Goal: Task Accomplishment & Management: Manage account settings

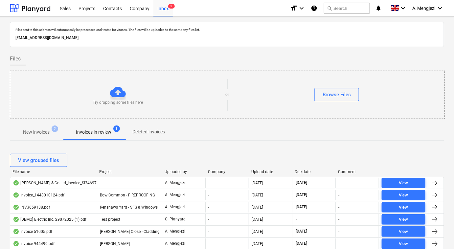
click at [38, 130] on p "New invoices" at bounding box center [36, 132] width 27 height 7
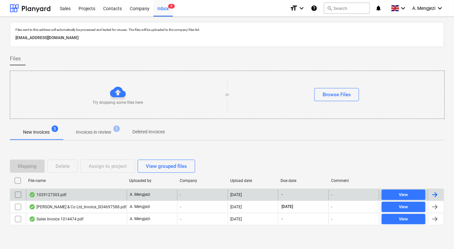
click at [202, 193] on div "-" at bounding box center [202, 195] width 50 height 11
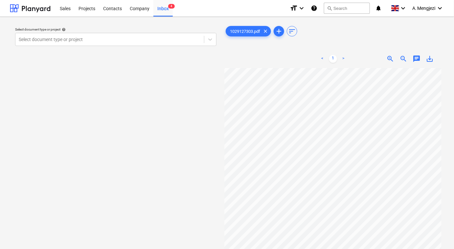
scroll to position [7, 39]
click at [121, 37] on div at bounding box center [110, 39] width 182 height 7
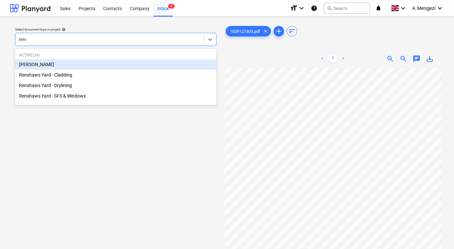
type input "rensh"
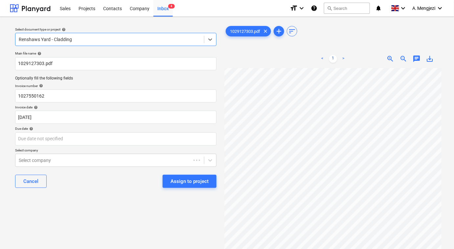
click at [121, 36] on div at bounding box center [110, 39] width 182 height 7
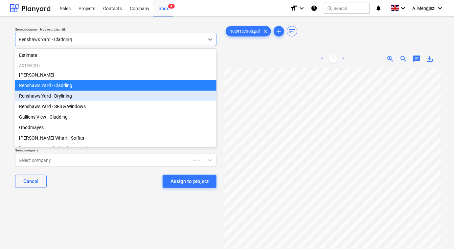
click at [112, 98] on div "Renshaws Yard - Drylining" at bounding box center [115, 96] width 201 height 11
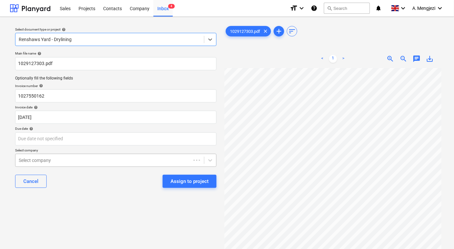
click at [84, 161] on div at bounding box center [103, 160] width 169 height 7
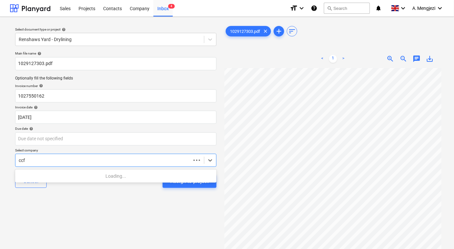
type input "ccf"
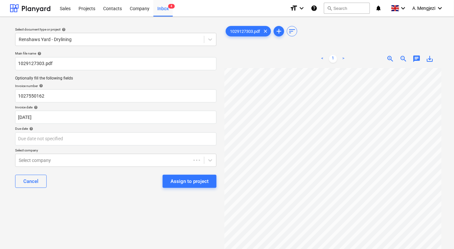
click at [91, 218] on div "Select document type or project help Renshaws Yard - Drylining Main file name h…" at bounding box center [116, 161] width 212 height 279
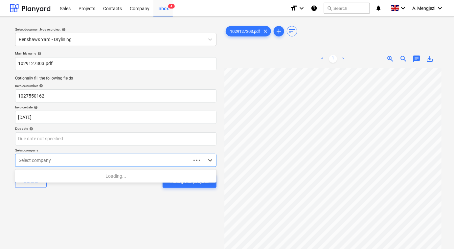
click at [98, 163] on div at bounding box center [103, 160] width 169 height 7
type input "ccf"
click at [57, 238] on div "Select document type or project help Renshaws Yard - Drylining Main file name h…" at bounding box center [116, 161] width 212 height 279
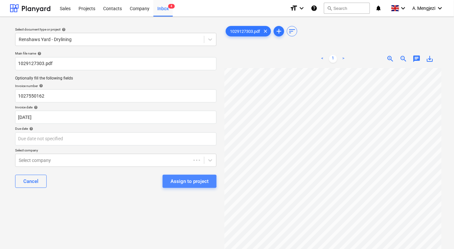
click at [181, 182] on div "Assign to project" at bounding box center [189, 181] width 38 height 9
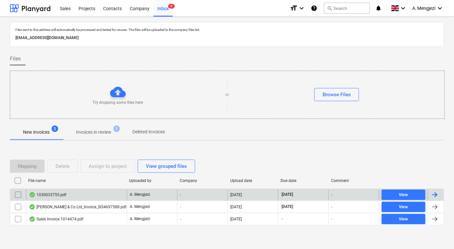
click at [76, 192] on div "1030033755.pdf" at bounding box center [76, 195] width 101 height 11
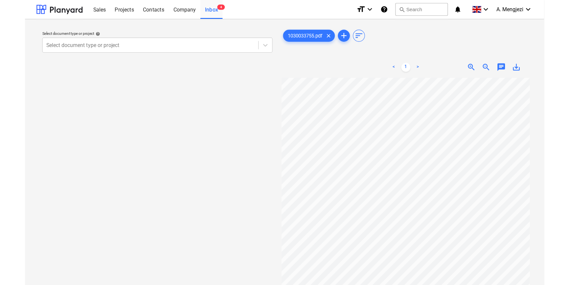
scroll to position [17, 52]
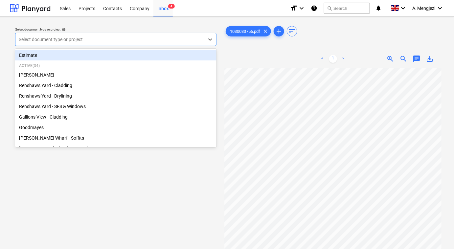
click at [126, 40] on div at bounding box center [110, 39] width 182 height 7
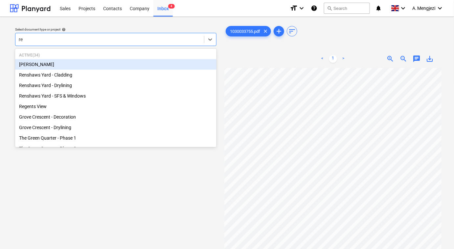
type input "reg"
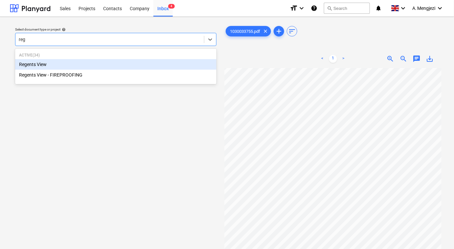
click at [122, 62] on div "Regents View" at bounding box center [115, 64] width 201 height 11
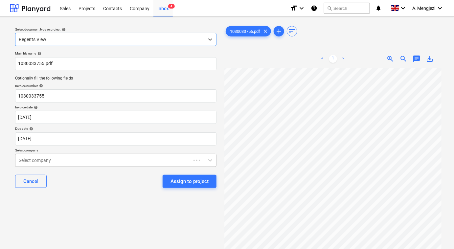
click at [81, 161] on div at bounding box center [103, 160] width 169 height 7
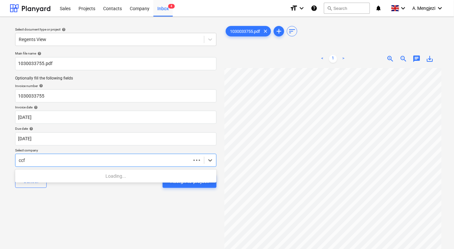
type input "ccf"
click at [115, 246] on div "Select document type or project help Regents View Main file name help 103003375…" at bounding box center [116, 161] width 212 height 279
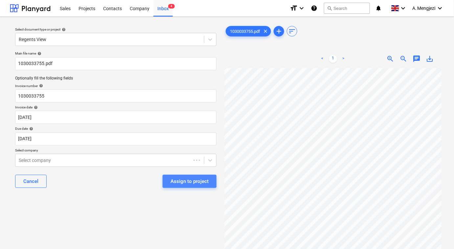
click at [178, 179] on div "Assign to project" at bounding box center [189, 181] width 38 height 9
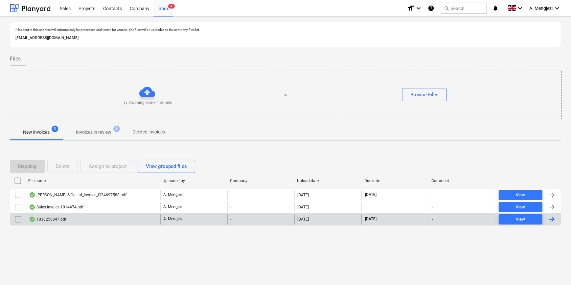
click at [116, 218] on div "1030256847.pdf" at bounding box center [93, 219] width 134 height 11
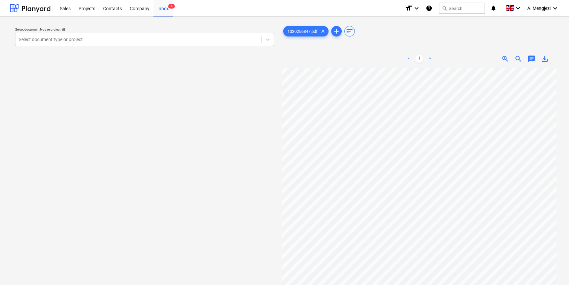
scroll to position [30, 22]
click at [100, 39] on div at bounding box center [138, 39] width 239 height 7
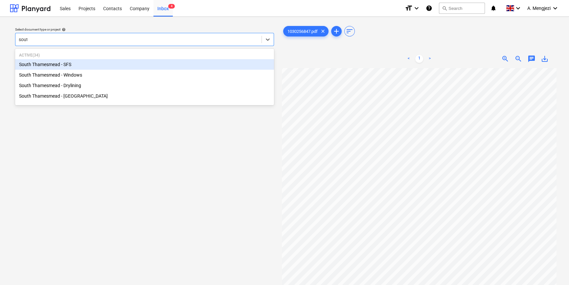
type input "south"
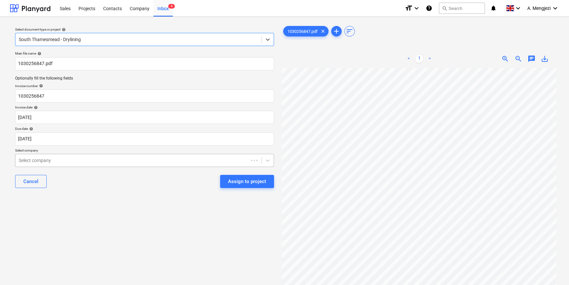
click at [93, 160] on div at bounding box center [132, 160] width 226 height 7
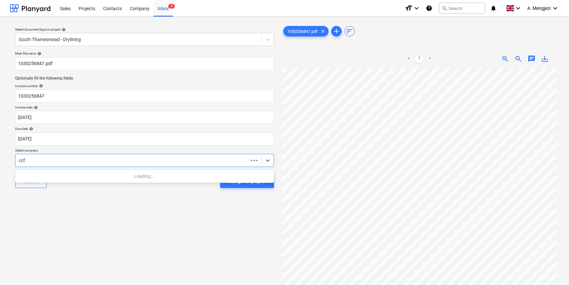
type input "ccf"
click at [105, 235] on div "Select document type or project help South Thamesmead - Drylining Main file nam…" at bounding box center [144, 179] width 269 height 315
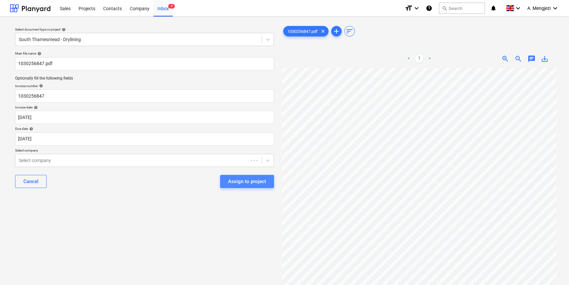
click at [241, 181] on div "Assign to project" at bounding box center [247, 181] width 38 height 9
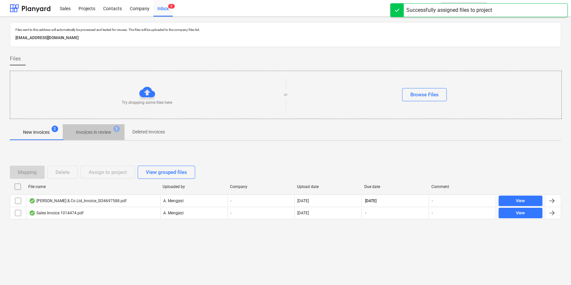
click at [92, 131] on p "Invoices in review" at bounding box center [93, 132] width 35 height 7
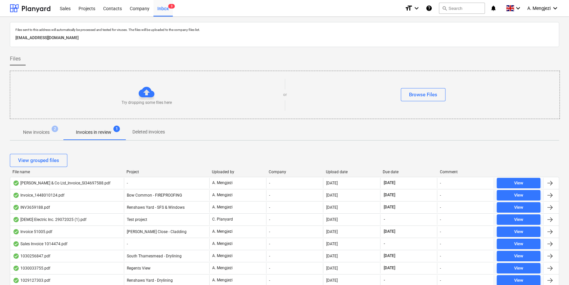
click at [291, 171] on div "Company" at bounding box center [295, 171] width 52 height 5
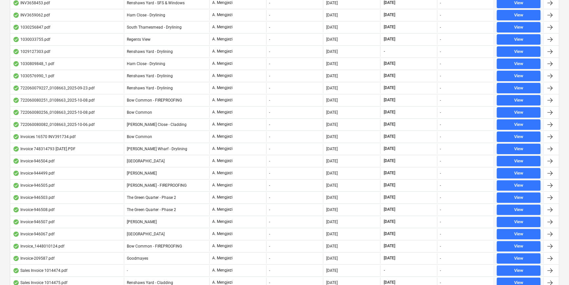
scroll to position [77, 0]
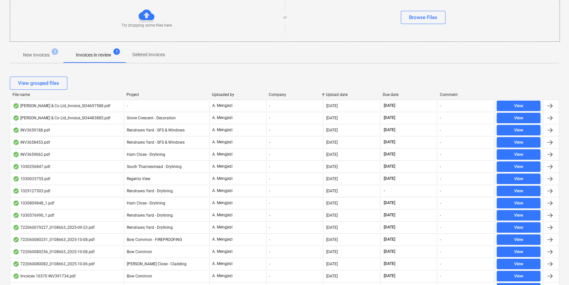
click at [78, 94] on div "File name" at bounding box center [66, 94] width 109 height 5
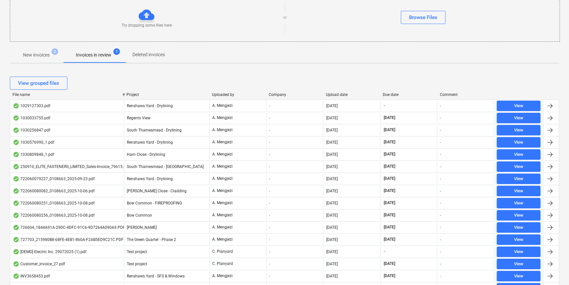
click at [347, 94] on div "Upload date" at bounding box center [352, 94] width 52 height 5
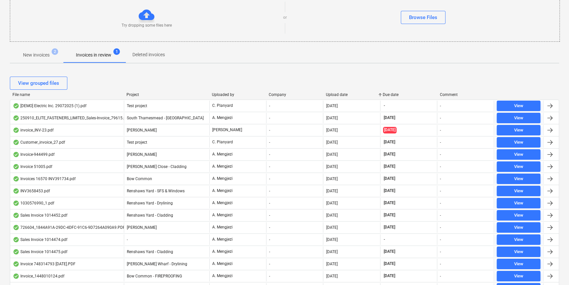
click at [347, 94] on div "Upload date" at bounding box center [352, 94] width 52 height 5
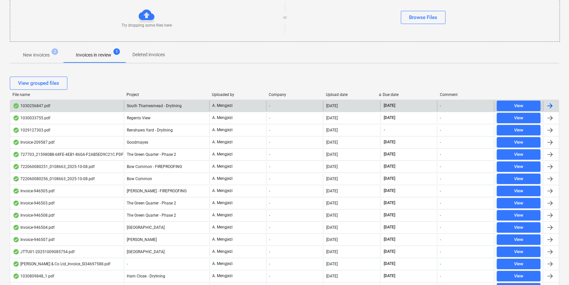
click at [74, 105] on div "1030256847.pdf" at bounding box center [67, 106] width 114 height 11
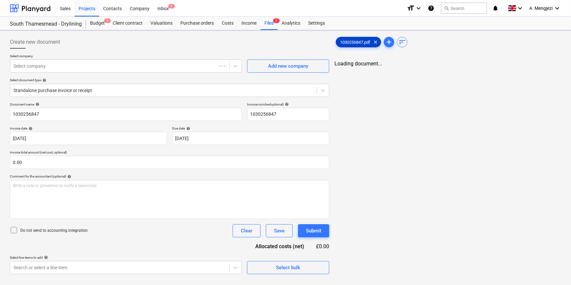
click at [346, 40] on span "1030256847.pdf" at bounding box center [355, 42] width 38 height 5
click at [60, 86] on div "Standalone purchase invoice or receipt" at bounding box center [162, 90] width 305 height 9
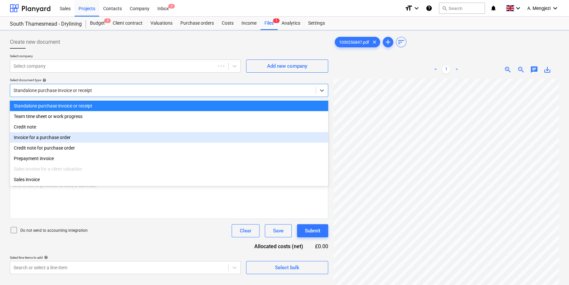
click at [57, 139] on div "Invoice for a purchase order" at bounding box center [169, 137] width 318 height 11
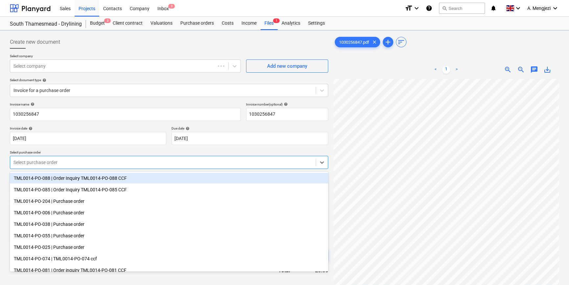
click at [57, 163] on div at bounding box center [162, 162] width 299 height 7
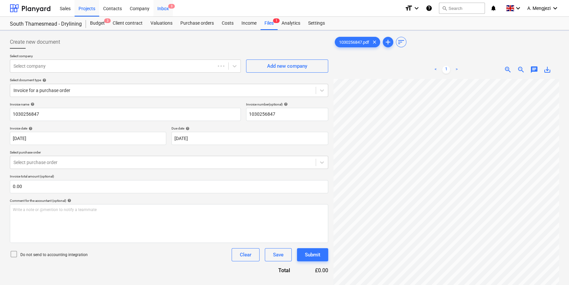
click at [166, 6] on div "Inbox 3" at bounding box center [162, 8] width 19 height 17
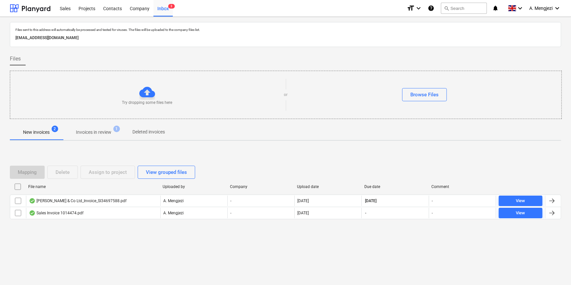
click at [94, 133] on p "Invoices in review" at bounding box center [93, 132] width 35 height 7
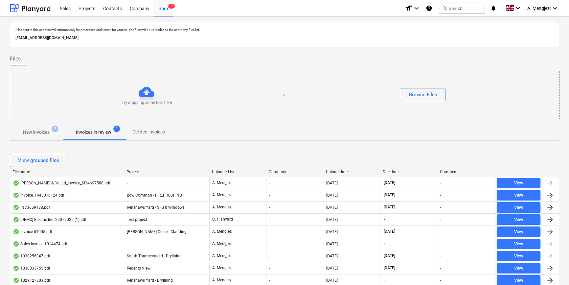
click at [343, 172] on div "Upload date" at bounding box center [352, 171] width 52 height 5
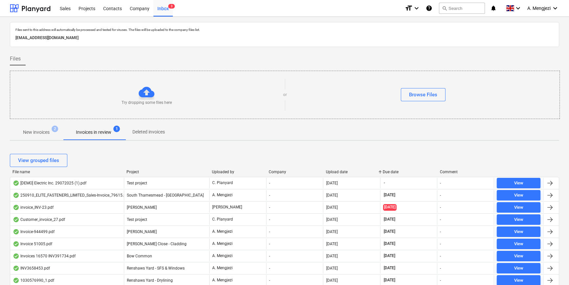
click at [343, 172] on div "Upload date" at bounding box center [352, 171] width 52 height 5
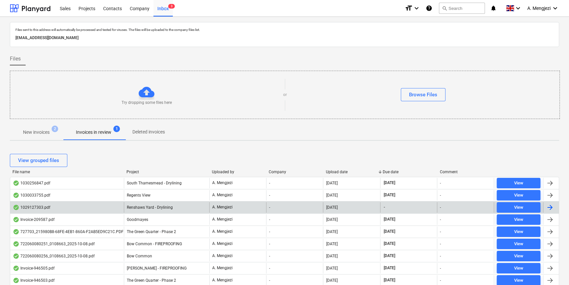
click at [98, 207] on div "1029127303.pdf" at bounding box center [67, 207] width 114 height 11
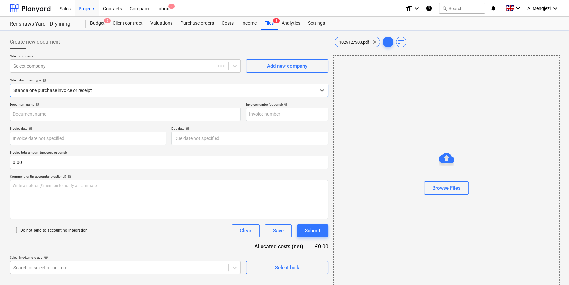
type input "1027550162"
type input "12 Sep 2025"
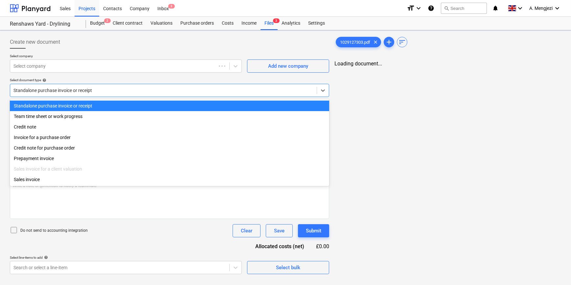
click at [81, 89] on div at bounding box center [163, 90] width 300 height 7
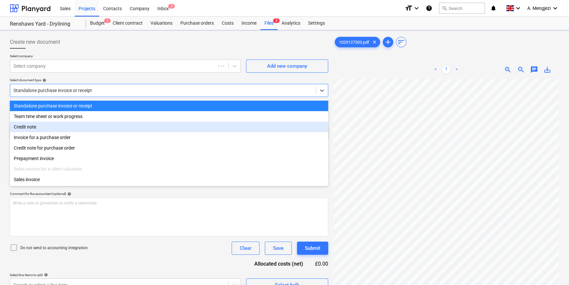
click at [59, 127] on div "Credit note" at bounding box center [169, 127] width 318 height 11
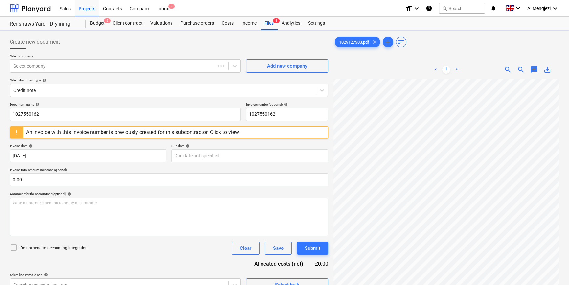
scroll to position [3, 71]
drag, startPoint x: 43, startPoint y: 116, endPoint x: 10, endPoint y: 114, distance: 33.9
click at [10, 114] on div "Create new document Select company Select company Add new company Select docume…" at bounding box center [169, 190] width 324 height 315
type input "1029127303"
drag, startPoint x: 44, startPoint y: 114, endPoint x: 13, endPoint y: 116, distance: 31.0
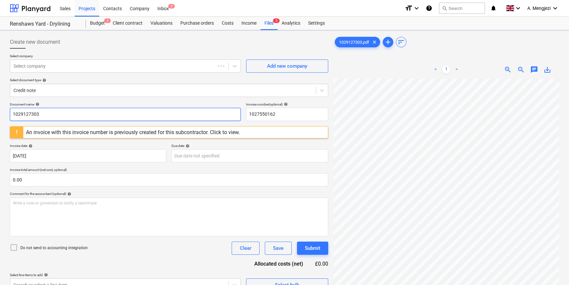
click at [13, 116] on input "1029127303" at bounding box center [125, 114] width 231 height 13
drag, startPoint x: 301, startPoint y: 117, endPoint x: 215, endPoint y: 115, distance: 85.7
click at [215, 115] on div "Document name help 1029127303 Invoice number (optional) help 1027550162" at bounding box center [169, 111] width 318 height 19
paste input "9127303"
type input "1029127303"
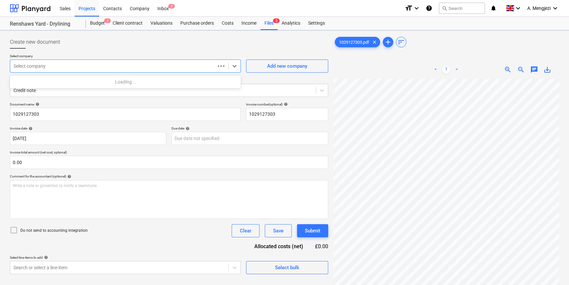
click at [43, 66] on div at bounding box center [112, 66] width 198 height 7
type input "ccf"
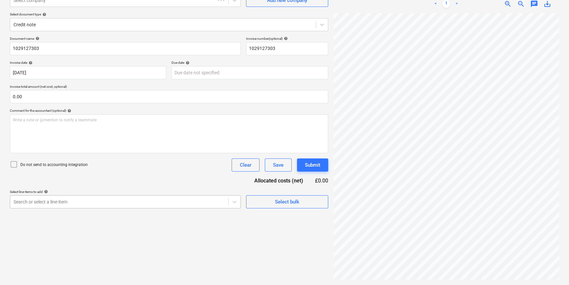
scroll to position [90, 0]
click at [127, 201] on body "Sales Projects Contacts Company Inbox 3 format_size keyboard_arrow_down help se…" at bounding box center [284, 76] width 569 height 285
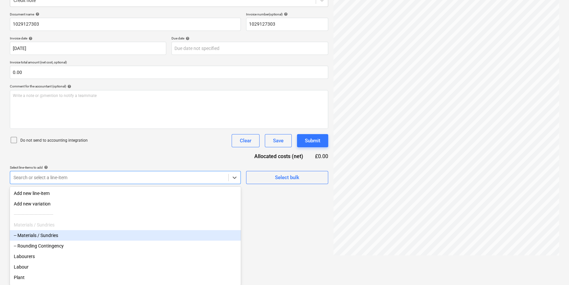
click at [60, 236] on div "-- Materials / Sundries" at bounding box center [125, 235] width 231 height 11
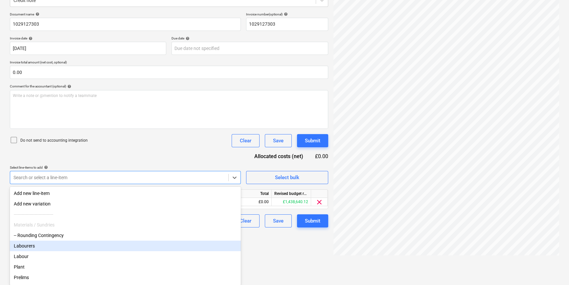
click at [286, 249] on div "Create new document Select company Select company Add new company Select docume…" at bounding box center [169, 100] width 324 height 315
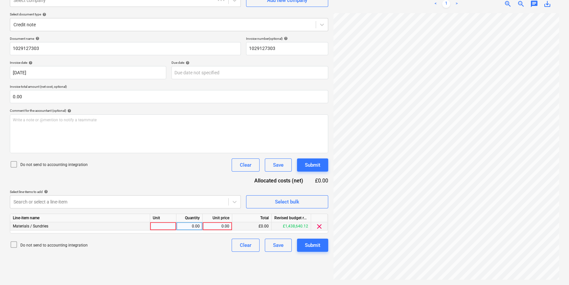
click at [165, 223] on div at bounding box center [163, 226] width 26 height 8
type input "pcs"
type input "-24"
type input "39.13"
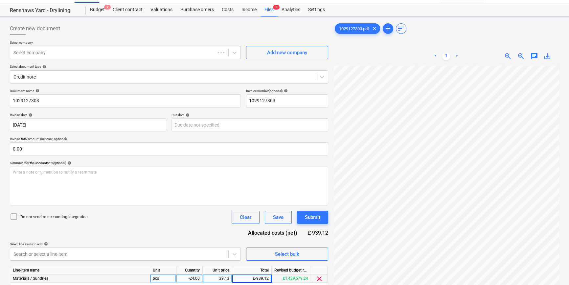
scroll to position [0, 0]
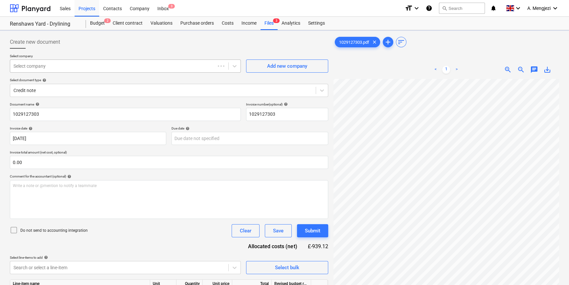
click at [93, 69] on div at bounding box center [112, 66] width 198 height 7
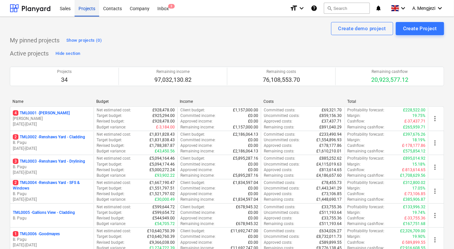
drag, startPoint x: 89, startPoint y: 8, endPoint x: 89, endPoint y: 12, distance: 4.6
click at [89, 8] on div "Projects" at bounding box center [87, 8] width 25 height 17
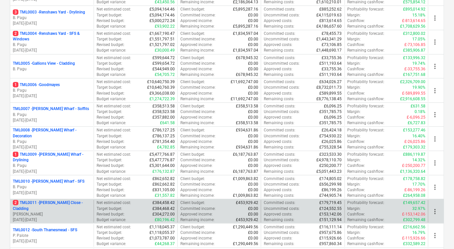
scroll to position [299, 0]
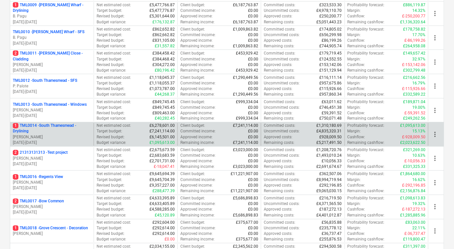
click at [45, 128] on p "1 TML0014 - South Thamesmead - Drylining" at bounding box center [52, 128] width 78 height 11
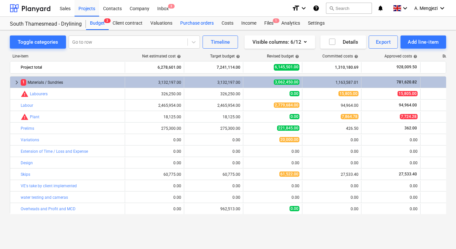
click at [191, 22] on div "Purchase orders" at bounding box center [196, 23] width 41 height 13
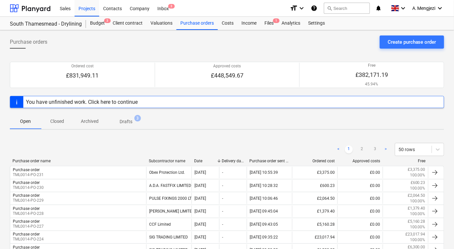
click at [61, 120] on p "Closed" at bounding box center [57, 121] width 16 height 7
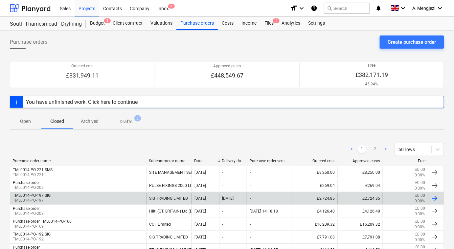
scroll to position [149, 0]
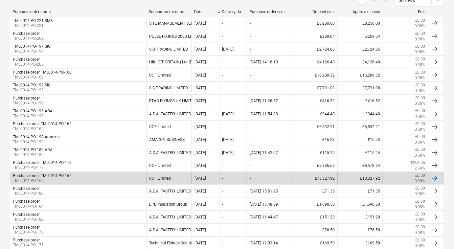
click at [99, 177] on div "Purchase order TML0014-PO-165 TML0014-PO-165" at bounding box center [78, 178] width 136 height 11
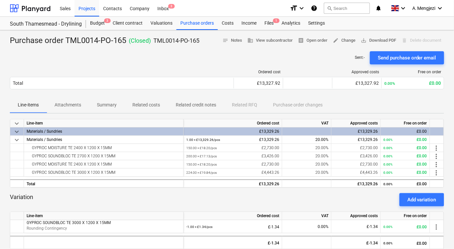
click at [77, 104] on p "Attachments" at bounding box center [68, 104] width 27 height 7
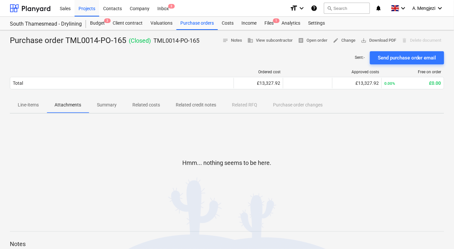
click at [135, 103] on p "Related costs" at bounding box center [146, 104] width 28 height 7
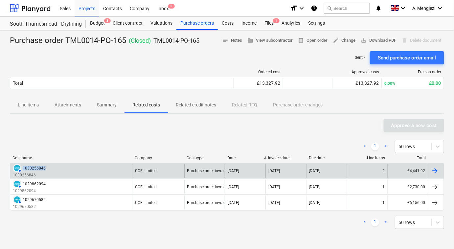
drag, startPoint x: 56, startPoint y: 169, endPoint x: 22, endPoint y: 169, distance: 33.8
click at [22, 169] on div "AUTHORISED 1030256846 1030256846" at bounding box center [71, 171] width 122 height 14
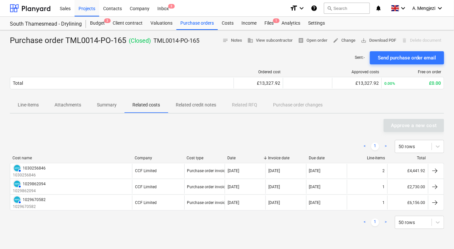
click at [32, 103] on p "Line-items" at bounding box center [28, 104] width 21 height 7
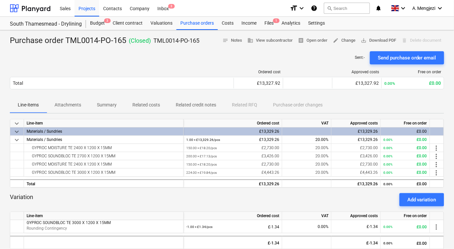
click at [144, 205] on div "Variation Add variation" at bounding box center [227, 199] width 434 height 13
click at [201, 200] on div "Variation Add variation" at bounding box center [227, 199] width 434 height 13
click at [188, 23] on div "Purchase orders" at bounding box center [196, 23] width 41 height 13
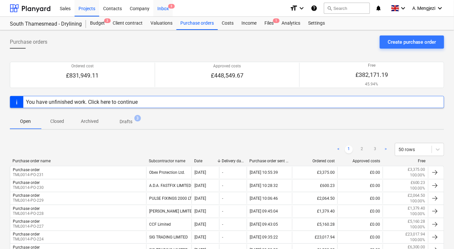
click at [164, 8] on div "Inbox 3" at bounding box center [162, 8] width 19 height 17
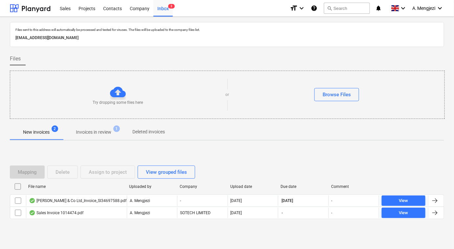
click at [96, 131] on p "Invoices in review" at bounding box center [93, 132] width 35 height 7
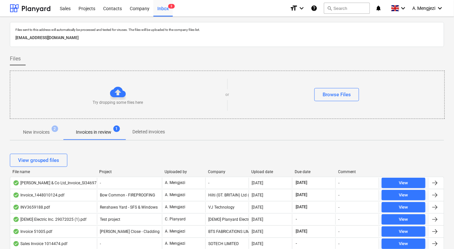
click at [31, 170] on div "File name" at bounding box center [52, 171] width 81 height 5
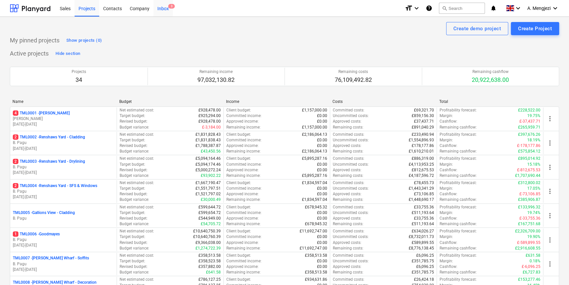
click at [165, 5] on div "Inbox 3" at bounding box center [162, 8] width 19 height 17
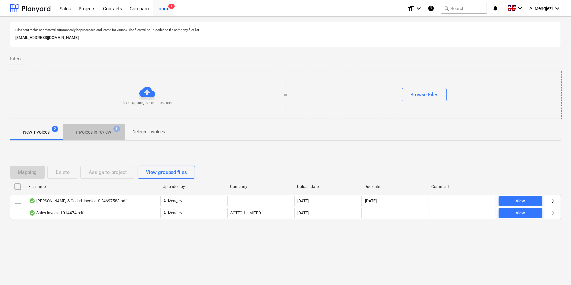
click at [87, 129] on p "Invoices in review" at bounding box center [93, 132] width 35 height 7
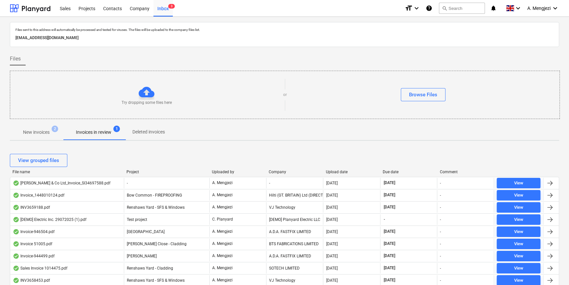
click at [335, 170] on div "Upload date" at bounding box center [352, 171] width 52 height 5
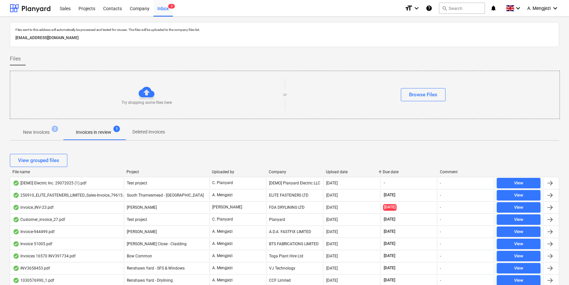
click at [335, 170] on div "Upload date" at bounding box center [352, 171] width 52 height 5
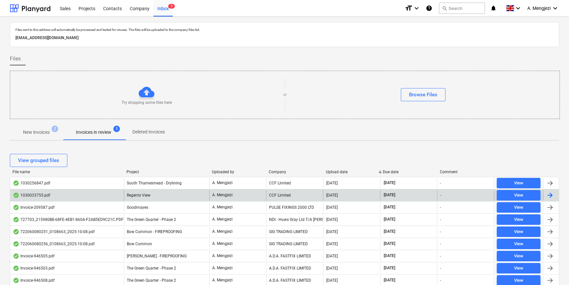
click at [71, 195] on div "1030033755.pdf" at bounding box center [67, 195] width 114 height 11
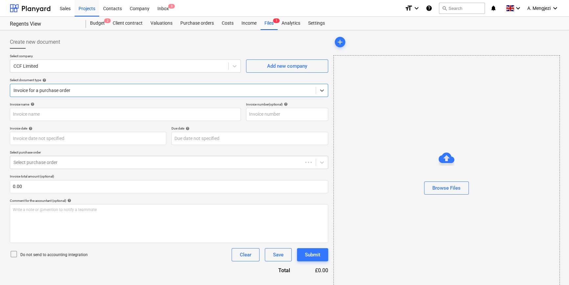
type input "1030033755"
type input "[DATE]"
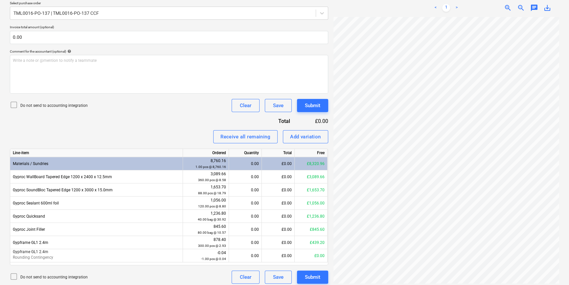
scroll to position [153, 71]
click at [246, 137] on div "Receive all remaining" at bounding box center [245, 136] width 50 height 9
click at [312, 136] on div "Add variation" at bounding box center [305, 136] width 31 height 9
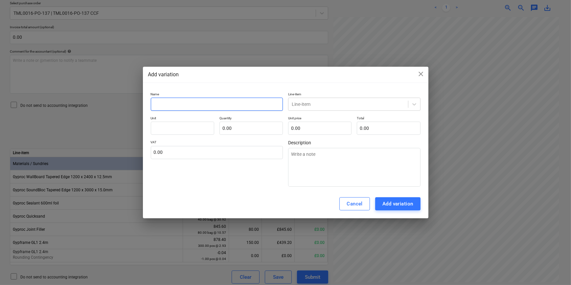
click at [190, 105] on input "text" at bounding box center [217, 104] width 132 height 13
type input "M"
type textarea "x"
type input "Ma"
type textarea "x"
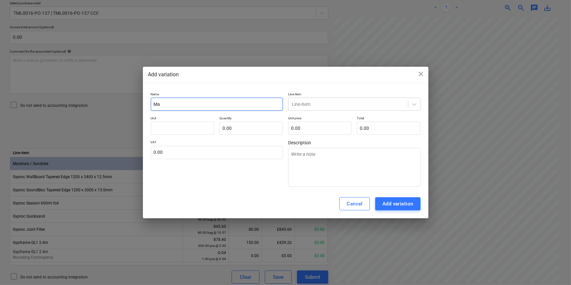
type input "Mat"
type textarea "x"
type input "Mate"
type textarea "x"
type input "Mater"
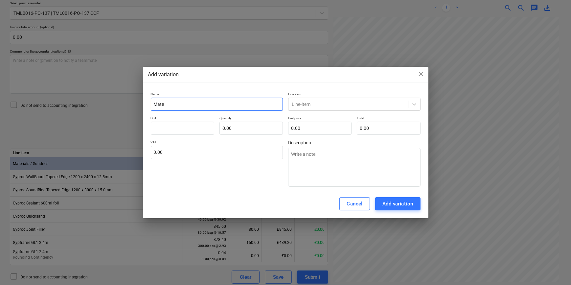
type textarea "x"
type input "Materi"
type textarea "x"
type input "Materia"
type textarea "x"
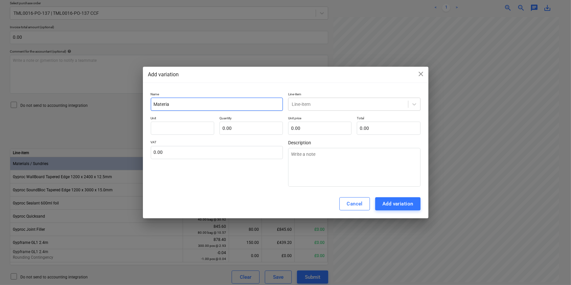
type input "Material"
type textarea "x"
type input "Materials"
type textarea "x"
type input "Materials"
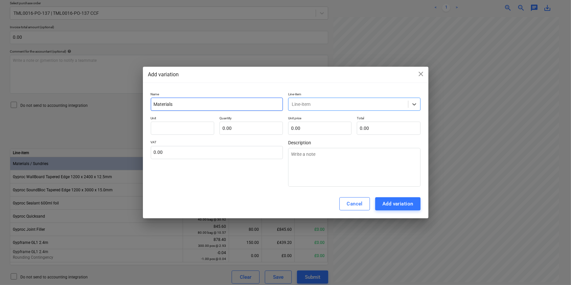
type input "m"
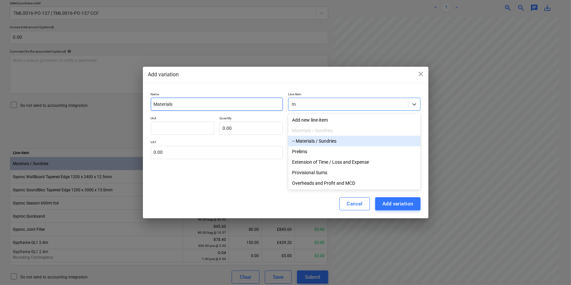
type textarea "x"
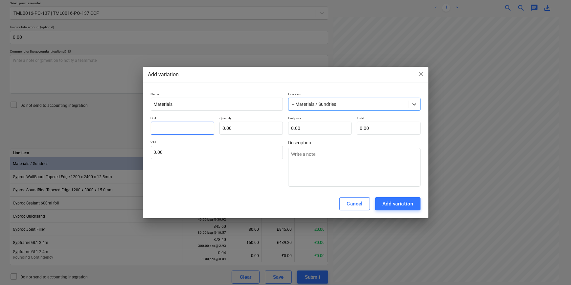
click at [180, 125] on input "text" at bounding box center [182, 128] width 63 height 13
type input "p"
type textarea "x"
type input "pc"
type textarea "x"
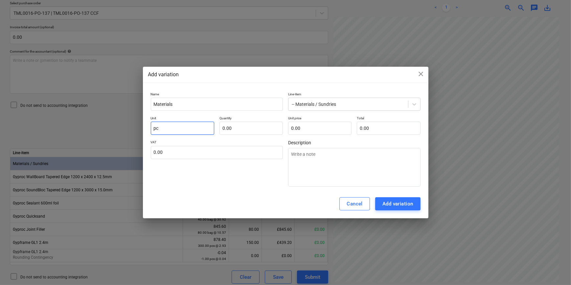
type input "pcs"
type textarea "x"
type input "pcs"
type input "1"
type textarea "x"
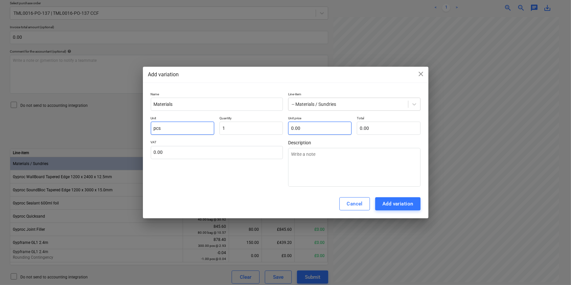
type input "1.00"
type input "0"
type textarea "x"
type input "0."
type textarea "x"
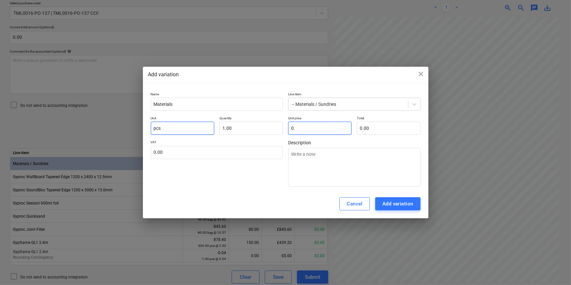
type input "0.0"
type textarea "x"
type input "0.02"
type textarea "x"
type input "0.02"
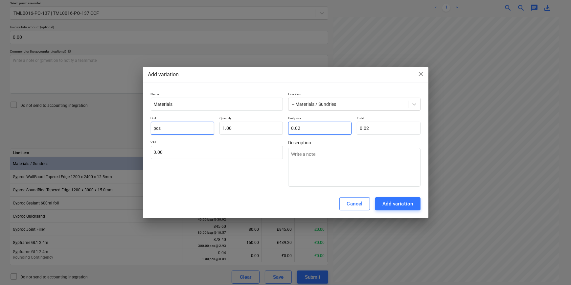
type input "0.02"
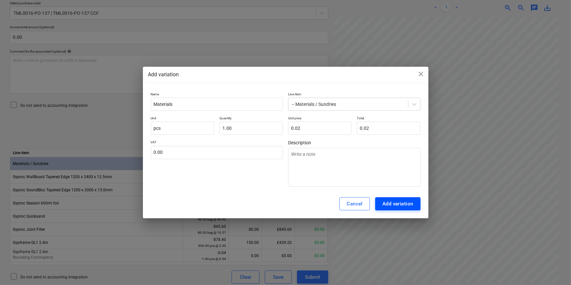
click at [403, 202] on div "Add variation" at bounding box center [397, 203] width 31 height 9
type textarea "x"
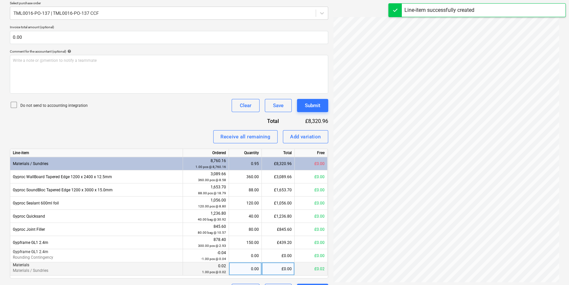
click at [247, 270] on div "0.00" at bounding box center [245, 268] width 27 height 13
type input "1"
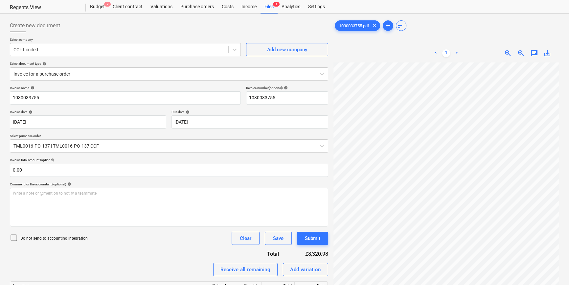
scroll to position [166, 0]
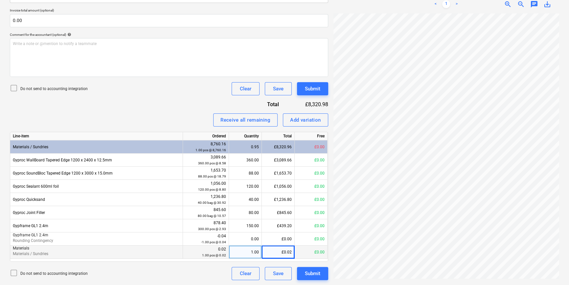
click at [417, 247] on div "Create new document Select company CCF Limited Add new company Select document …" at bounding box center [284, 74] width 554 height 415
drag, startPoint x: 560, startPoint y: 175, endPoint x: 560, endPoint y: 180, distance: 5.3
click at [560, 180] on div "1030033755.pdf clear add sort < 1 > zoom_in zoom_out chat 0 save_alt" at bounding box center [446, 74] width 231 height 415
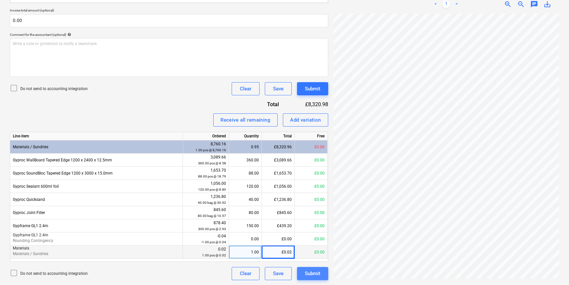
click at [317, 276] on div "Submit" at bounding box center [312, 273] width 15 height 9
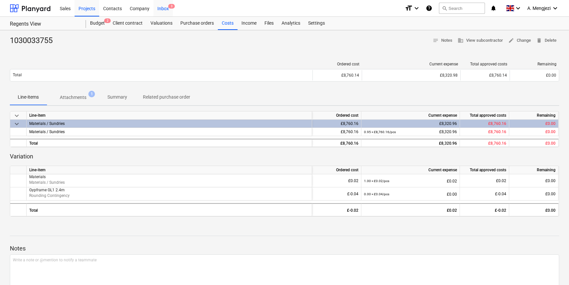
click at [167, 9] on div "Inbox 3" at bounding box center [162, 8] width 19 height 17
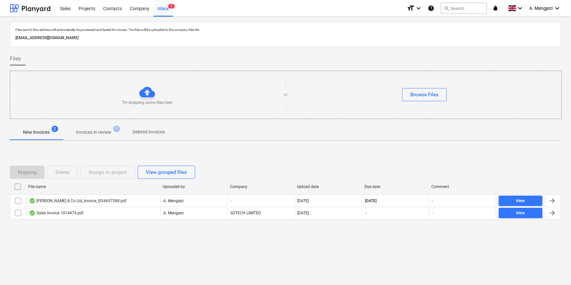
click at [90, 131] on p "Invoices in review" at bounding box center [93, 132] width 35 height 7
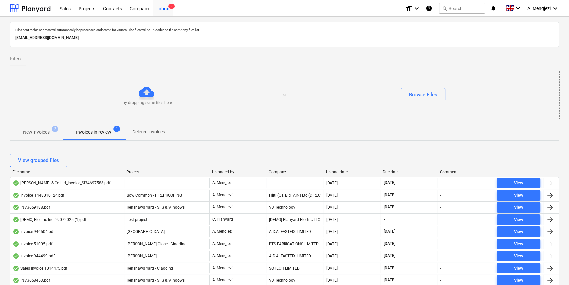
click at [283, 169] on div "Company" at bounding box center [295, 171] width 52 height 5
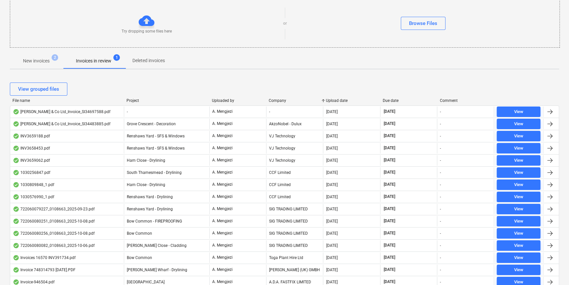
scroll to position [70, 0]
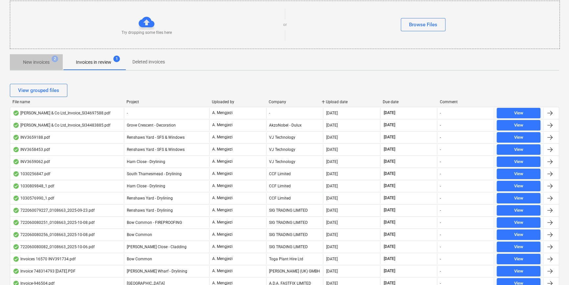
click at [36, 54] on button "New invoices 2" at bounding box center [36, 62] width 53 height 16
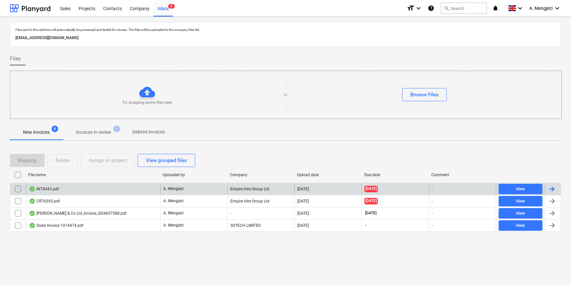
click at [112, 188] on div "IN78443.pdf" at bounding box center [93, 189] width 134 height 11
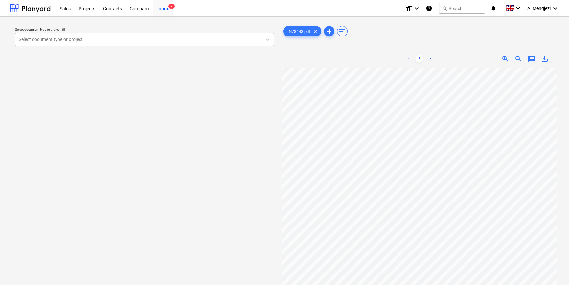
scroll to position [20, 26]
click at [64, 36] on div at bounding box center [138, 39] width 239 height 7
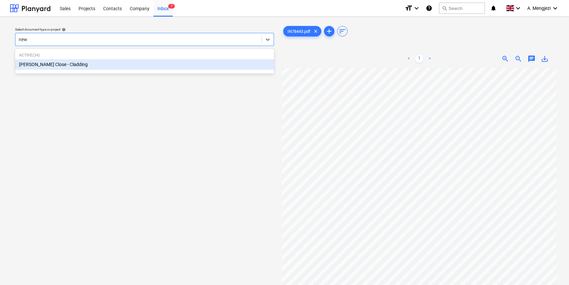
type input "newt"
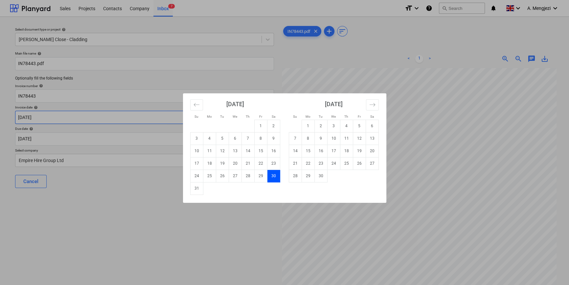
click at [105, 121] on body "Sales Projects Contacts Company Inbox 7 format_size keyboard_arrow_down help se…" at bounding box center [284, 142] width 569 height 285
click at [322, 174] on td "30" at bounding box center [320, 175] width 13 height 12
type input "[DATE]"
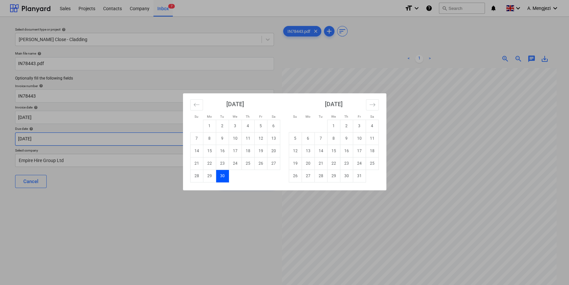
click at [173, 141] on body "Sales Projects Contacts Company Inbox 7 format_size keyboard_arrow_down help se…" at bounding box center [284, 142] width 569 height 285
click at [359, 173] on td "31" at bounding box center [359, 175] width 13 height 12
type input "[DATE]"
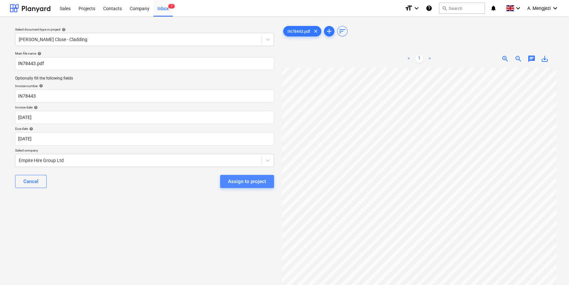
click at [258, 180] on div "Assign to project" at bounding box center [247, 181] width 38 height 9
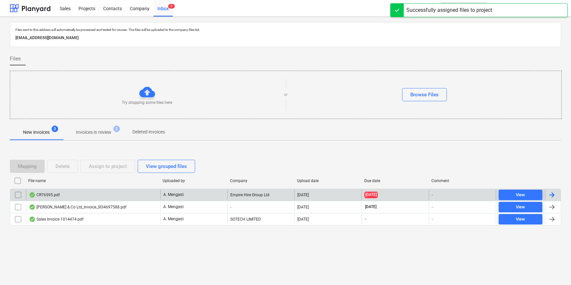
click at [70, 194] on div "CR76595.pdf" at bounding box center [93, 195] width 134 height 11
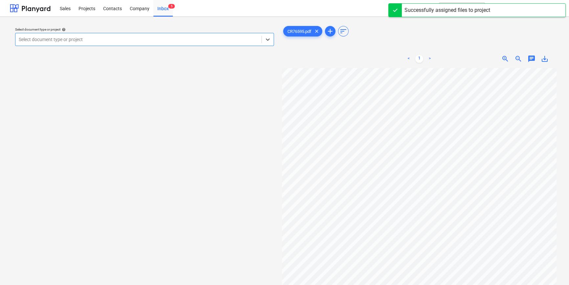
click at [78, 38] on div at bounding box center [138, 39] width 239 height 7
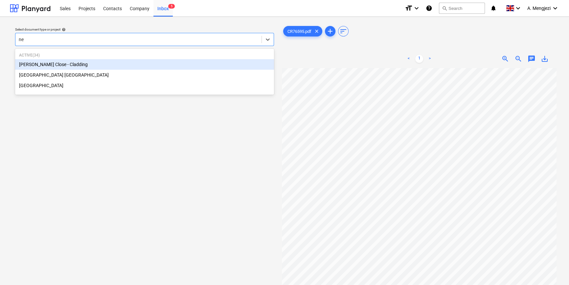
type input "new"
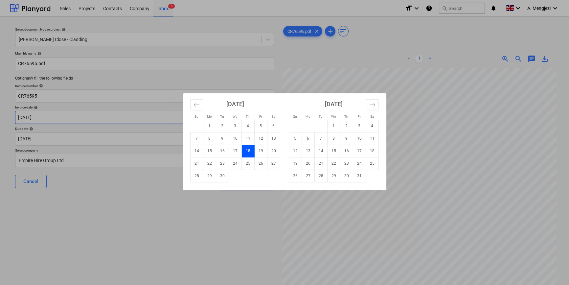
click at [104, 114] on body "Sales Projects Contacts Company Inbox 5 format_size keyboard_arrow_down help se…" at bounding box center [284, 142] width 569 height 285
click at [102, 223] on div "Su Mo Tu We Th Fr Sa Su Mo Tu We Th Fr Sa August 2025 1 2 3 4 5 6 7 8 9 10 11 1…" at bounding box center [284, 142] width 569 height 285
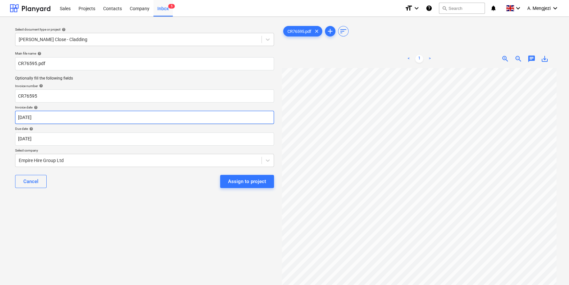
click at [102, 121] on body "Sales Projects Contacts Company Inbox 5 format_size keyboard_arrow_down help se…" at bounding box center [284, 142] width 569 height 285
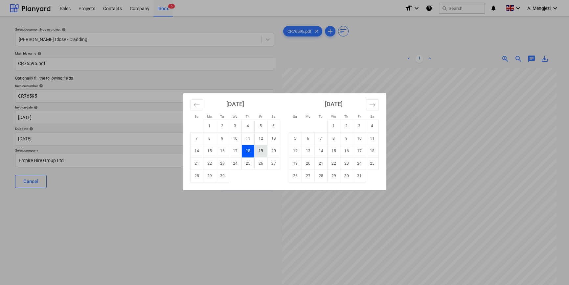
click at [260, 151] on td "19" at bounding box center [260, 151] width 13 height 12
type input "[DATE]"
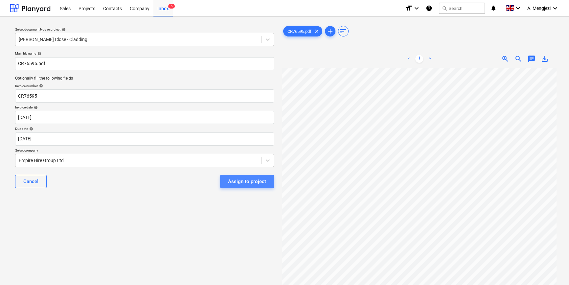
click at [243, 182] on div "Assign to project" at bounding box center [247, 181] width 38 height 9
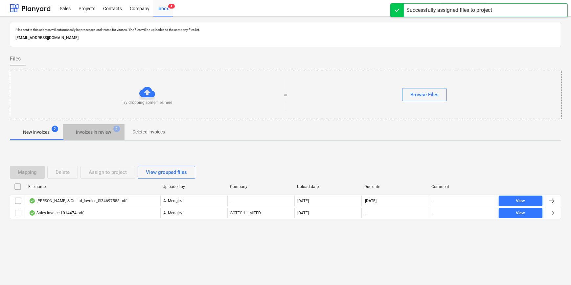
click at [89, 133] on p "Invoices in review" at bounding box center [93, 132] width 35 height 7
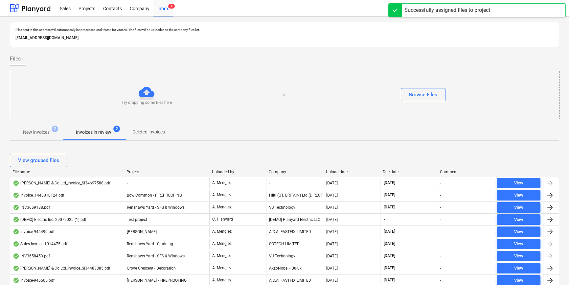
click at [340, 171] on div "Upload date" at bounding box center [352, 171] width 52 height 5
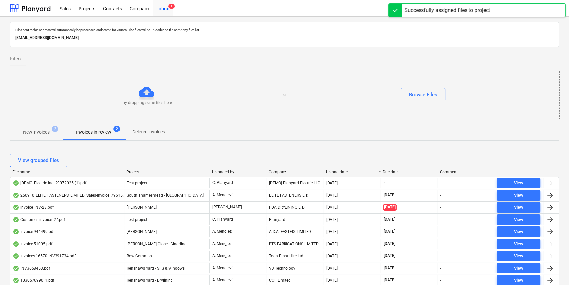
click at [340, 171] on div "Upload date" at bounding box center [352, 171] width 52 height 5
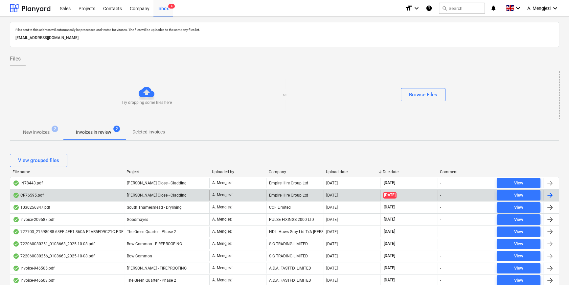
click at [89, 195] on div "CR76595.pdf" at bounding box center [67, 195] width 114 height 11
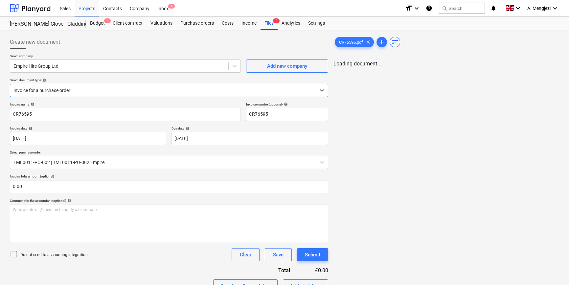
click at [56, 89] on div at bounding box center [162, 90] width 299 height 7
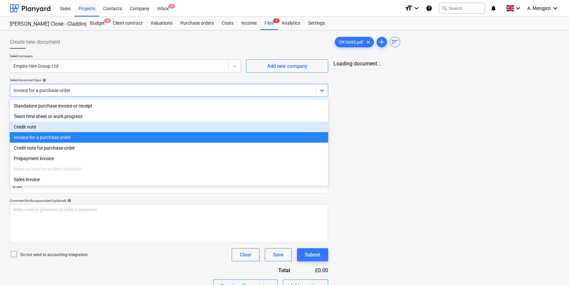
click at [38, 128] on div "Credit note" at bounding box center [169, 127] width 318 height 11
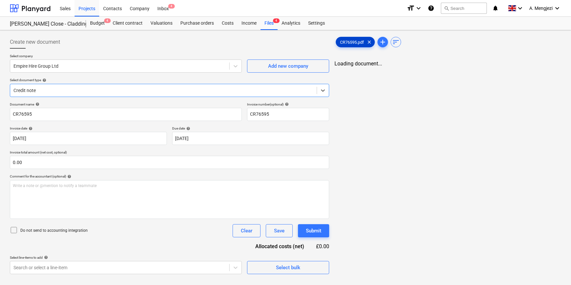
click at [353, 41] on span "CR76595.pdf" at bounding box center [352, 42] width 32 height 5
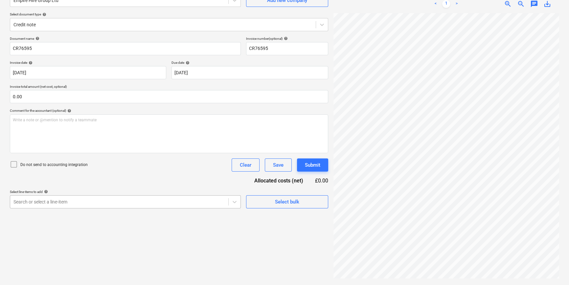
scroll to position [90, 0]
click at [139, 200] on body "Sales Projects Contacts Company Inbox 4 format_size keyboard_arrow_down help se…" at bounding box center [284, 76] width 569 height 285
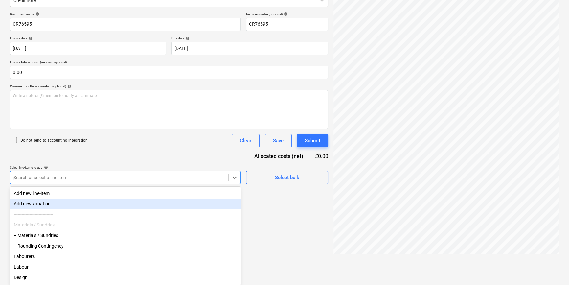
scroll to position [66, 0]
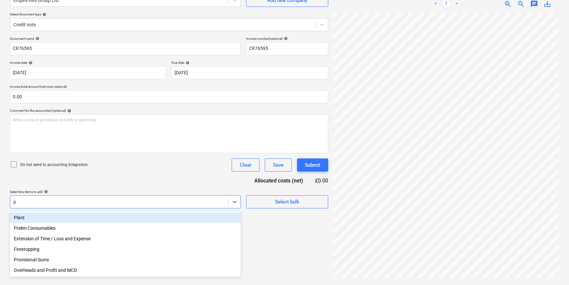
type input "pl"
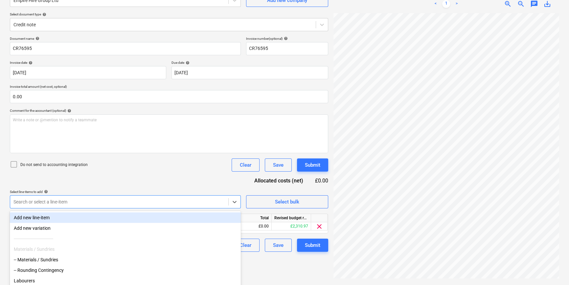
click at [141, 164] on div "Do not send to accounting integration Clear Save Submit" at bounding box center [169, 164] width 318 height 13
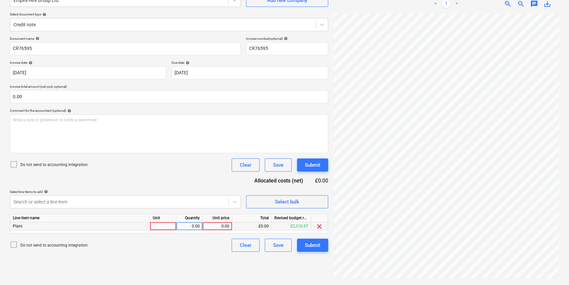
click at [157, 224] on div at bounding box center [163, 226] width 26 height 8
click at [420, 219] on html "Sales Projects Contacts Company Inbox 4 format_size keyboard_arrow_down help se…" at bounding box center [284, 76] width 569 height 285
click at [168, 225] on div at bounding box center [163, 226] width 26 height 8
type input "-1"
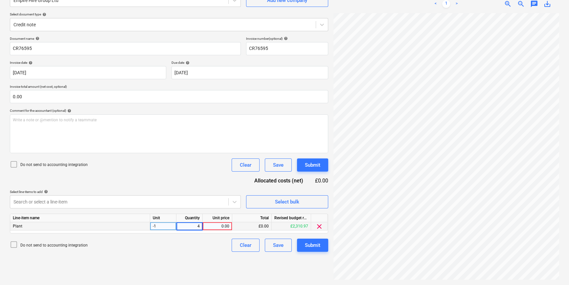
type input "40"
drag, startPoint x: 169, startPoint y: 227, endPoint x: 123, endPoint y: 225, distance: 46.3
click at [0, 0] on div "Plant -1 40.00 0.00 £0.00 £2,310.97 clear" at bounding box center [0, 0] width 0 height 0
copy div "-1"
click at [157, 227] on div "-1" at bounding box center [163, 226] width 26 height 8
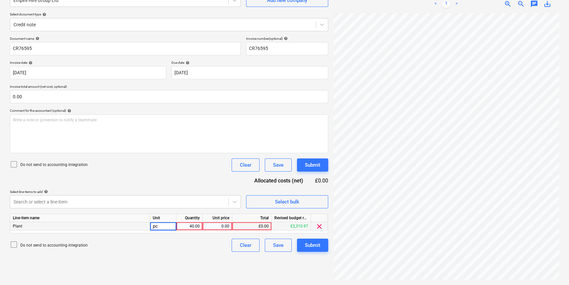
type input "pcs"
type input "-1"
type input "40"
click at [320, 245] on div "Submit" at bounding box center [312, 245] width 15 height 9
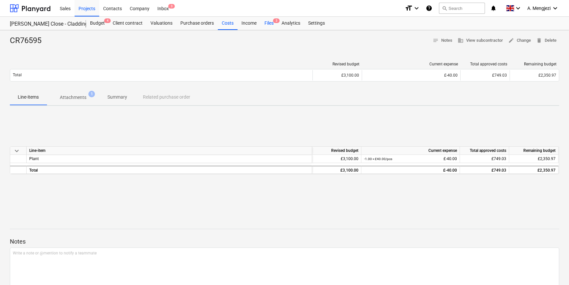
click at [270, 25] on div "Files 3" at bounding box center [268, 23] width 17 height 13
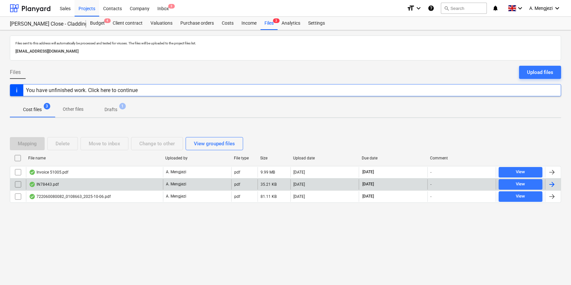
click at [78, 182] on div "IN78443.pdf" at bounding box center [94, 184] width 137 height 11
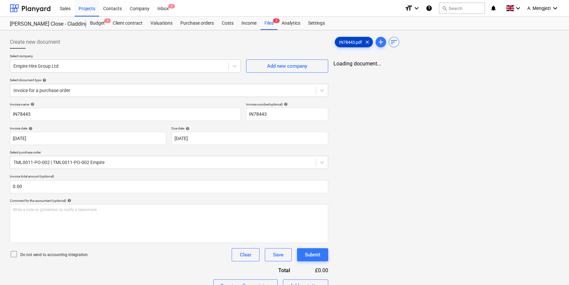
click at [349, 41] on span "IN78443.pdf" at bounding box center [350, 42] width 31 height 5
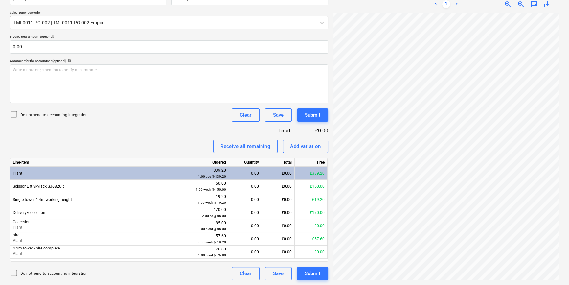
scroll to position [51, 40]
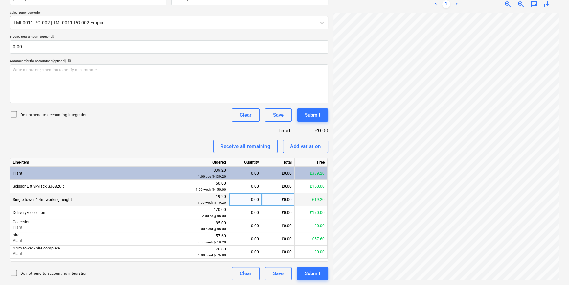
click at [251, 199] on div "0.00" at bounding box center [245, 199] width 27 height 13
type input "1"
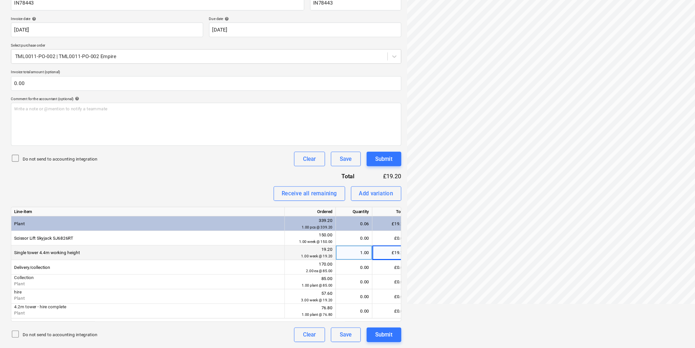
scroll to position [53, 0]
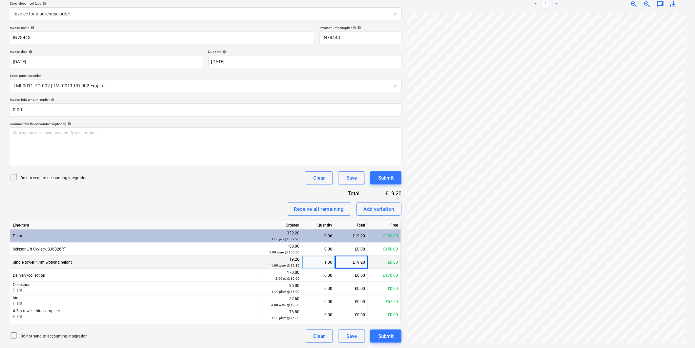
click at [119, 194] on div "Invoice name help IN78443 Invoice number (optional) help IN78443 Invoice date h…" at bounding box center [206, 184] width 392 height 317
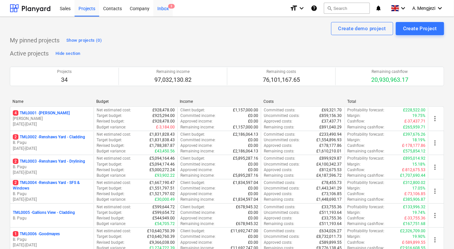
click at [161, 9] on div "Inbox 3" at bounding box center [162, 8] width 19 height 17
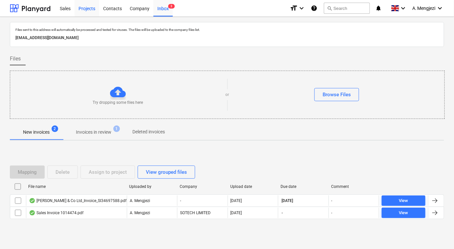
click at [94, 9] on div "Projects" at bounding box center [87, 8] width 25 height 17
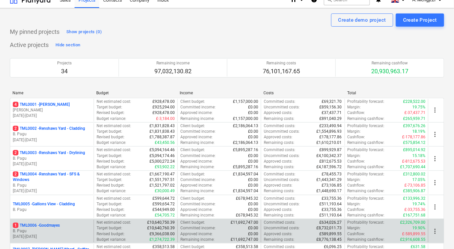
scroll to position [149, 0]
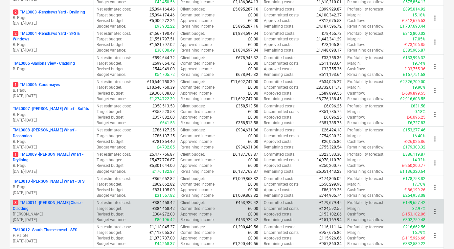
click at [64, 212] on p "[PERSON_NAME]" at bounding box center [52, 215] width 78 height 6
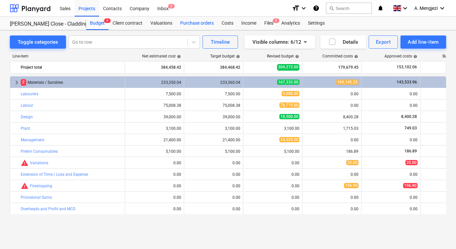
click at [197, 23] on div "Purchase orders" at bounding box center [196, 23] width 41 height 13
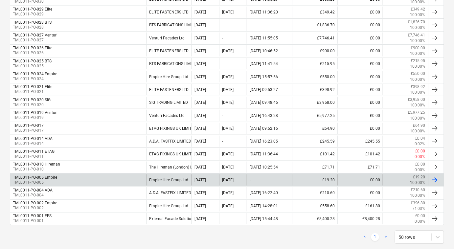
scroll to position [179, 0]
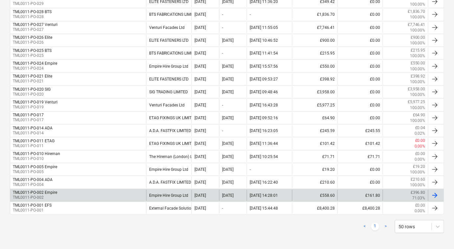
click at [73, 193] on div "TML0011-PO-002 Empire TML0011-PO-002" at bounding box center [78, 195] width 136 height 11
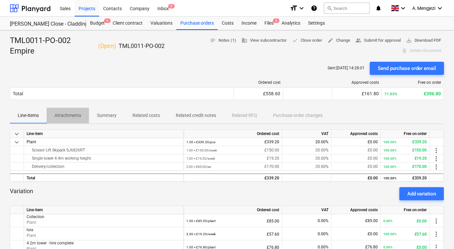
click at [70, 113] on p "Attachments" at bounding box center [68, 115] width 27 height 7
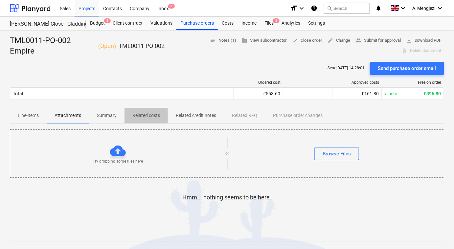
click at [145, 114] on p "Related costs" at bounding box center [146, 115] width 28 height 7
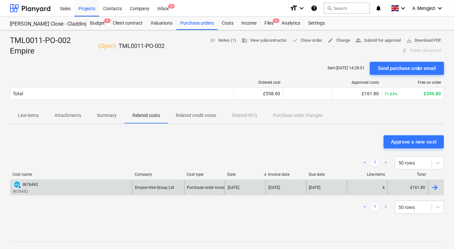
click at [37, 185] on div "AUTHORISED IN78492 IN78492" at bounding box center [71, 187] width 122 height 14
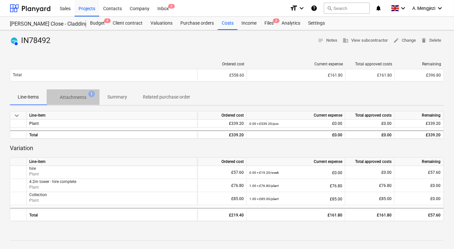
click at [70, 100] on p "Attachments" at bounding box center [73, 97] width 27 height 7
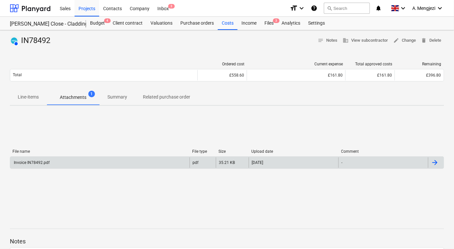
click at [55, 161] on div "Invoice IN78492.pdf" at bounding box center [99, 162] width 179 height 11
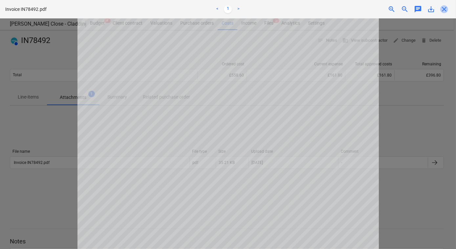
click at [445, 10] on span "close" at bounding box center [444, 9] width 8 height 8
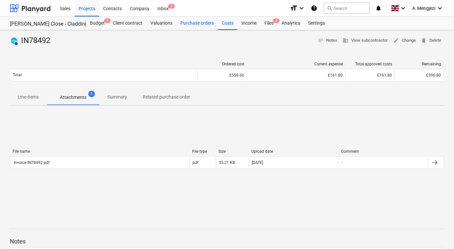
click at [201, 20] on div "Purchase orders" at bounding box center [196, 23] width 41 height 13
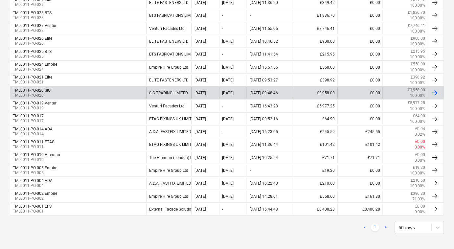
scroll to position [179, 0]
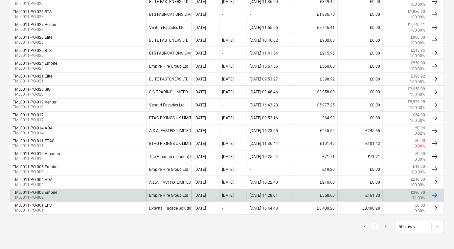
click at [92, 192] on div "TML0011-PO-002 Empire TML0011-PO-002" at bounding box center [78, 195] width 136 height 11
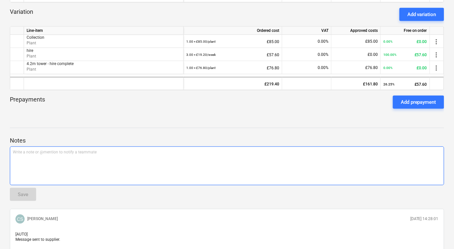
scroll to position [30, 0]
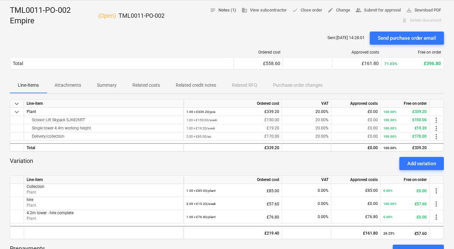
click at [227, 11] on span "notes Notes (1)" at bounding box center [223, 11] width 26 height 8
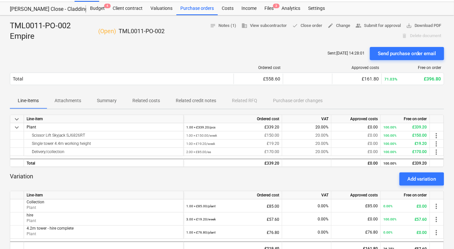
scroll to position [0, 0]
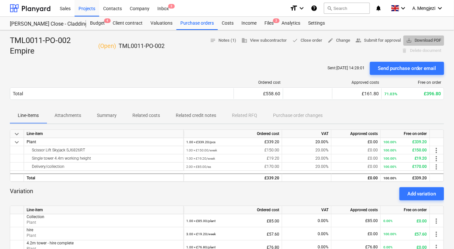
click at [422, 39] on span "save_alt Download PDF" at bounding box center [423, 41] width 35 height 8
click at [114, 113] on p "Summary" at bounding box center [107, 115] width 20 height 7
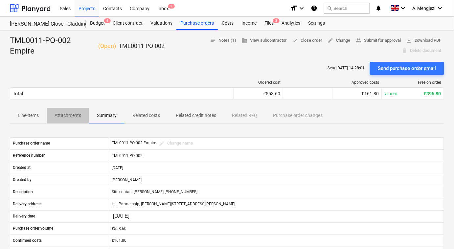
click at [67, 110] on span "Attachments" at bounding box center [68, 115] width 42 height 11
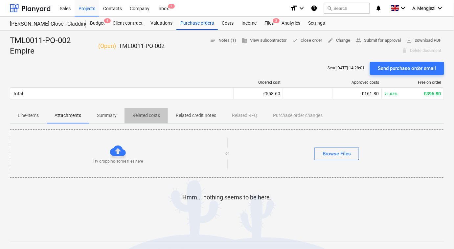
click at [136, 111] on span "Related costs" at bounding box center [145, 115] width 43 height 11
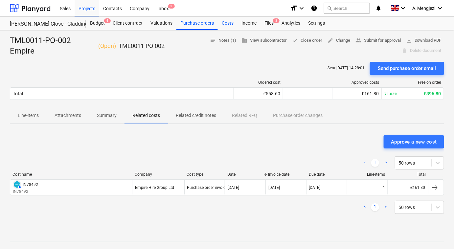
click at [227, 20] on div "Costs" at bounding box center [228, 23] width 20 height 13
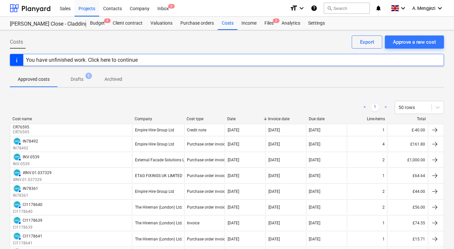
click at [157, 117] on div "Company" at bounding box center [158, 119] width 47 height 5
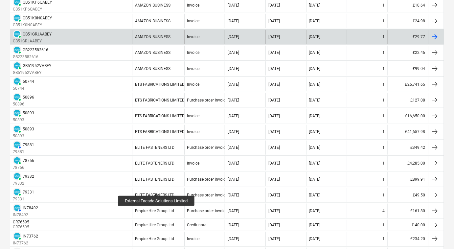
scroll to position [299, 0]
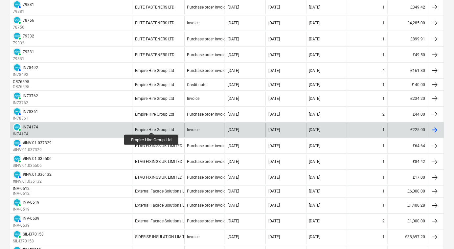
click at [152, 128] on div "Empire Hire Group Ltd" at bounding box center [154, 130] width 39 height 5
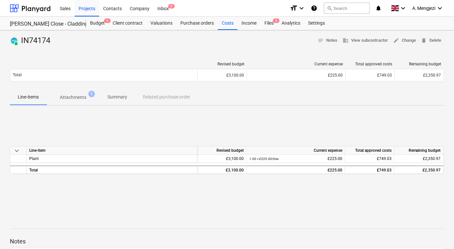
click at [80, 93] on span "Attachments 1" at bounding box center [73, 97] width 53 height 12
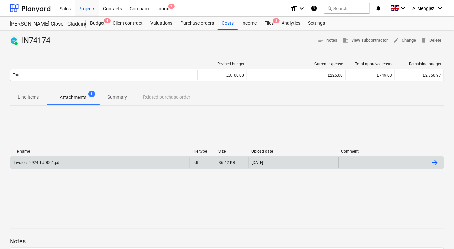
click at [61, 161] on div "Invoices 2924 TUD001.pdf" at bounding box center [99, 162] width 179 height 11
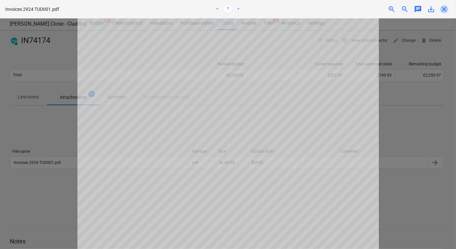
click at [446, 10] on span "close" at bounding box center [444, 9] width 8 height 8
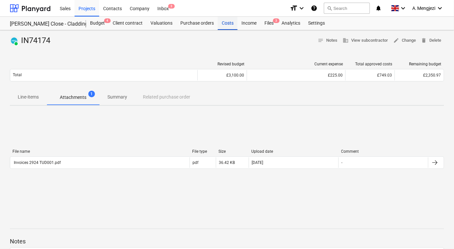
click at [227, 23] on div "Costs" at bounding box center [228, 23] width 20 height 13
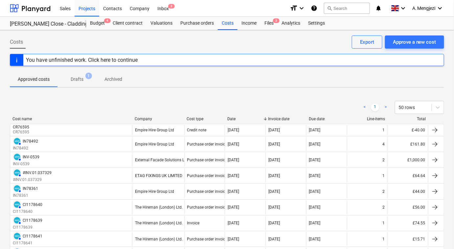
click at [157, 119] on div "Company" at bounding box center [158, 119] width 47 height 5
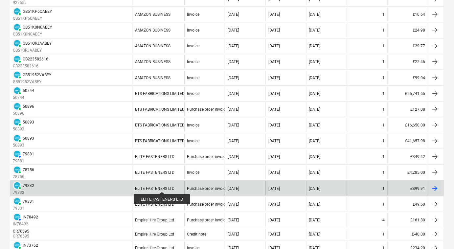
scroll to position [299, 0]
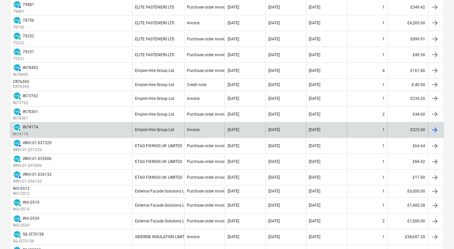
click at [434, 127] on div at bounding box center [435, 130] width 8 height 8
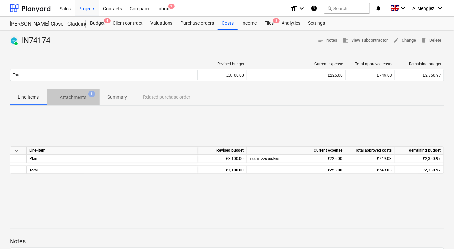
click at [86, 96] on span "Attachments 1" at bounding box center [73, 97] width 37 height 7
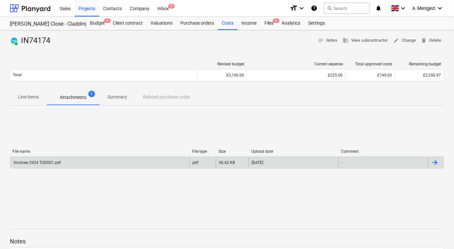
click at [62, 163] on div "Invoices 2924 TUD001.pdf" at bounding box center [99, 162] width 179 height 11
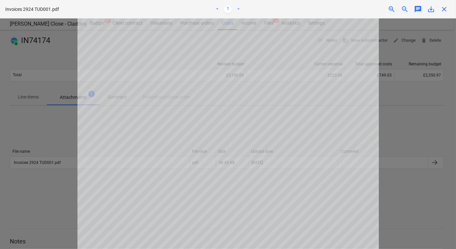
click at [445, 12] on span "close" at bounding box center [444, 9] width 8 height 8
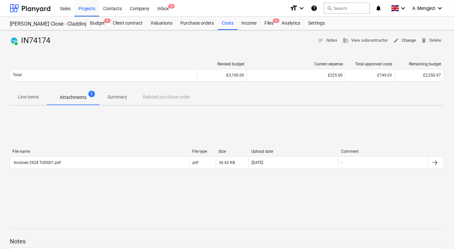
click at [412, 39] on span "edit Change" at bounding box center [404, 41] width 23 height 8
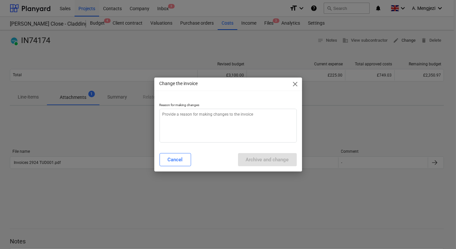
type textarea "x"
click at [245, 116] on textarea at bounding box center [228, 126] width 137 height 34
type textarea "P"
type textarea "x"
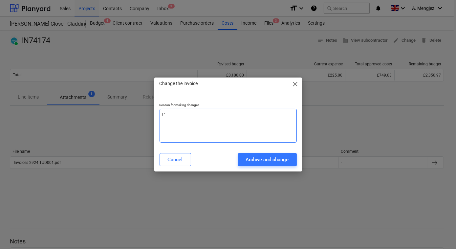
type textarea "Pr"
type textarea "x"
type textarea "Pro"
type textarea "x"
type textarea "Proc"
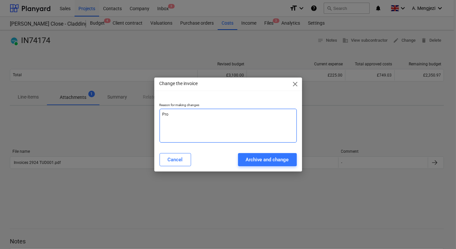
type textarea "x"
type textarea "Proce"
type textarea "x"
type textarea "Proces"
type textarea "x"
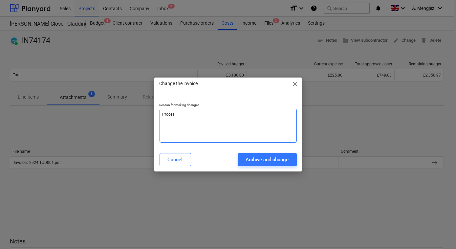
type textarea "Process"
type textarea "x"
type textarea "Processe"
type textarea "x"
type textarea "Processed"
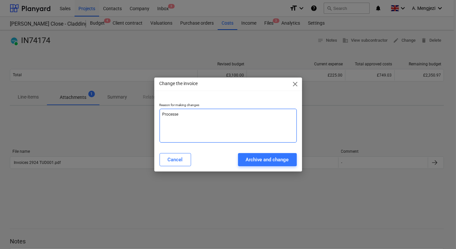
type textarea "x"
type textarea "Processed"
type textarea "x"
type textarea "Processed a"
type textarea "x"
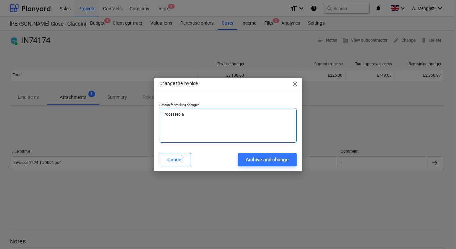
type textarea "Processed as"
type textarea "x"
type textarea "Processed as"
type textarea "x"
type textarea "Processed as s"
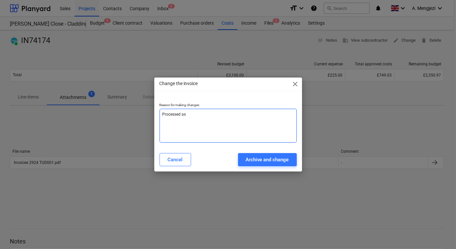
type textarea "x"
type textarea "Processed as st"
type textarea "x"
type textarea "Processed as sta"
type textarea "x"
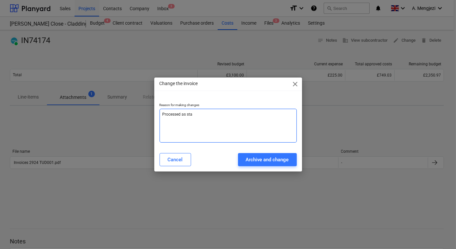
type textarea "Processed as stan"
type textarea "x"
type textarea "Processed as stand"
type textarea "x"
type textarea "Processed as standa"
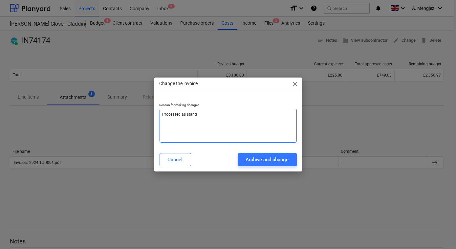
type textarea "x"
type textarea "Processed as standal"
type textarea "x"
type textarea "Processed as standalo"
type textarea "x"
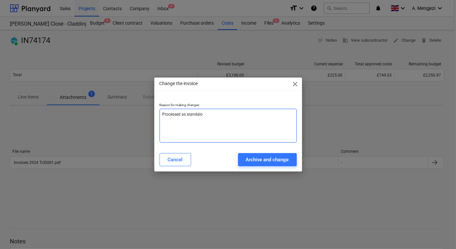
type textarea "Processed as standalon"
type textarea "x"
type textarea "Processed as standalone"
type textarea "x"
type textarea "Processed as standalone"
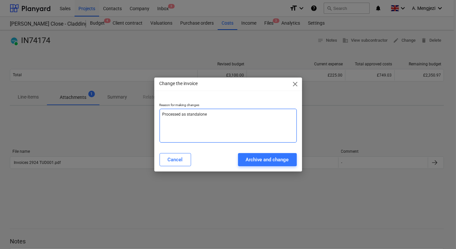
type textarea "x"
type textarea "Processed as standalone i"
type textarea "x"
type textarea "Processed as standalone in"
type textarea "x"
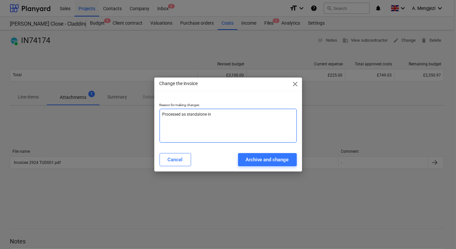
type textarea "Processed as standalone inv"
type textarea "x"
type textarea "Processed as standalone invo"
type textarea "x"
type textarea "Processed as standalone invoi"
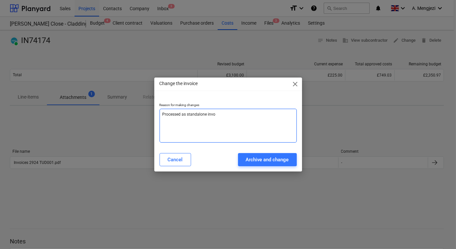
type textarea "x"
type textarea "Processed as standalone invoic"
type textarea "x"
type textarea "Processed as standalone invoice"
type textarea "x"
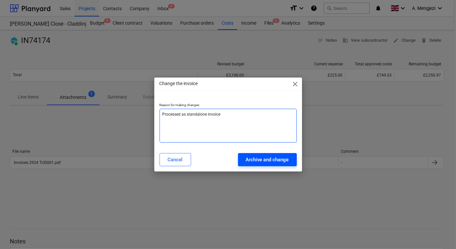
type textarea "Processed as standalone invoice"
click at [270, 160] on div "Archive and change" at bounding box center [267, 159] width 43 height 9
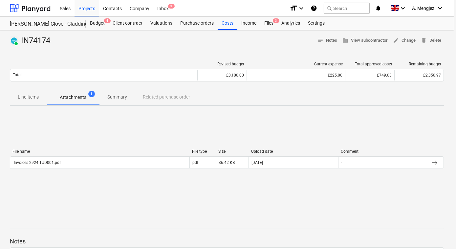
type textarea "x"
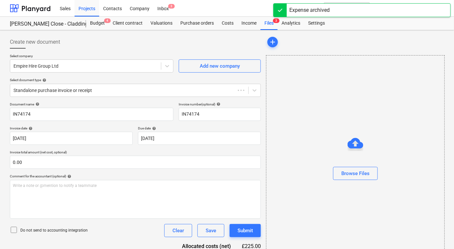
type input "IN74174"
type input "[DATE]"
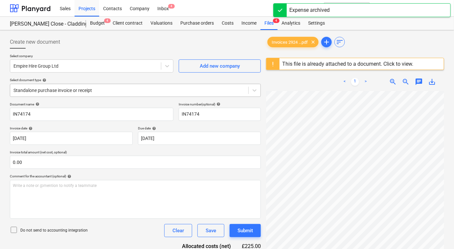
click at [78, 87] on div at bounding box center [129, 90] width 232 height 7
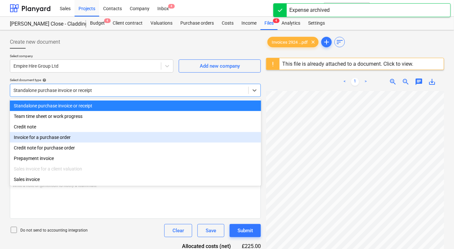
click at [60, 141] on div "Invoice for a purchase order" at bounding box center [135, 137] width 251 height 11
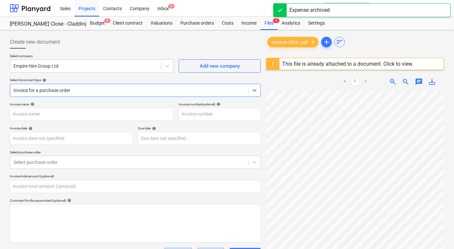
type input "IN74174"
type input "[DATE]"
type input "0.00"
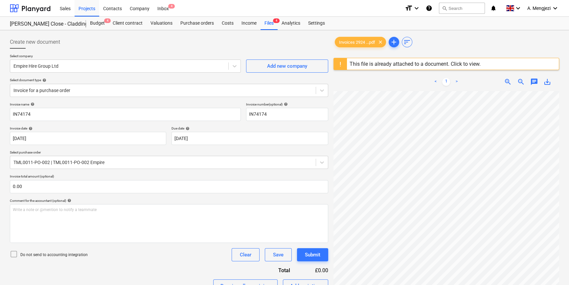
scroll to position [79, 48]
click at [456, 83] on div "< 1 > zoom_in zoom_out chat 0 save_alt" at bounding box center [446, 215] width 226 height 285
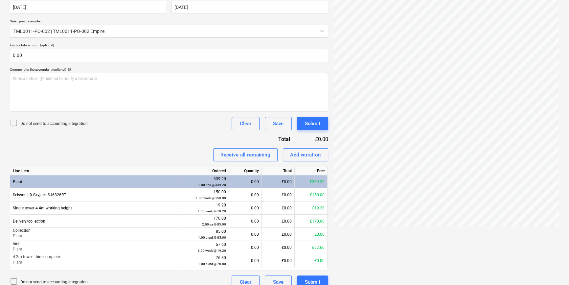
scroll to position [140, 0]
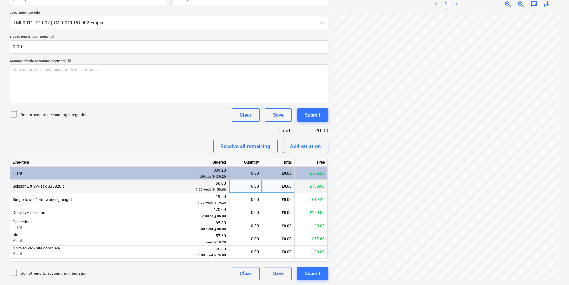
click at [250, 187] on div "0.00" at bounding box center [245, 186] width 27 height 13
type input "1"
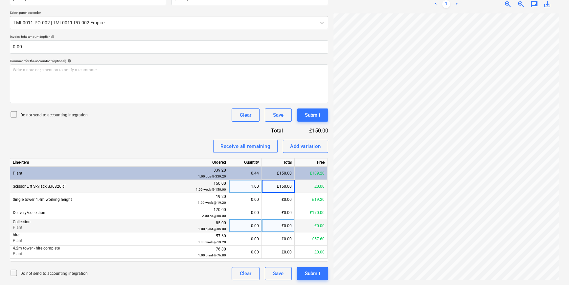
click at [281, 225] on div "£0.00" at bounding box center [278, 225] width 33 height 13
type input "75"
click at [294, 143] on div "Add variation" at bounding box center [305, 146] width 31 height 9
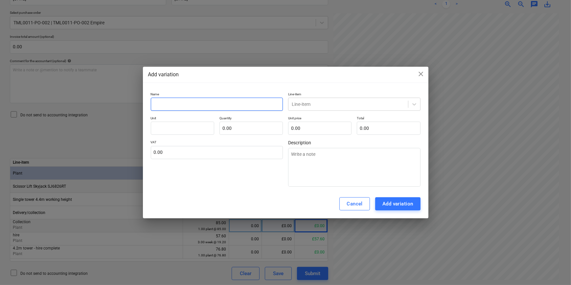
click at [188, 105] on input "text" at bounding box center [217, 104] width 132 height 13
type textarea "x"
type input "C"
type textarea "x"
type input "Co"
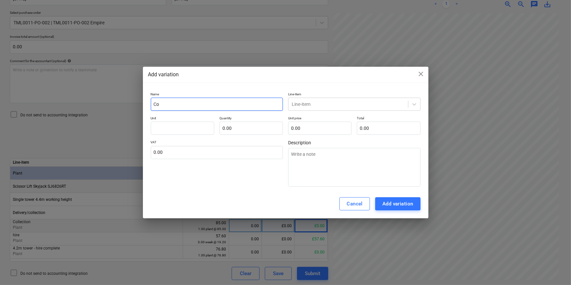
type textarea "x"
type input "Col"
type textarea "x"
type input "Coll"
type textarea "x"
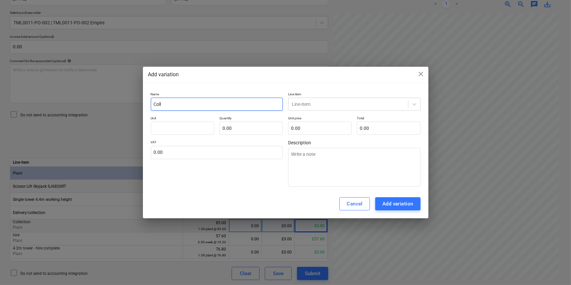
type input "Collw"
type textarea "x"
type input "Collwc"
type textarea "x"
type input "Collwct"
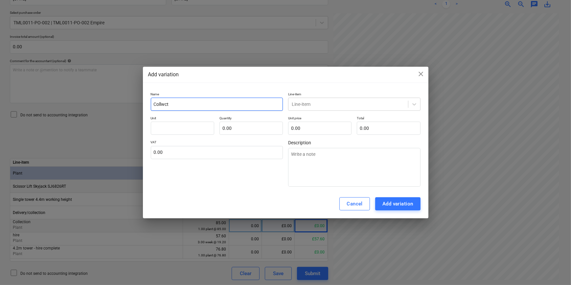
type textarea "x"
type input "Collwcti"
type textarea "x"
type input "Collwctio"
type textarea "x"
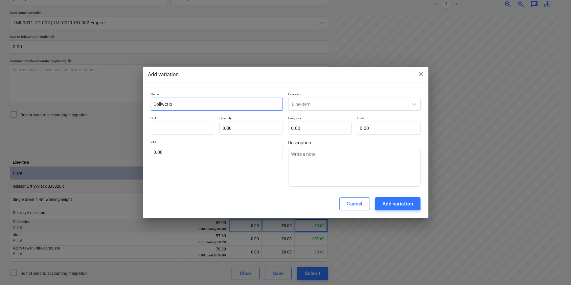
type input "Collwction"
click at [162, 104] on input "Collwction" at bounding box center [217, 104] width 132 height 13
type textarea "x"
type input "Collewction"
type textarea "x"
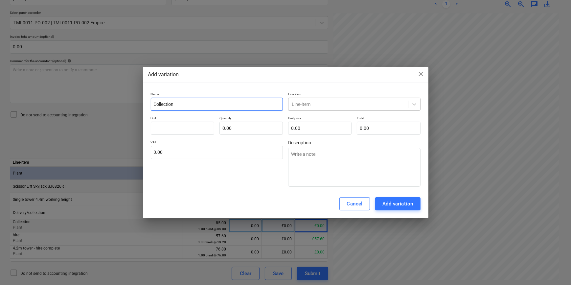
type input "Collection"
click at [302, 105] on div at bounding box center [348, 104] width 113 height 7
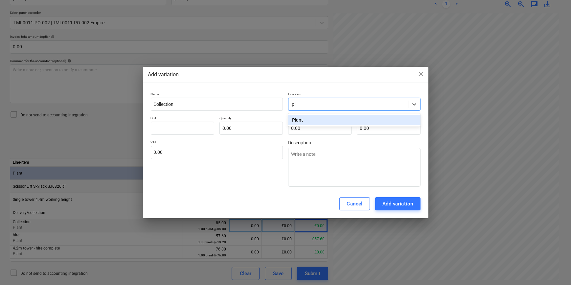
type input "pla"
type textarea "x"
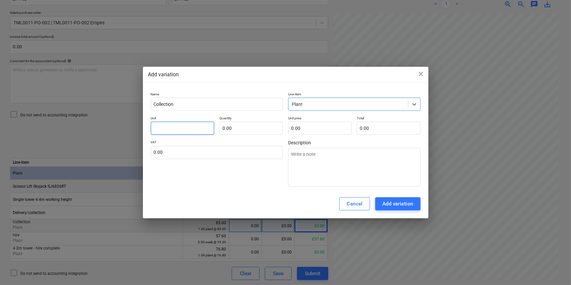
click at [191, 129] on input "text" at bounding box center [182, 128] width 63 height 13
drag, startPoint x: 299, startPoint y: 70, endPoint x: 282, endPoint y: 68, distance: 16.2
click at [282, 68] on div "Add variation close Name Collection Line-item Plant Unit Quantity 0.00 Unit pri…" at bounding box center [285, 143] width 285 height 152
click at [194, 130] on input "text" at bounding box center [182, 128] width 63 height 13
type textarea "x"
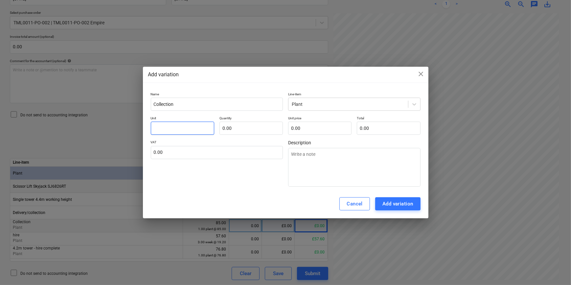
type input "p"
type textarea "x"
type input "pc"
type textarea "x"
type input "pcs"
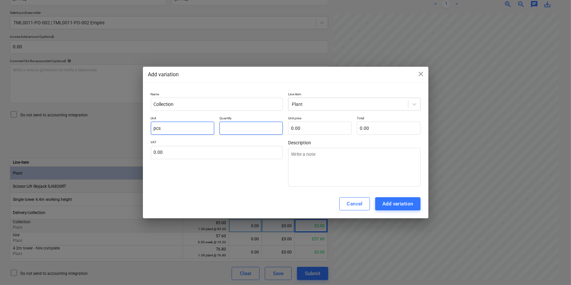
type textarea "x"
type input "1.00"
type textarea "x"
type input "7"
type input "7.00"
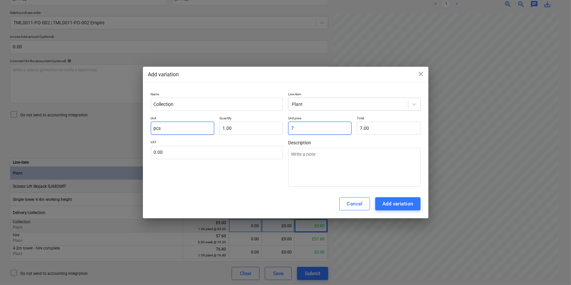
type textarea "x"
type input "75"
type input "75.00"
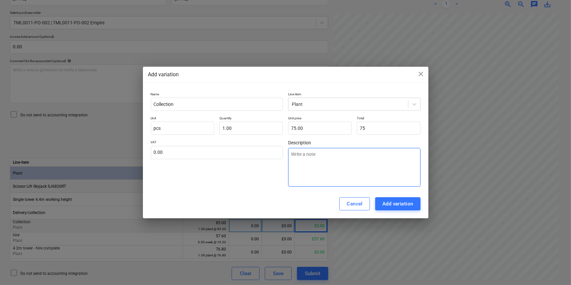
type input "75.00"
click at [362, 155] on textarea at bounding box center [354, 167] width 132 height 39
click at [394, 205] on div "Add variation" at bounding box center [397, 203] width 31 height 9
type textarea "x"
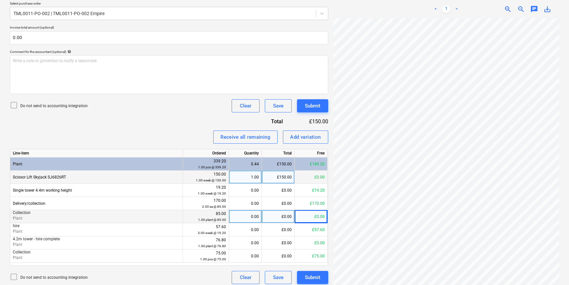
scroll to position [153, 0]
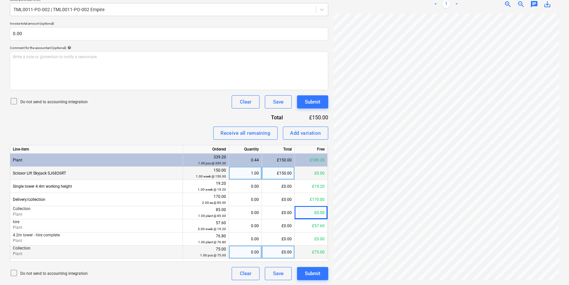
click at [240, 249] on div "0.00" at bounding box center [245, 251] width 27 height 13
type input "1"
click at [13, 99] on icon at bounding box center [14, 101] width 8 height 8
click at [312, 99] on div "Submit" at bounding box center [312, 102] width 15 height 9
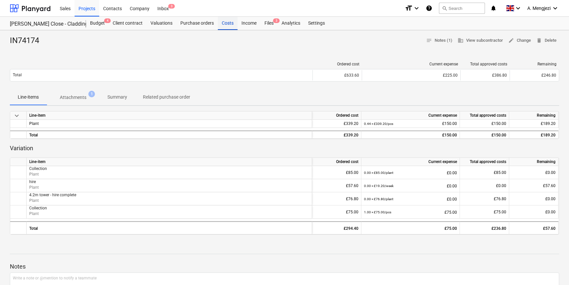
click at [223, 20] on div "Costs" at bounding box center [228, 23] width 20 height 13
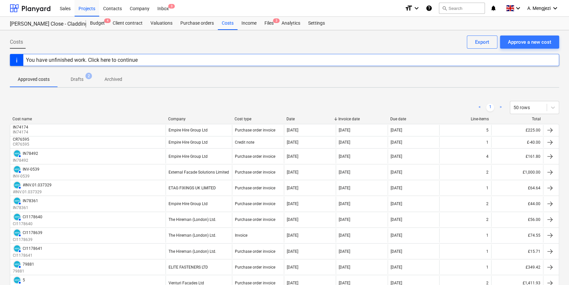
click at [189, 118] on div "Company" at bounding box center [198, 119] width 61 height 5
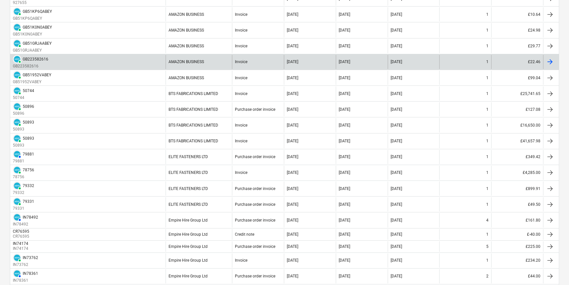
scroll to position [299, 0]
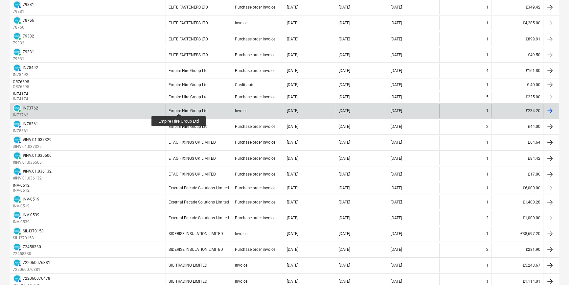
click at [179, 108] on div "Empire Hire Group Ltd" at bounding box center [187, 110] width 39 height 5
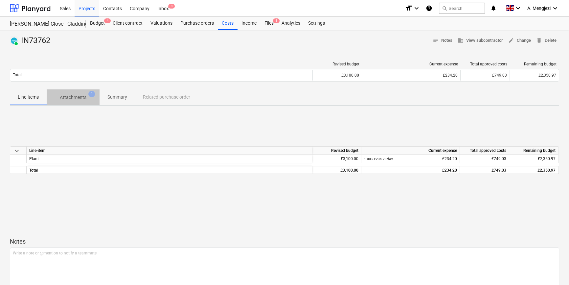
click at [79, 96] on p "Attachments" at bounding box center [73, 97] width 27 height 7
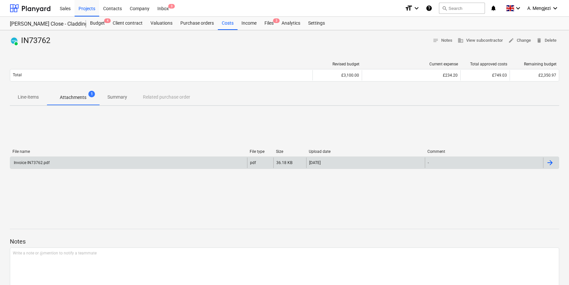
click at [81, 162] on div "Invoice IN73762.pdf" at bounding box center [128, 162] width 237 height 11
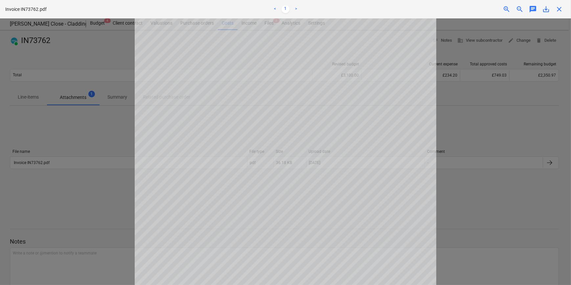
click at [456, 9] on span "close" at bounding box center [559, 9] width 8 height 8
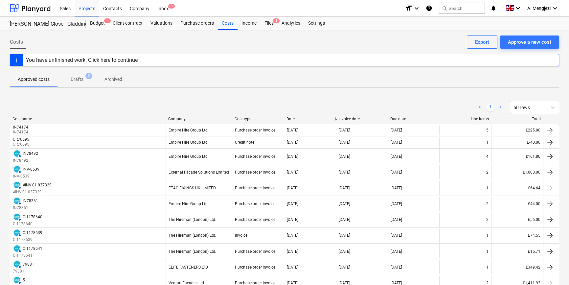
click at [197, 119] on div "Company" at bounding box center [198, 119] width 61 height 5
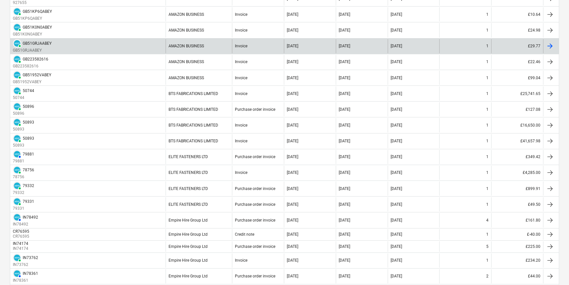
scroll to position [299, 0]
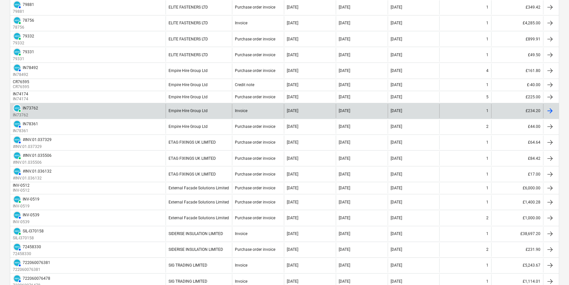
click at [456, 110] on div at bounding box center [550, 111] width 8 height 8
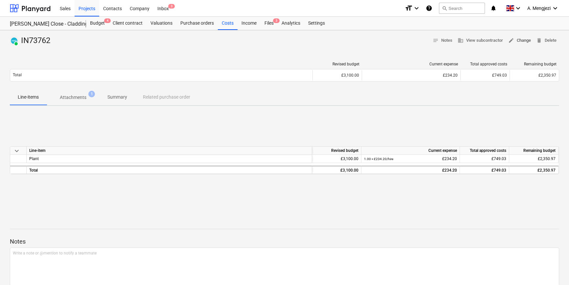
click at [456, 40] on span "edit Change" at bounding box center [519, 41] width 23 height 8
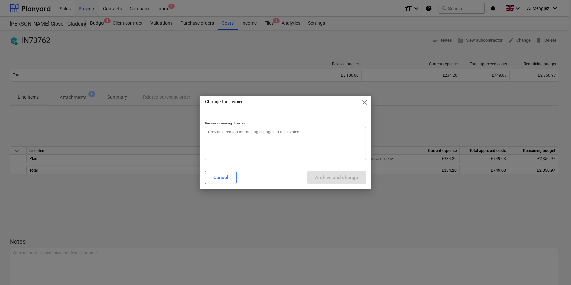
type textarea "x"
click at [272, 135] on textarea at bounding box center [285, 143] width 161 height 34
type textarea "P"
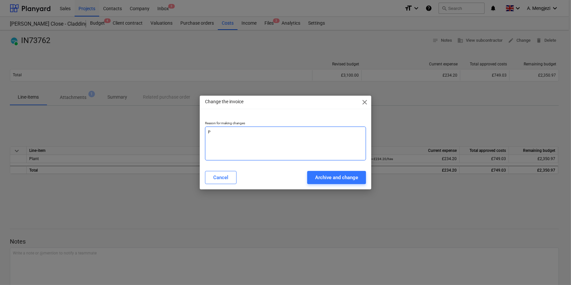
type textarea "x"
type textarea "Pr"
type textarea "x"
type textarea "Pro"
type textarea "x"
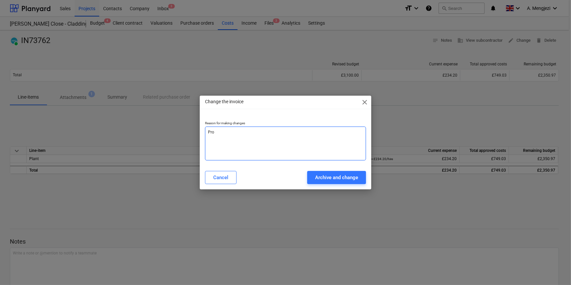
type textarea "Proc"
type textarea "x"
type textarea "Proce"
type textarea "x"
type textarea "Proces"
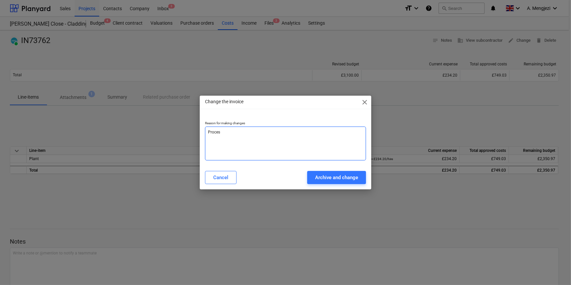
type textarea "x"
type textarea "Process"
type textarea "x"
type textarea "Processe"
type textarea "x"
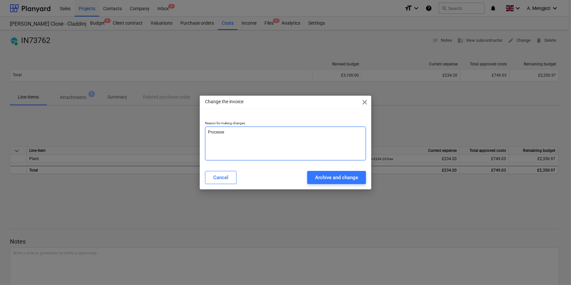
type textarea "Processed"
type textarea "x"
type textarea "Processed"
type textarea "x"
type textarea "Processed a"
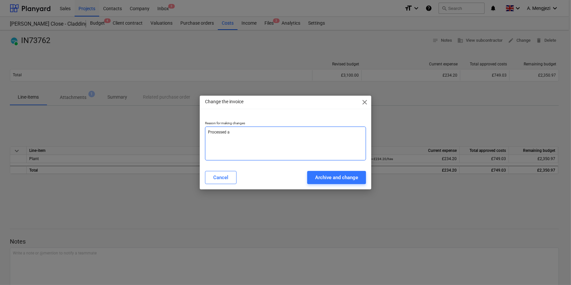
type textarea "x"
type textarea "Processed as"
type textarea "x"
type textarea "Processed as"
type textarea "x"
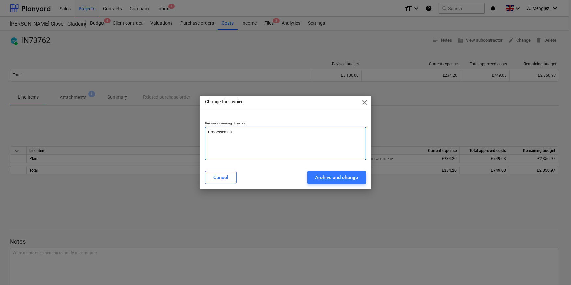
type textarea "Processed as s"
type textarea "x"
type textarea "Processed as sta"
type textarea "x"
type textarea "Processed as stan"
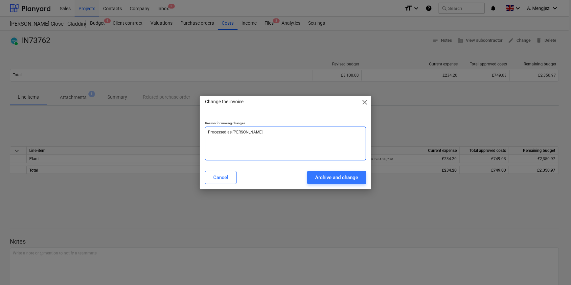
type textarea "x"
type textarea "Processed as stand"
type textarea "x"
type textarea "Processed as standa"
type textarea "x"
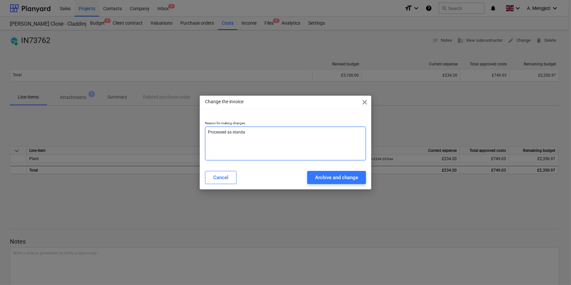
type textarea "Processed as standal"
type textarea "x"
type textarea "Processed as standalo"
type textarea "x"
type textarea "Processed as standalon"
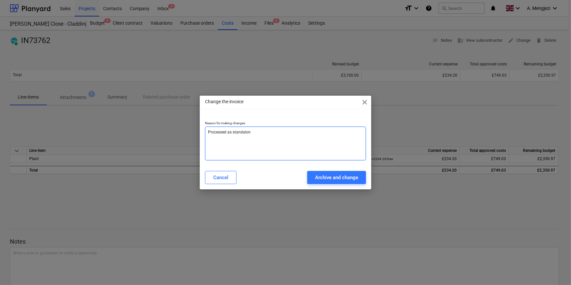
type textarea "x"
type textarea "Processed as standalone"
type textarea "x"
type textarea "Processed as standalone"
type textarea "x"
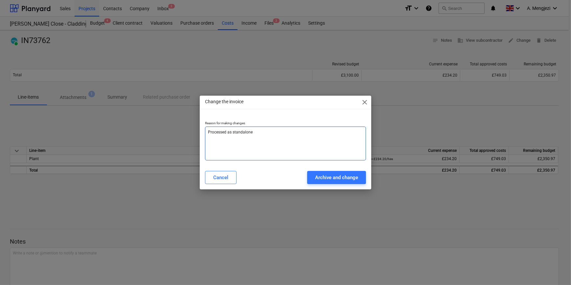
type textarea "Processed as standalone i"
type textarea "x"
type textarea "Processed as standalone in"
type textarea "x"
type textarea "Processed as standalone inv"
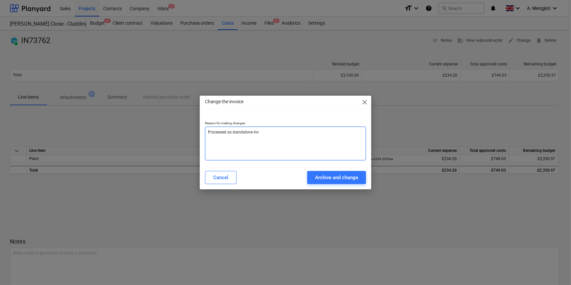
type textarea "x"
type textarea "Processed as standalone invo"
type textarea "x"
type textarea "Processed as standalone invoi"
type textarea "x"
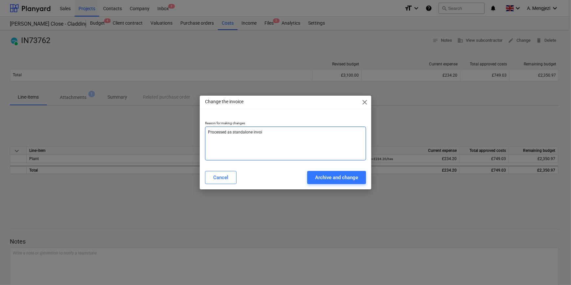
type textarea "Processed as standalone invoic"
type textarea "x"
type textarea "Processed as standalone invoice"
click at [335, 179] on div "Archive and change" at bounding box center [336, 177] width 43 height 9
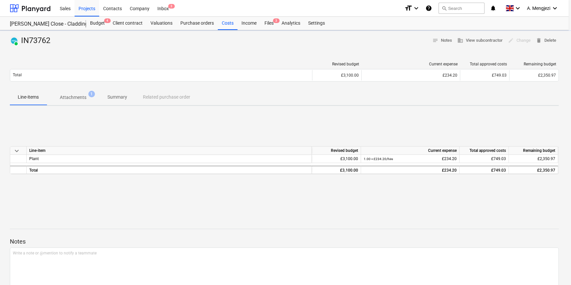
type textarea "x"
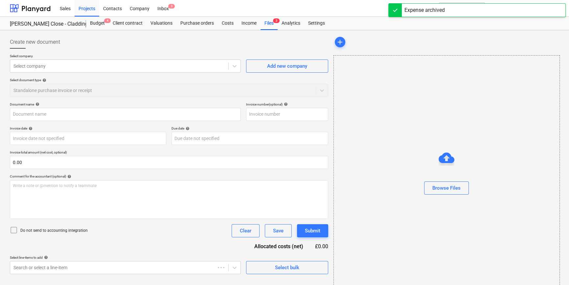
type input "IN73762"
type input "[DATE]"
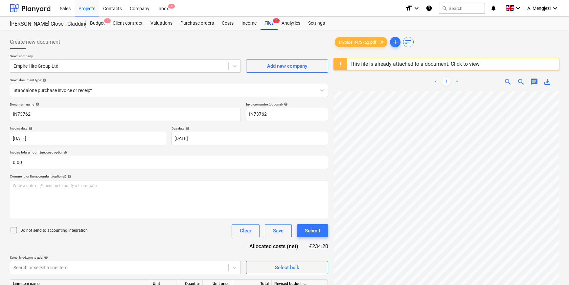
scroll to position [70, 51]
click at [456, 81] on div "< 1 > zoom_in zoom_out chat 0 save_alt" at bounding box center [446, 215] width 226 height 285
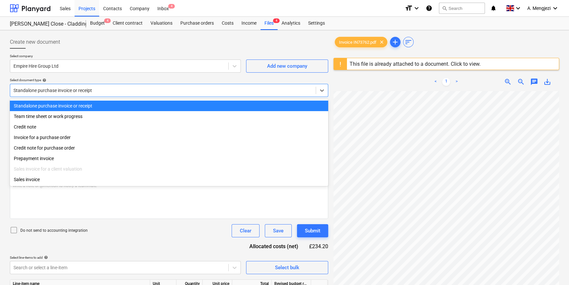
click at [111, 89] on div at bounding box center [162, 90] width 299 height 7
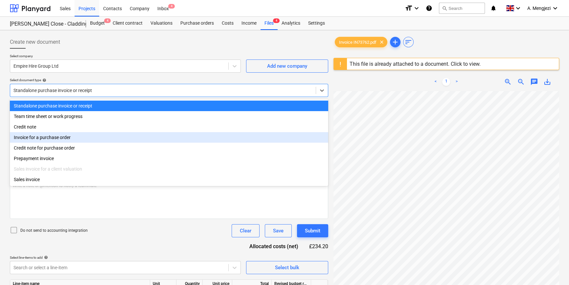
click at [85, 139] on div "Invoice for a purchase order" at bounding box center [169, 137] width 318 height 11
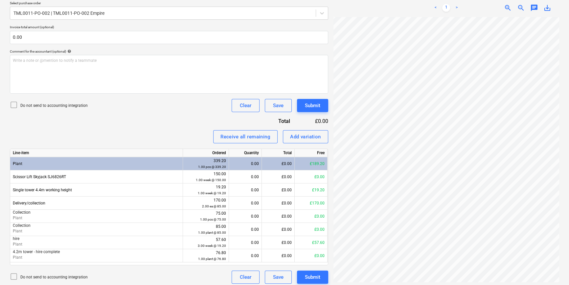
scroll to position [128, 3]
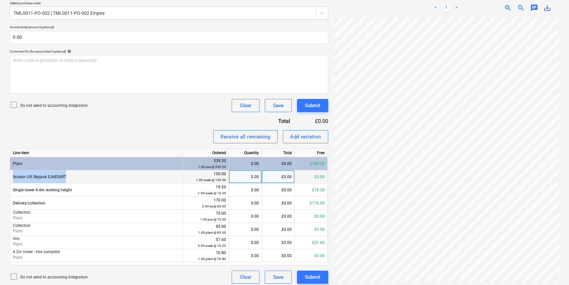
drag, startPoint x: 71, startPoint y: 177, endPoint x: 13, endPoint y: 177, distance: 58.1
click at [13, 177] on div "Scissor Lift Skyjack SJ6826RT" at bounding box center [96, 176] width 173 height 13
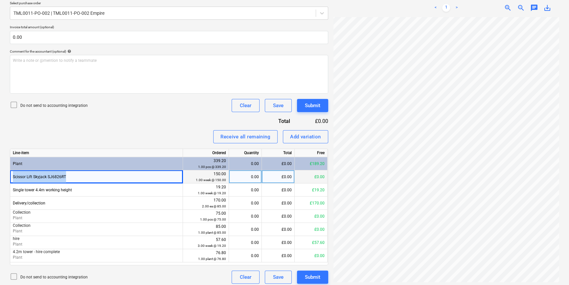
copy div "Scissor Lift Skyjack SJ6826RT"
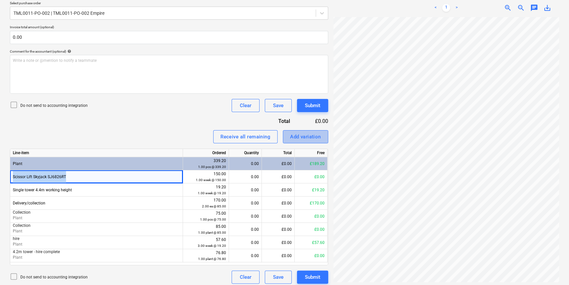
click at [300, 136] on div "Add variation" at bounding box center [305, 136] width 31 height 9
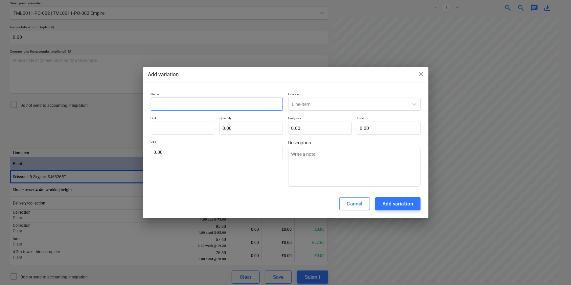
click at [170, 102] on input "text" at bounding box center [217, 104] width 132 height 13
paste input "Scissor Lift Skyjack SJ6826RT"
type textarea "x"
type input "Scissor Lift Skyjack SJ6826RT"
type textarea "x"
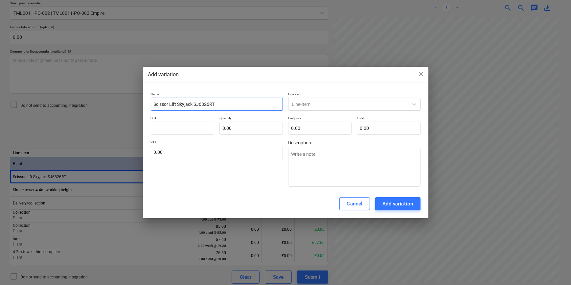
type input "Scissor Lift Skyjack SJ6826RT"
type textarea "x"
type input "Scissor Lift Skyjack SJ6826RT 2"
type textarea "x"
type input "Scissor Lift Skyjack SJ6826RT 28"
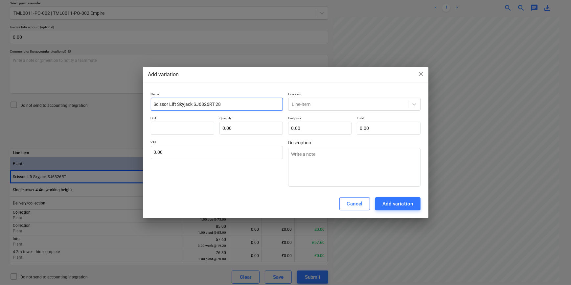
type textarea "x"
type input "Scissor Lift Skyjack SJ6826RT 28."
type textarea "x"
type input "Scissor Lift Skyjack SJ6826RT 28.0"
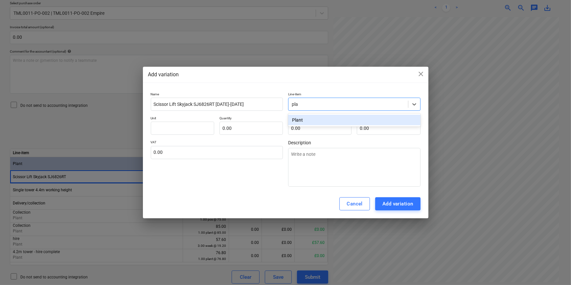
click at [309, 120] on div "Plant" at bounding box center [354, 120] width 132 height 11
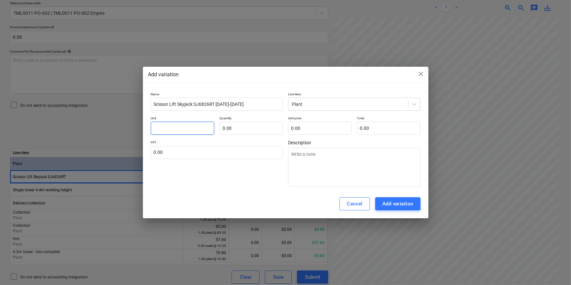
click at [184, 129] on input "text" at bounding box center [182, 128] width 63 height 13
click at [351, 203] on div "Cancel" at bounding box center [355, 203] width 16 height 9
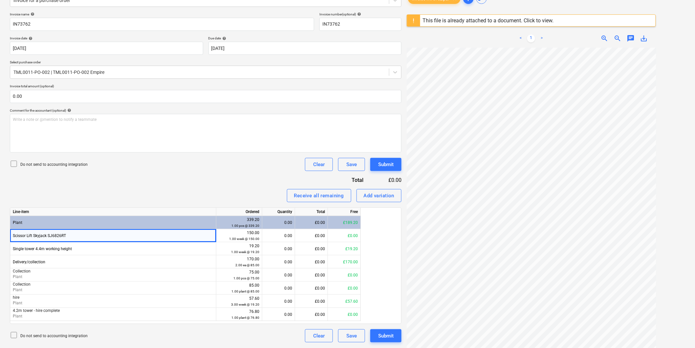
scroll to position [65, 4]
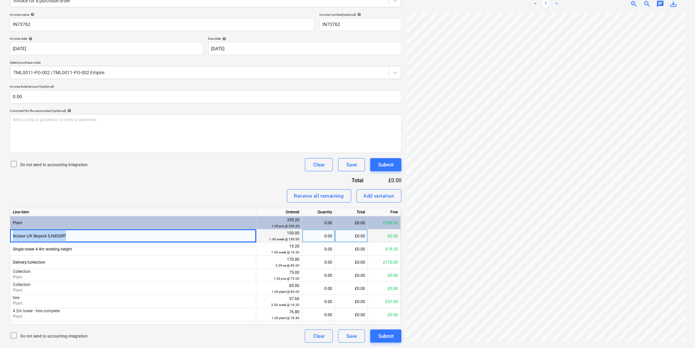
drag, startPoint x: 70, startPoint y: 237, endPoint x: 12, endPoint y: 238, distance: 57.8
click at [12, 238] on div "Scissor Lift Skyjack SJ6826RT" at bounding box center [133, 236] width 246 height 13
copy div "Scissor Lift Skyjack SJ6826RT"
click at [378, 195] on div "Add variation" at bounding box center [379, 196] width 31 height 9
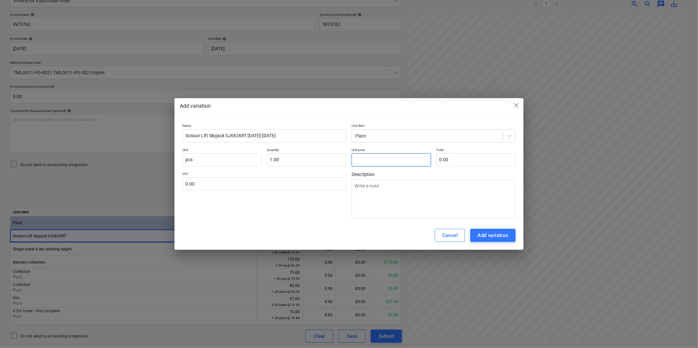
click at [365, 161] on input "text" at bounding box center [390, 159] width 79 height 13
click at [456, 234] on div "Add variation" at bounding box center [492, 235] width 31 height 9
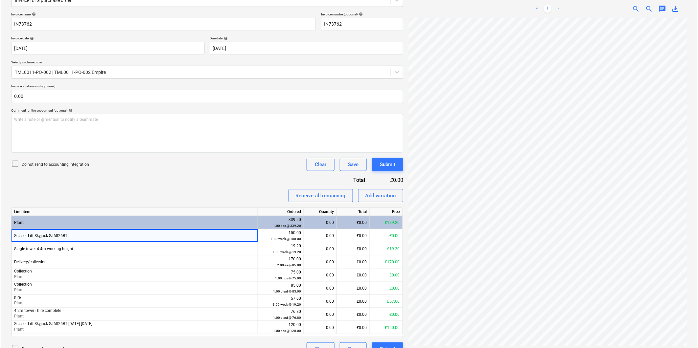
scroll to position [103, 0]
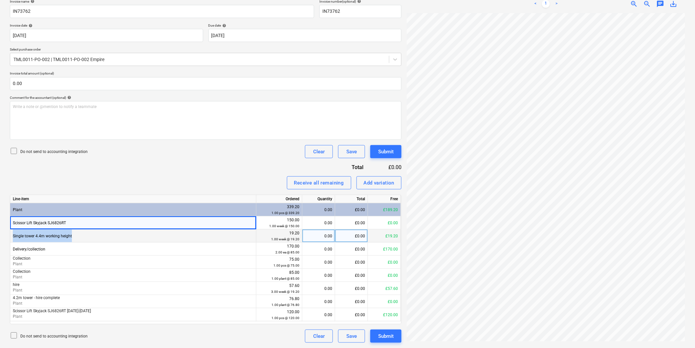
drag, startPoint x: 82, startPoint y: 237, endPoint x: 12, endPoint y: 238, distance: 69.7
click at [12, 238] on div "Single tower 4.4m working height" at bounding box center [133, 236] width 246 height 13
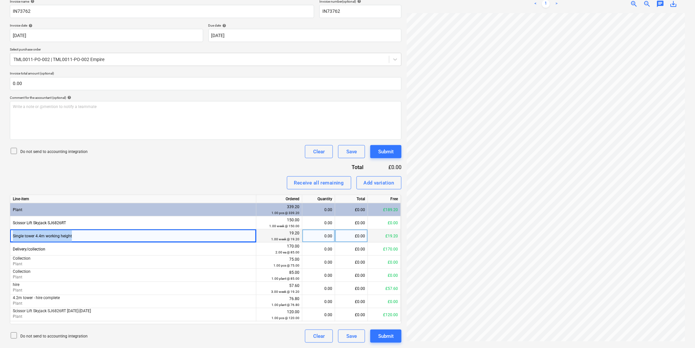
copy div "Single tower 4.4m working height"
click at [370, 182] on div "Add variation" at bounding box center [379, 183] width 31 height 9
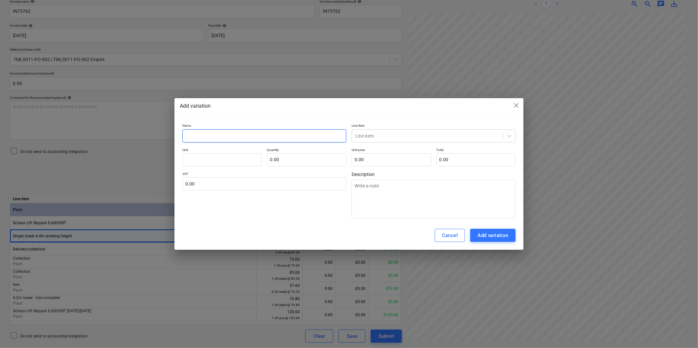
click at [294, 135] on input "text" at bounding box center [264, 135] width 164 height 13
paste input "Single tower 4.4m working height"
click at [237, 160] on input "text" at bounding box center [221, 159] width 79 height 13
click at [456, 238] on div "Add variation" at bounding box center [492, 235] width 31 height 9
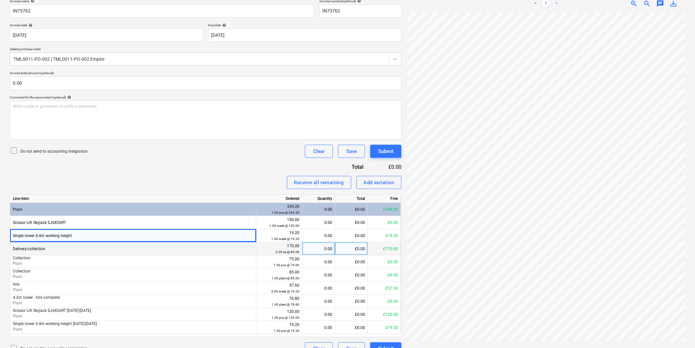
click at [310, 249] on div "0.00" at bounding box center [318, 248] width 27 height 13
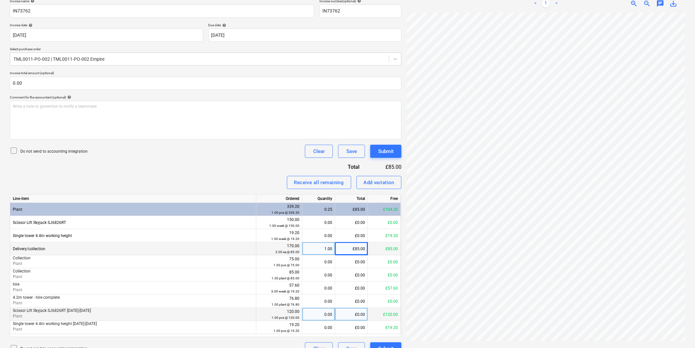
click at [321, 249] on div "0.00" at bounding box center [318, 314] width 27 height 13
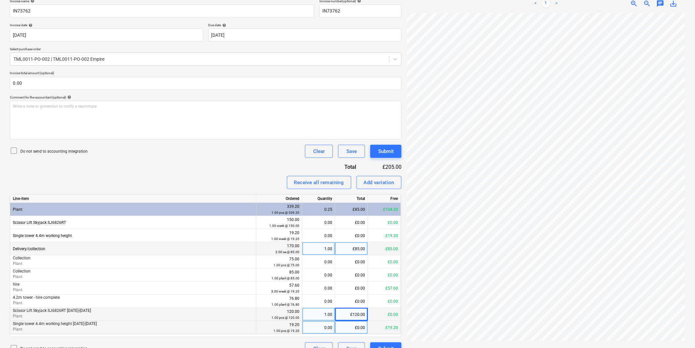
click at [317, 249] on div "0.00" at bounding box center [318, 327] width 27 height 13
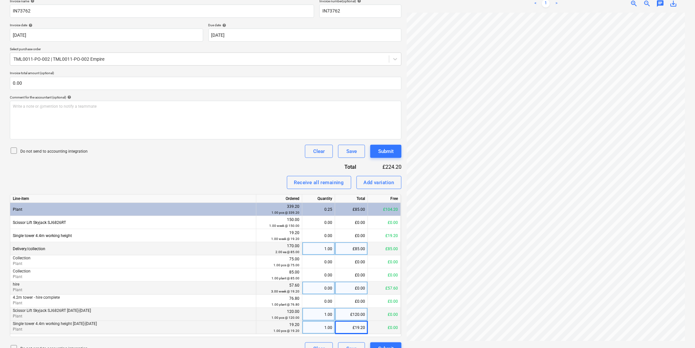
click at [312, 249] on div "0.00" at bounding box center [318, 288] width 27 height 13
click at [321, 249] on div "1.00" at bounding box center [318, 327] width 27 height 13
click at [346, 249] on div "£0.00" at bounding box center [351, 327] width 33 height 13
click at [12, 149] on icon at bounding box center [14, 151] width 8 height 8
click at [384, 146] on button "Submit" at bounding box center [385, 151] width 31 height 13
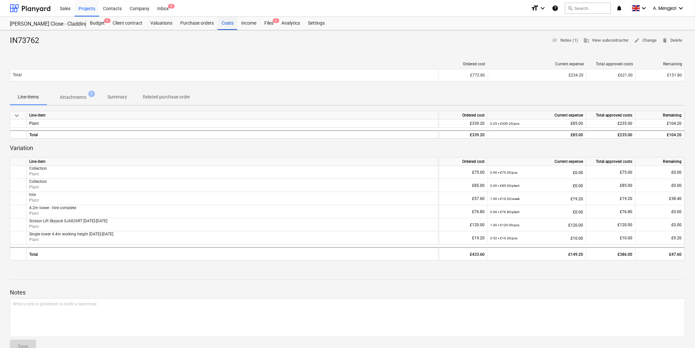
click at [226, 23] on div "Costs" at bounding box center [228, 23] width 20 height 13
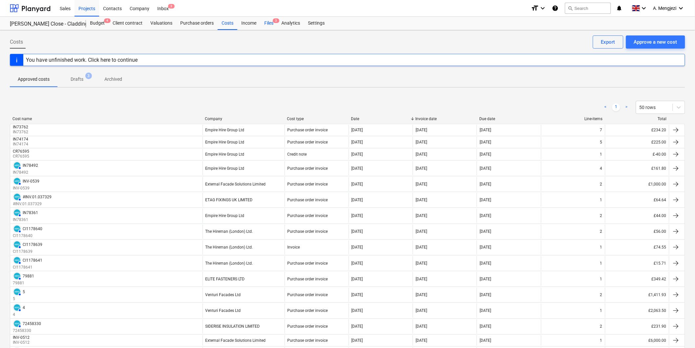
click at [269, 21] on div "Files 3" at bounding box center [268, 23] width 17 height 13
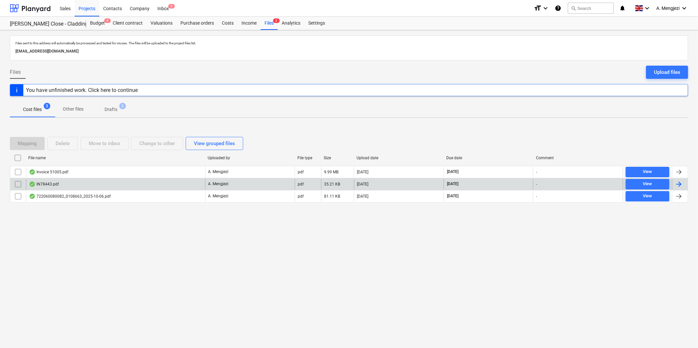
click at [108, 182] on div "IN78443.pdf" at bounding box center [115, 184] width 179 height 11
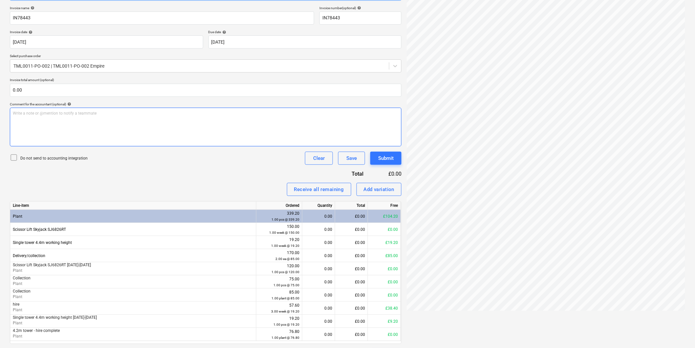
scroll to position [116, 0]
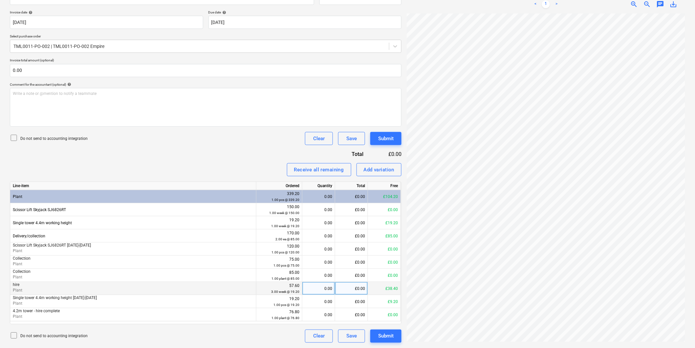
click at [342, 249] on div "£0.00" at bounding box center [351, 288] width 33 height 13
click at [388, 249] on div "Submit" at bounding box center [385, 336] width 15 height 9
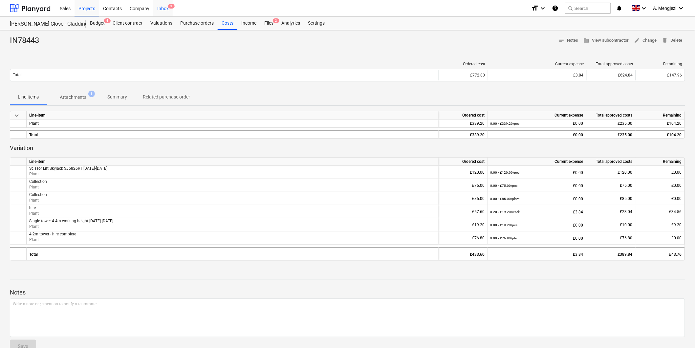
click at [164, 7] on div "Inbox 3" at bounding box center [162, 8] width 19 height 17
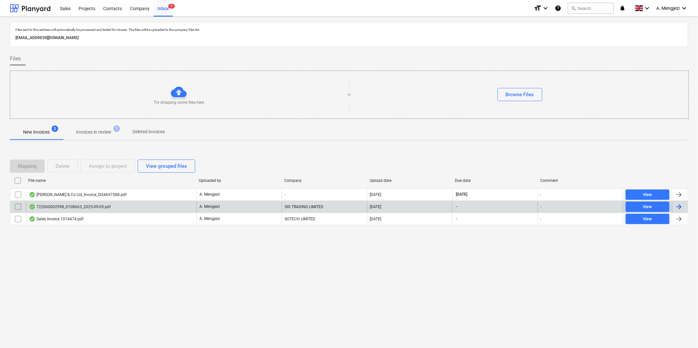
click at [130, 205] on div "722060002998_0108663_2025-09-05.pdf" at bounding box center [111, 207] width 170 height 11
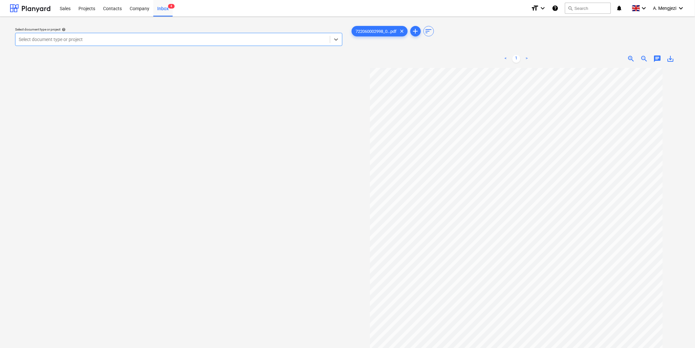
click at [142, 37] on div at bounding box center [173, 39] width 308 height 7
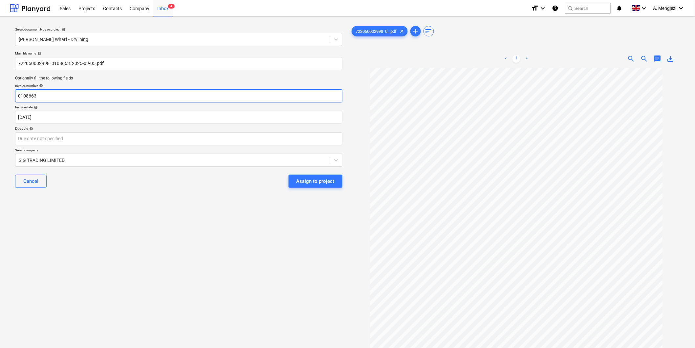
drag, startPoint x: 44, startPoint y: 93, endPoint x: -9, endPoint y: 93, distance: 52.6
click at [0, 93] on html "Sales Projects Contacts Company Inbox 4 format_size keyboard_arrow_down help se…" at bounding box center [347, 174] width 695 height 348
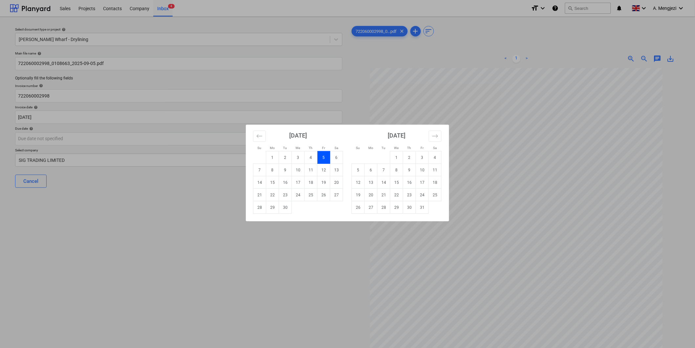
click at [325, 155] on td "5" at bounding box center [324, 157] width 13 height 12
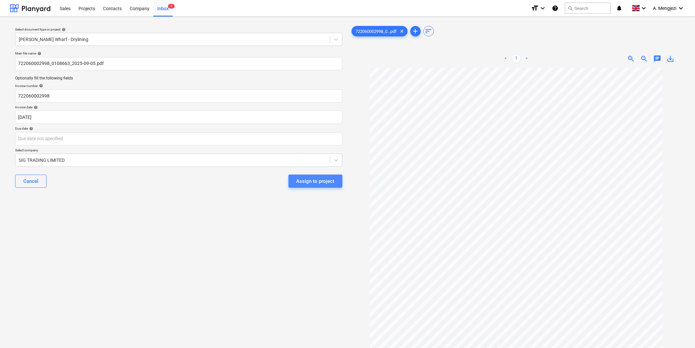
click at [302, 182] on div "Assign to project" at bounding box center [316, 181] width 38 height 9
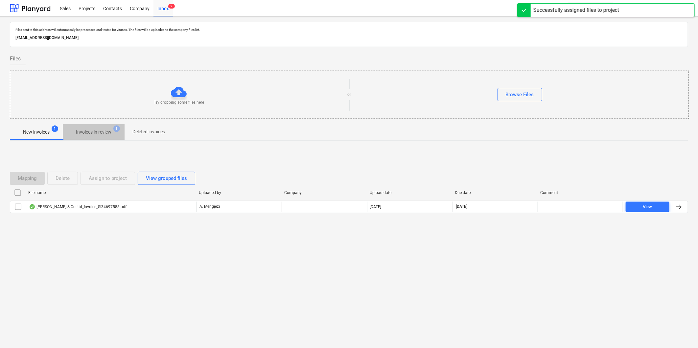
click at [95, 130] on p "Invoices in review" at bounding box center [93, 132] width 35 height 7
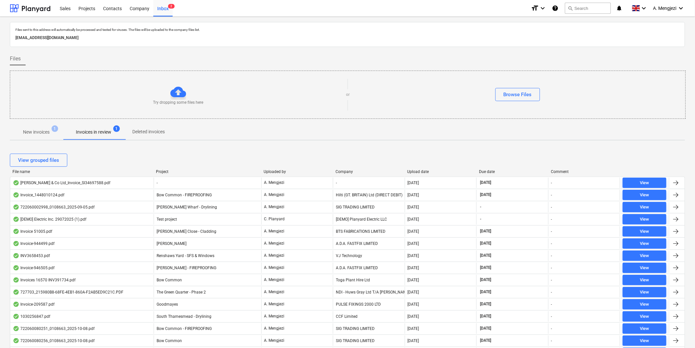
click at [415, 171] on div "Upload date" at bounding box center [441, 171] width 67 height 5
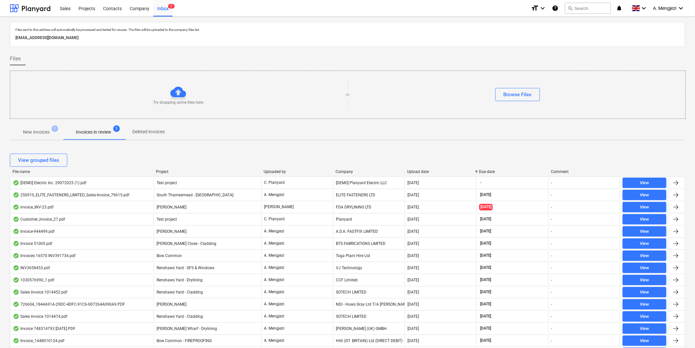
click at [422, 170] on div "Upload date" at bounding box center [441, 171] width 67 height 5
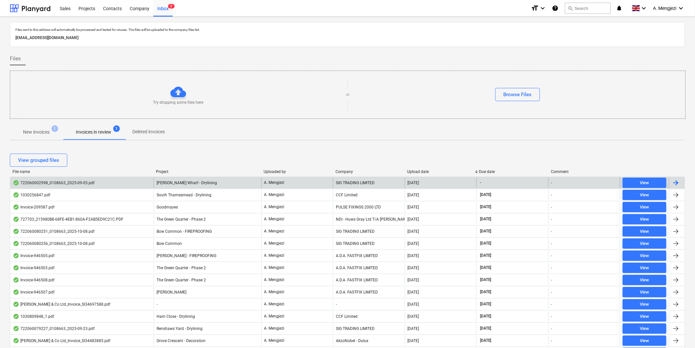
click at [103, 178] on div "722060002998_0108663_2025-09-05.pdf" at bounding box center [82, 183] width 144 height 11
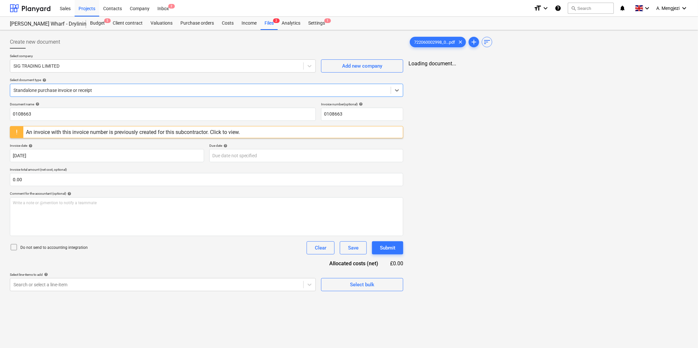
click at [138, 89] on div at bounding box center [200, 90] width 374 height 7
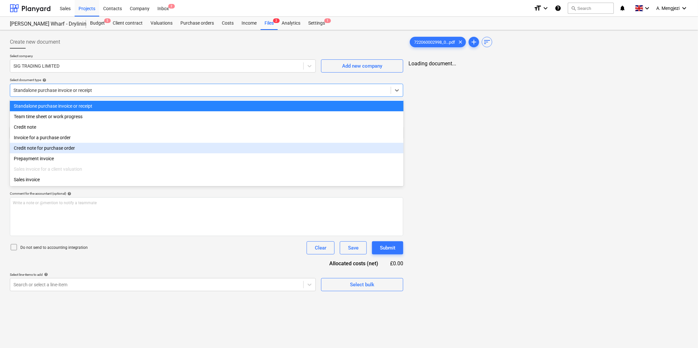
click at [85, 147] on div "Credit note for purchase order" at bounding box center [206, 148] width 393 height 11
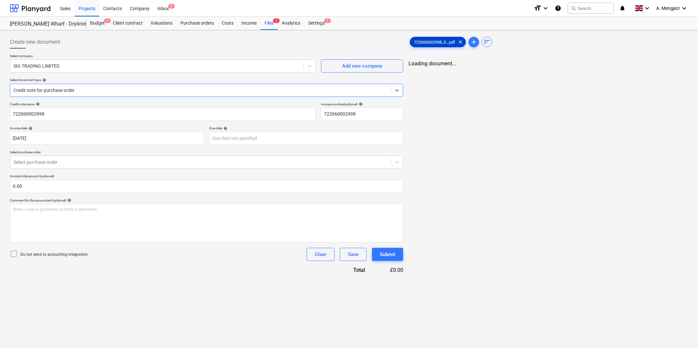
click at [434, 40] on span "722060002998_0...pdf" at bounding box center [434, 42] width 49 height 5
click at [137, 249] on div "Create new document Select company SIG TRADING LIMITED Add new company Select d…" at bounding box center [205, 222] width 397 height 378
click at [127, 226] on div "Write a note or @mention to notify a teammate ﻿" at bounding box center [206, 223] width 392 height 39
drag, startPoint x: 158, startPoint y: 283, endPoint x: 186, endPoint y: 314, distance: 41.1
click at [158, 249] on div "Create new document Select company SIG TRADING LIMITED Add new company Select d…" at bounding box center [205, 222] width 397 height 378
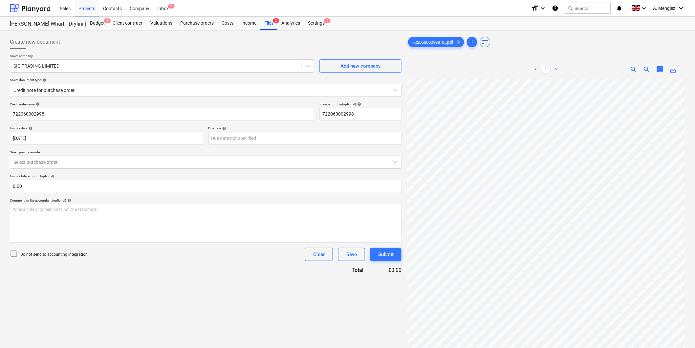
click at [231, 249] on div "Create new document Select company SIG TRADING LIMITED Add new company Select d…" at bounding box center [205, 222] width 397 height 378
click at [456, 44] on div "722060002998_0...pdf clear add sort" at bounding box center [546, 41] width 279 height 13
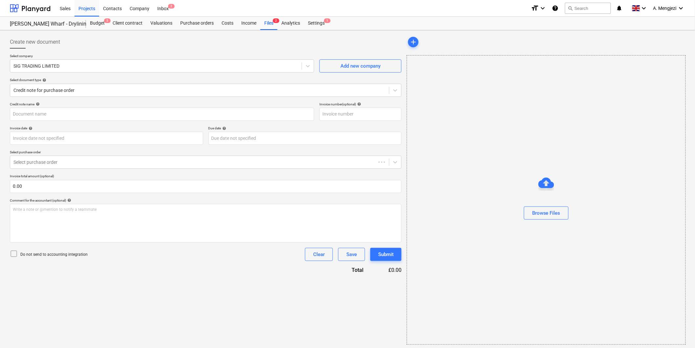
type input "722060002998"
type input "[DATE]"
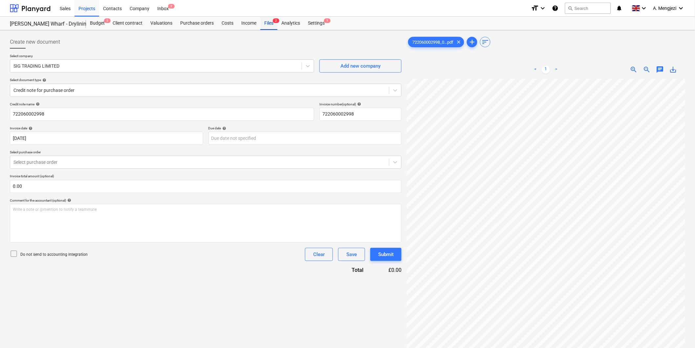
click at [270, 18] on div "Files 2" at bounding box center [268, 23] width 17 height 13
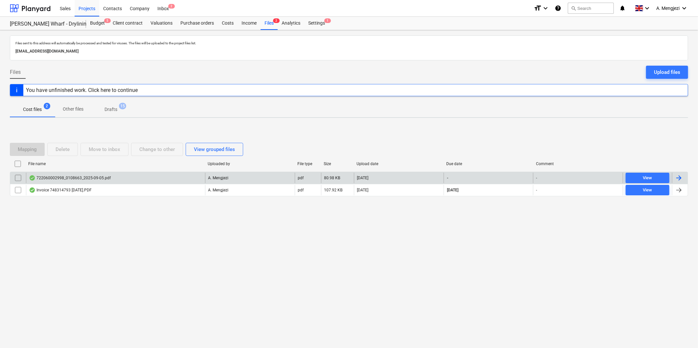
click at [149, 174] on div "722060002998_0108663_2025-09-05.pdf" at bounding box center [115, 178] width 179 height 11
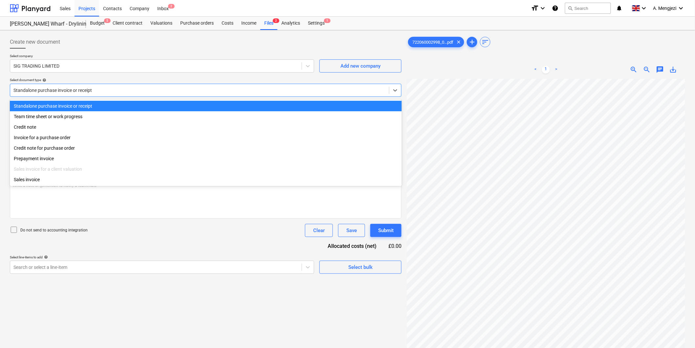
click at [79, 89] on div at bounding box center [199, 90] width 372 height 7
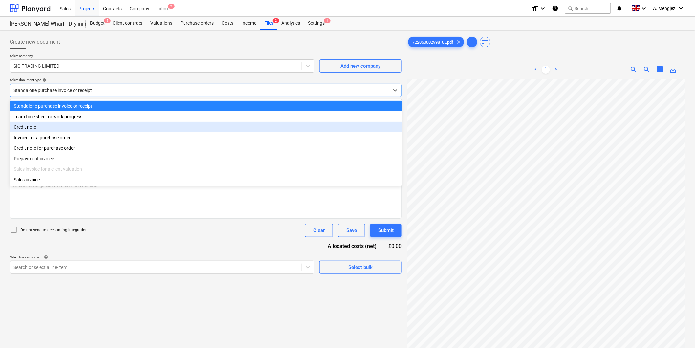
click at [70, 128] on div "Credit note" at bounding box center [206, 127] width 392 height 11
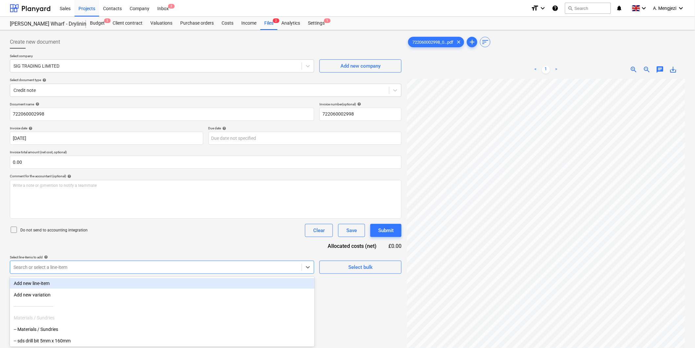
click at [169, 266] on body "Sales Projects Contacts Company Inbox 2 format_size keyboard_arrow_down help se…" at bounding box center [347, 174] width 695 height 348
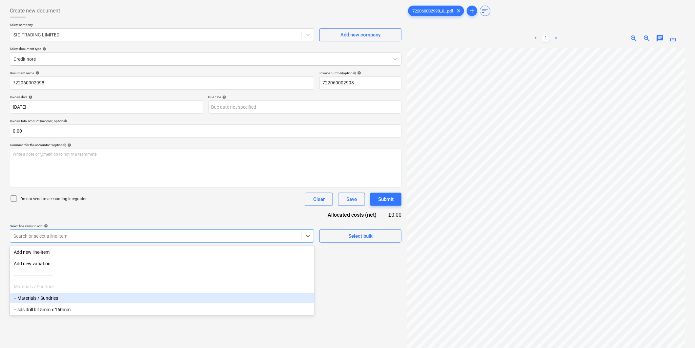
click at [145, 293] on div "-- Materials / Sundries" at bounding box center [162, 298] width 305 height 11
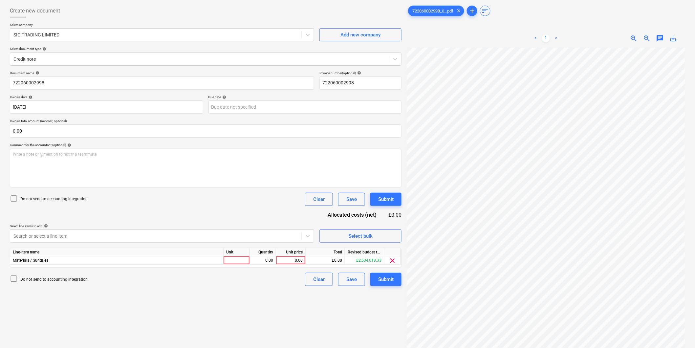
click at [370, 318] on div "Create new document Select company SIG TRADING LIMITED Add new company Select d…" at bounding box center [205, 191] width 397 height 378
click at [245, 258] on div at bounding box center [237, 261] width 26 height 8
click at [243, 262] on div at bounding box center [237, 261] width 26 height 8
type input "pcs"
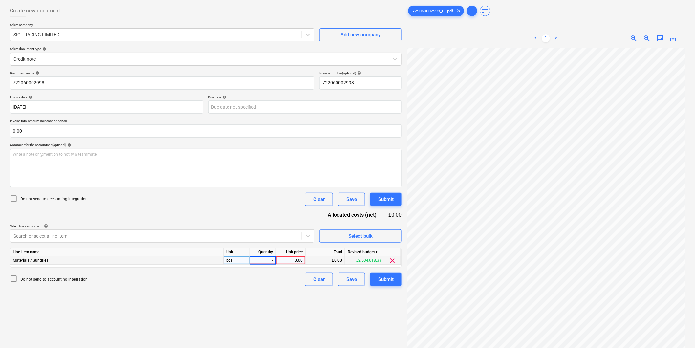
type input "-1"
type input "136.68"
click at [395, 280] on button "Submit" at bounding box center [385, 279] width 31 height 13
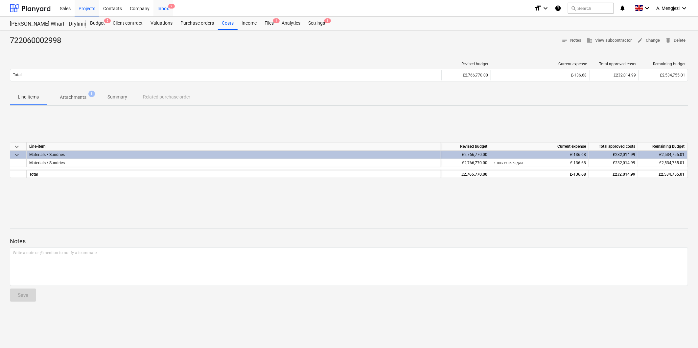
click at [163, 8] on div "Inbox 2" at bounding box center [162, 8] width 19 height 17
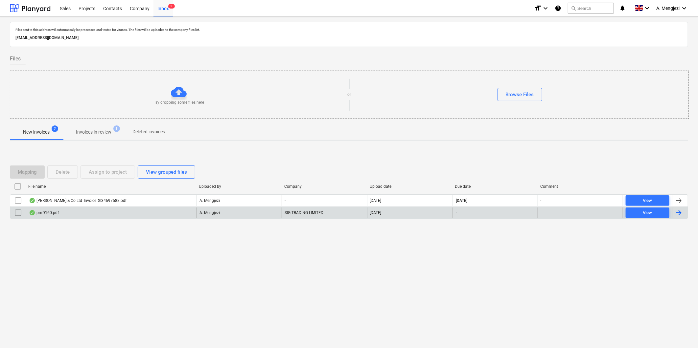
click at [100, 209] on div "pmD160.pdf" at bounding box center [111, 213] width 170 height 11
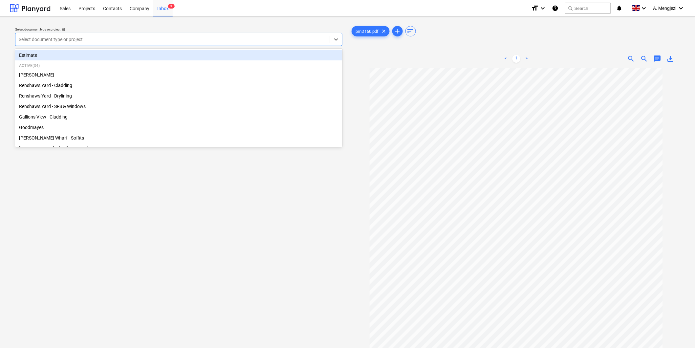
click at [152, 36] on div at bounding box center [173, 39] width 308 height 7
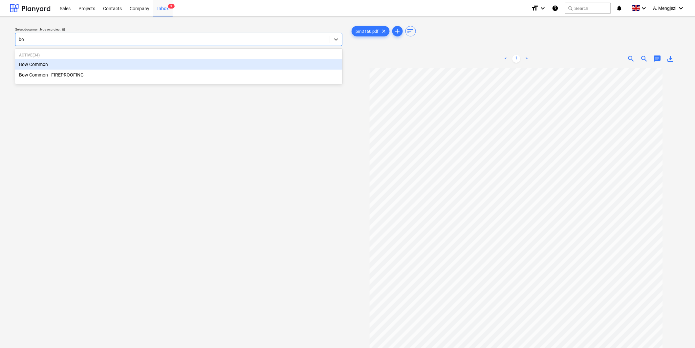
type input "bow"
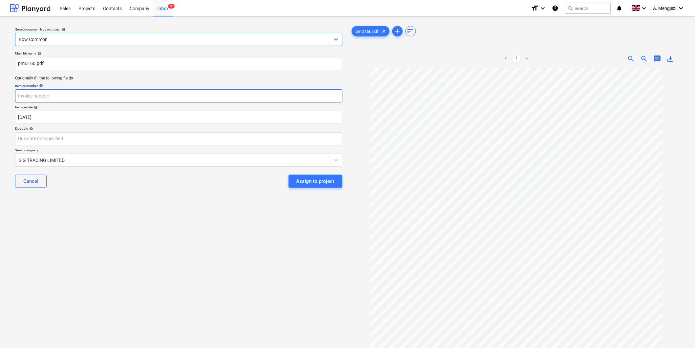
click at [159, 95] on input "text" at bounding box center [178, 95] width 327 height 13
type input "722060003001"
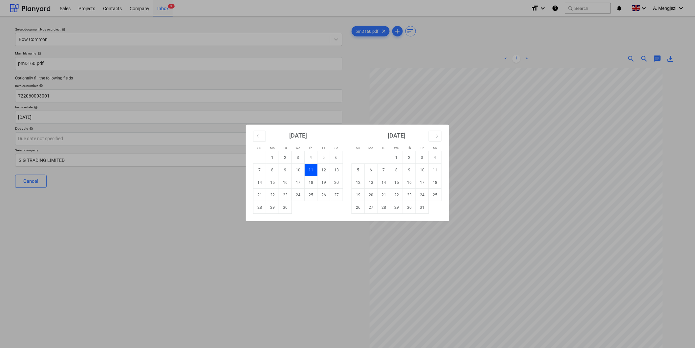
click at [313, 167] on td "11" at bounding box center [311, 170] width 13 height 12
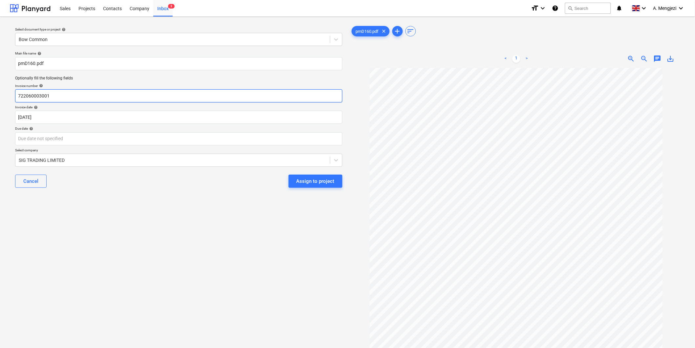
drag, startPoint x: 58, startPoint y: 99, endPoint x: 11, endPoint y: 97, distance: 47.7
click at [11, 97] on div "Select document type or project help Bow Common Main file name help pmD160.pdf …" at bounding box center [179, 211] width 338 height 378
drag, startPoint x: 50, startPoint y: 65, endPoint x: 1, endPoint y: 64, distance: 48.6
click at [1, 64] on div "Select document type or project help Bow Common Main file name help pmD160.pdf …" at bounding box center [347, 211] width 695 height 389
paste input "722060003001"
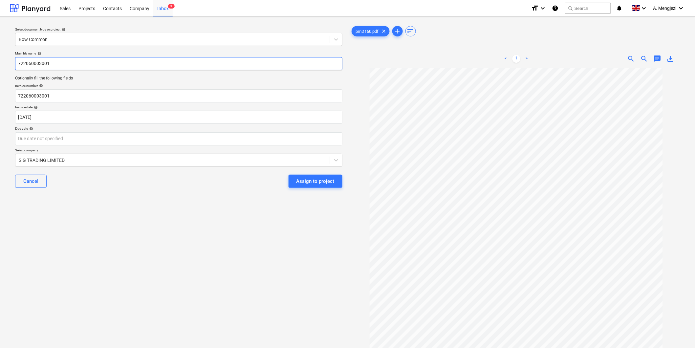
type input "722060003001"
click at [318, 178] on div "Assign to project" at bounding box center [316, 181] width 38 height 9
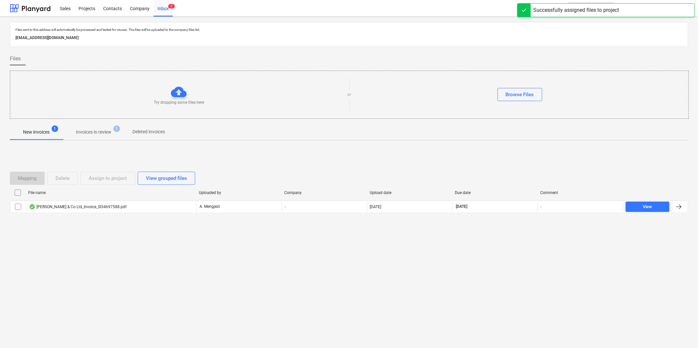
click at [88, 130] on p "Invoices in review" at bounding box center [93, 132] width 35 height 7
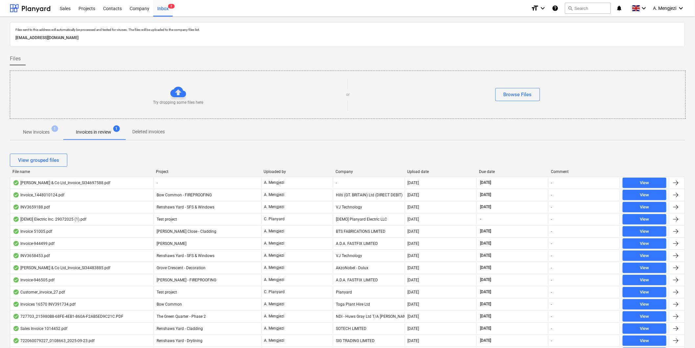
click at [421, 169] on div "Upload date" at bounding box center [441, 171] width 67 height 5
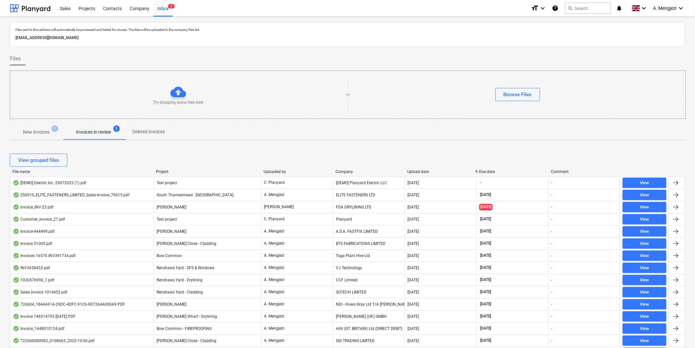
click at [421, 169] on div "Upload date" at bounding box center [441, 171] width 67 height 5
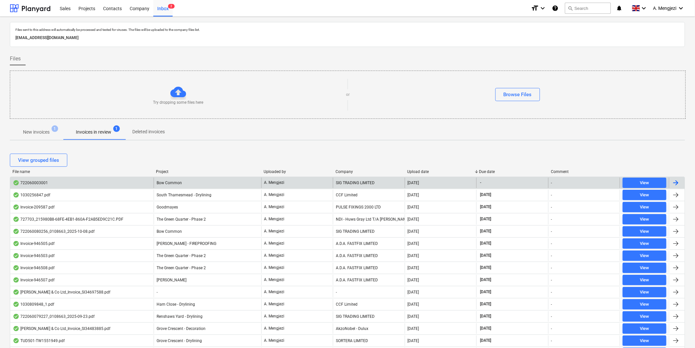
click at [122, 180] on div "722060003001" at bounding box center [82, 183] width 144 height 11
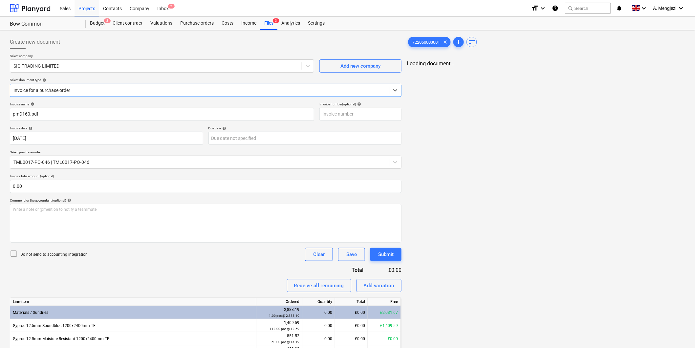
click at [96, 89] on div at bounding box center [199, 90] width 372 height 7
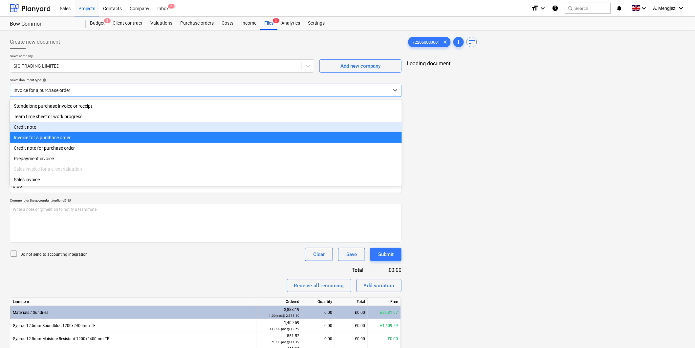
click at [74, 127] on div "Credit note" at bounding box center [206, 127] width 392 height 11
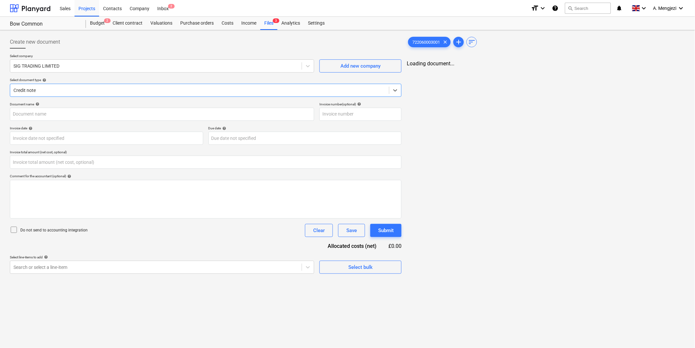
type input "722060003001"
type input "[DATE]"
type input "0.00"
click at [422, 43] on span "722060003001" at bounding box center [427, 42] width 35 height 5
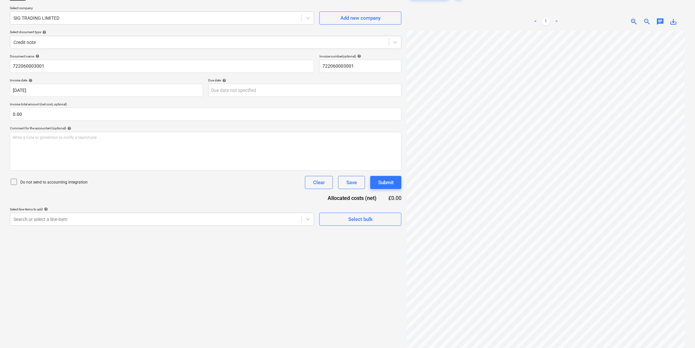
scroll to position [66, 0]
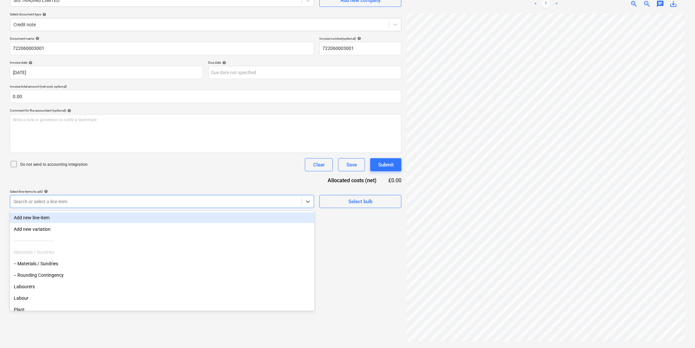
click at [181, 198] on div "Search or select a line-item" at bounding box center [156, 201] width 292 height 9
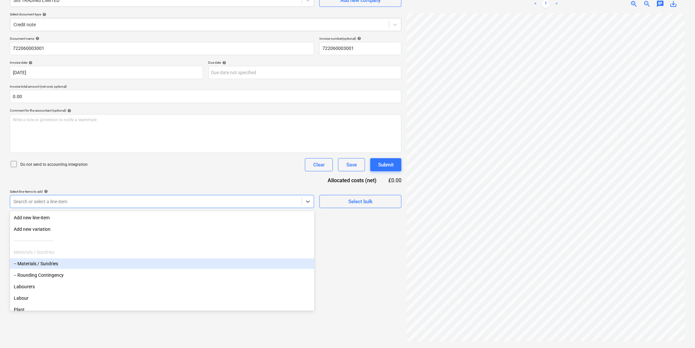
click at [46, 264] on div "-- Materials / Sundries" at bounding box center [162, 263] width 305 height 11
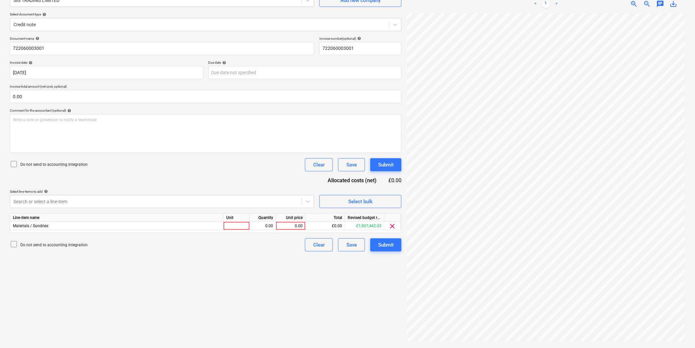
click at [372, 272] on div "Create new document Select company SIG TRADING LIMITED Add new company Select d…" at bounding box center [205, 156] width 397 height 378
click at [235, 227] on div at bounding box center [237, 226] width 26 height 8
type input "pcs"
type input "-1"
type input "817.34"
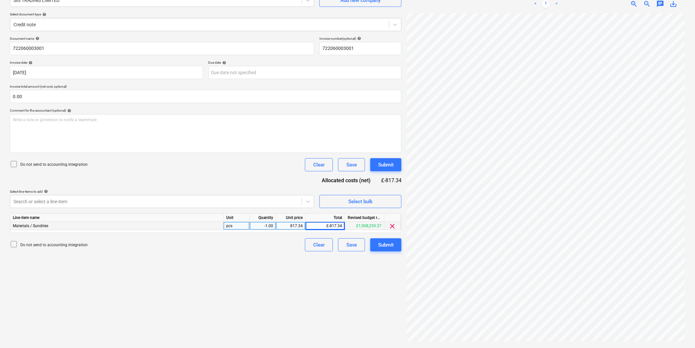
drag, startPoint x: 387, startPoint y: 245, endPoint x: 338, endPoint y: 303, distance: 75.7
click at [366, 311] on div "Create new document Select company SIG TRADING LIMITED Add new company Select d…" at bounding box center [205, 156] width 397 height 378
click at [382, 248] on div "Submit" at bounding box center [385, 245] width 15 height 9
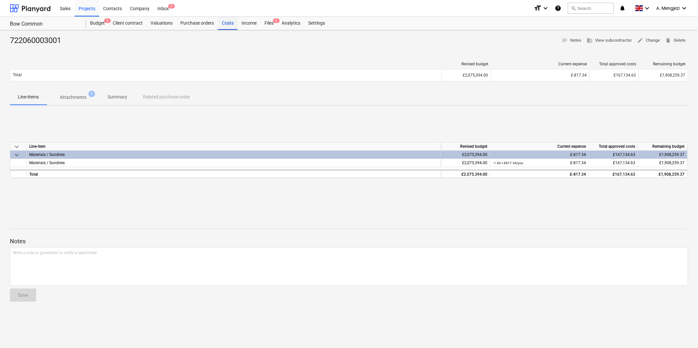
click at [229, 21] on div "Costs" at bounding box center [228, 23] width 20 height 13
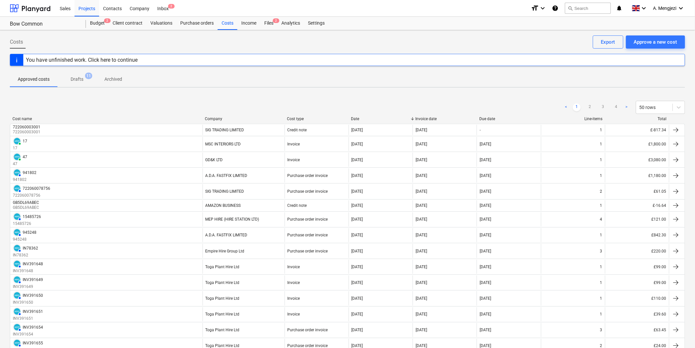
click at [221, 118] on div "Company" at bounding box center [243, 119] width 77 height 5
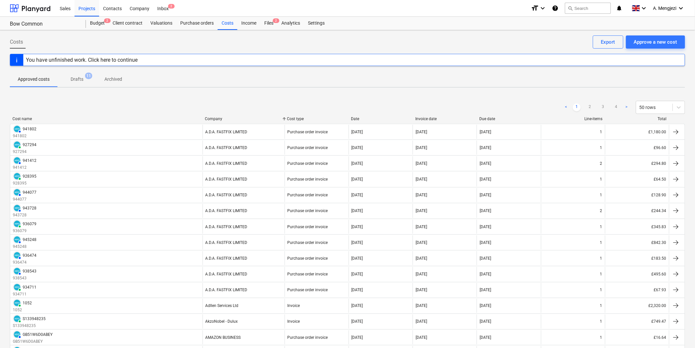
click at [223, 117] on div "Company" at bounding box center [243, 119] width 77 height 5
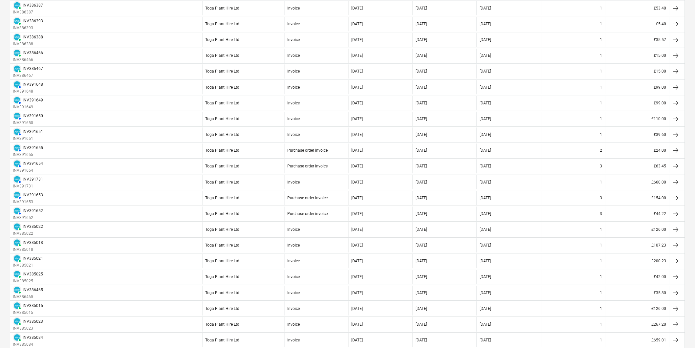
scroll to position [605, 0]
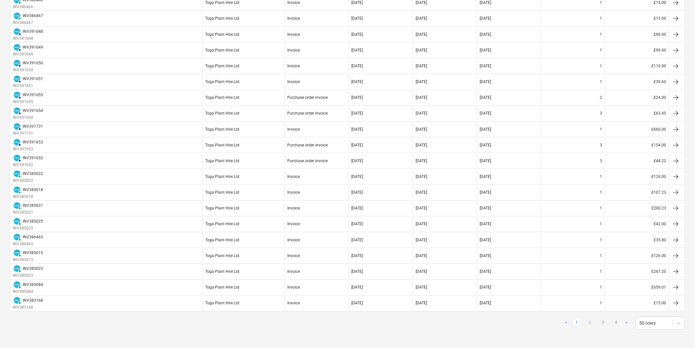
click at [591, 323] on link "2" at bounding box center [590, 323] width 8 height 8
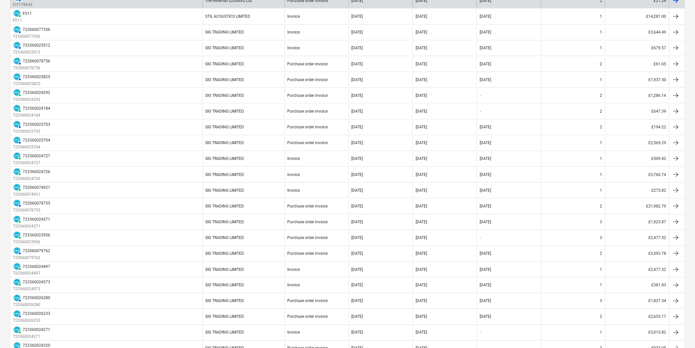
scroll to position [0, 0]
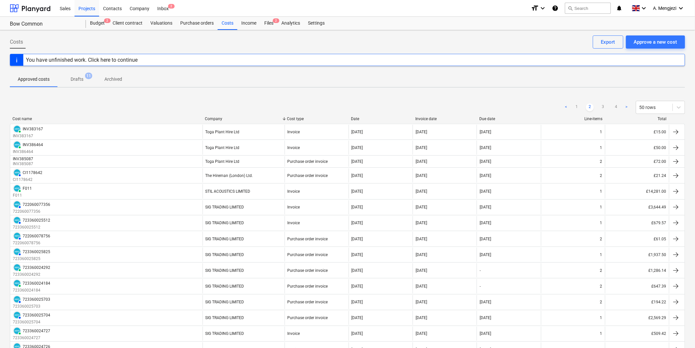
click at [47, 118] on div "Cost name" at bounding box center [105, 119] width 187 height 5
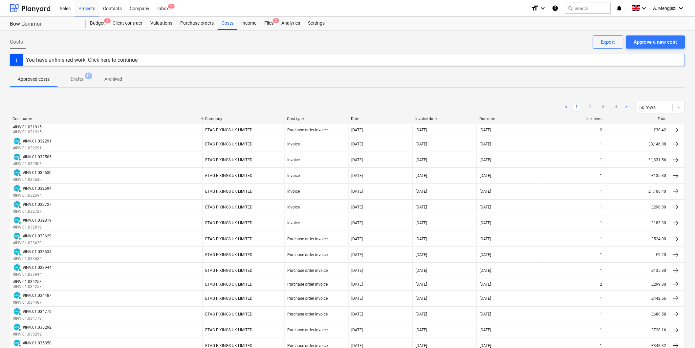
click at [45, 117] on div "Cost name" at bounding box center [105, 119] width 187 height 5
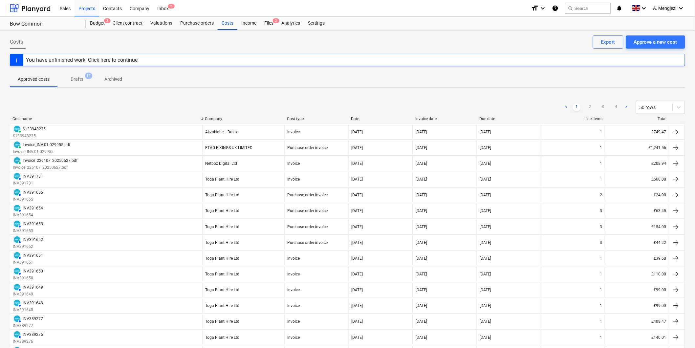
click at [83, 116] on div "< 1 2 3 4 > 50 rows" at bounding box center [348, 107] width 676 height 18
click at [28, 118] on div "Cost name" at bounding box center [105, 119] width 187 height 5
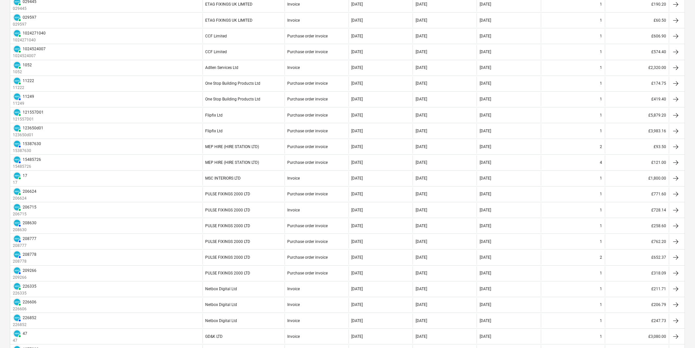
scroll to position [598, 0]
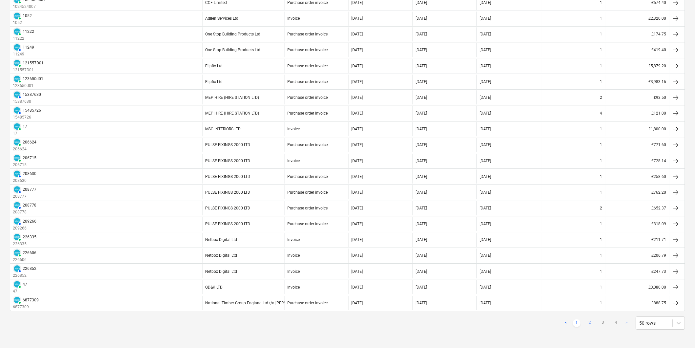
click at [589, 321] on link "2" at bounding box center [590, 323] width 8 height 8
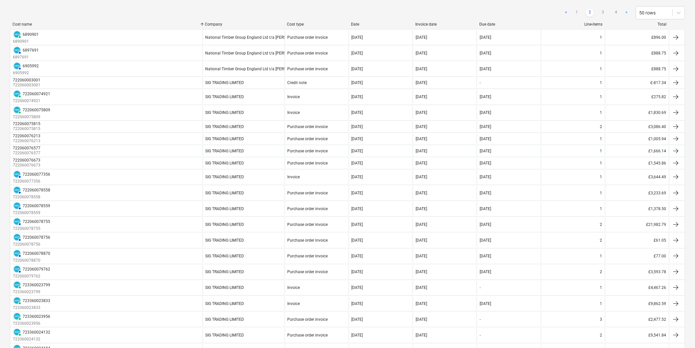
scroll to position [89, 0]
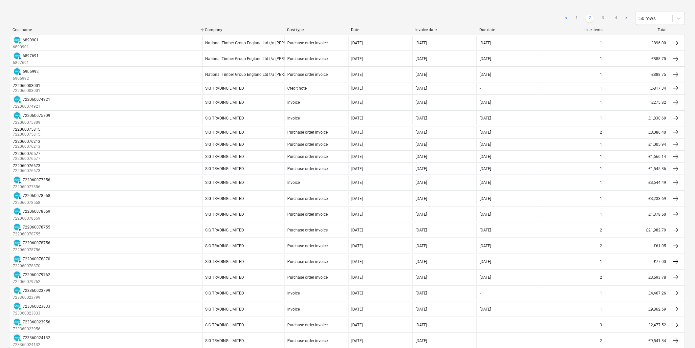
click at [221, 29] on div "Company" at bounding box center [243, 30] width 77 height 5
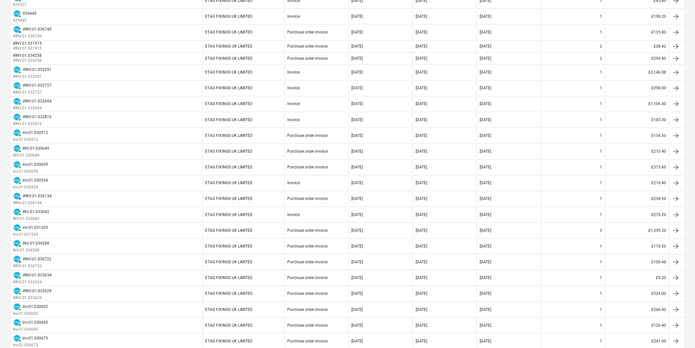
scroll to position [594, 0]
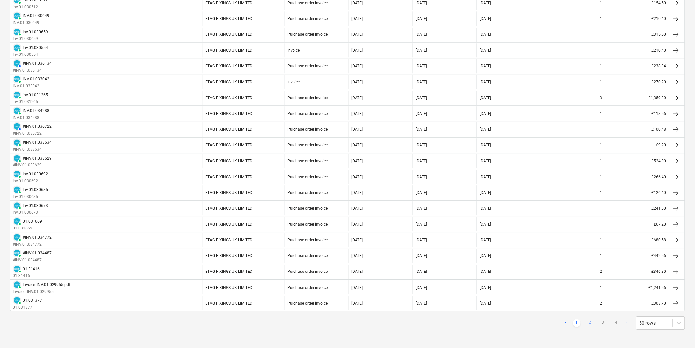
click at [592, 322] on link "2" at bounding box center [590, 323] width 8 height 8
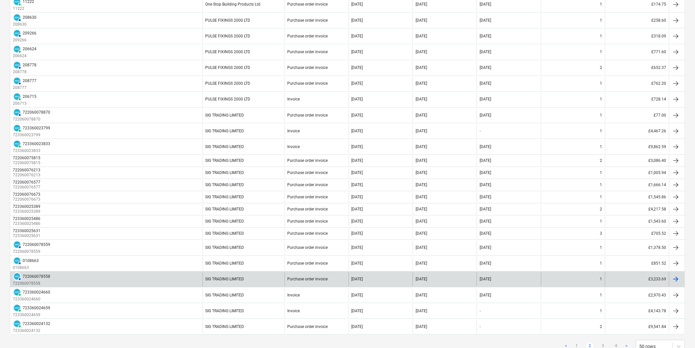
scroll to position [572, 0]
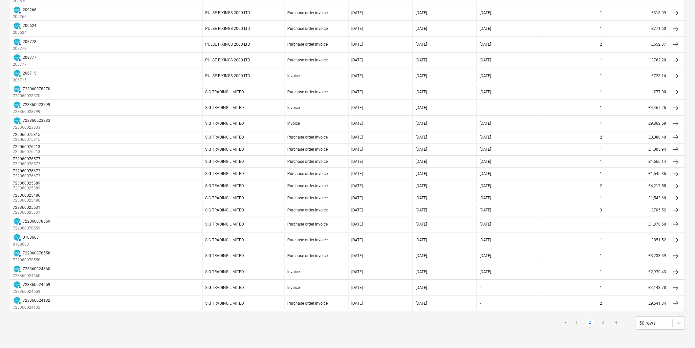
click at [605, 323] on link "3" at bounding box center [603, 323] width 8 height 8
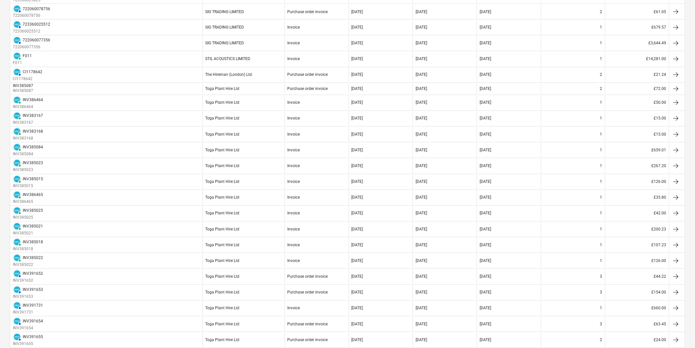
scroll to position [598, 0]
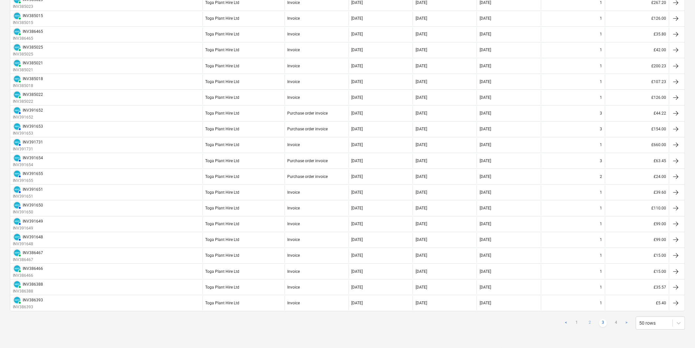
click at [588, 323] on link "2" at bounding box center [590, 323] width 8 height 8
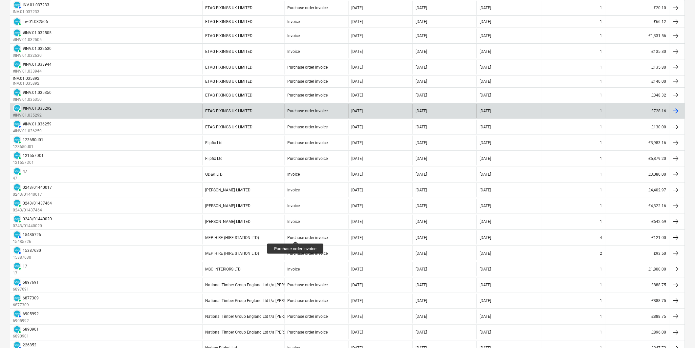
scroll to position [0, 0]
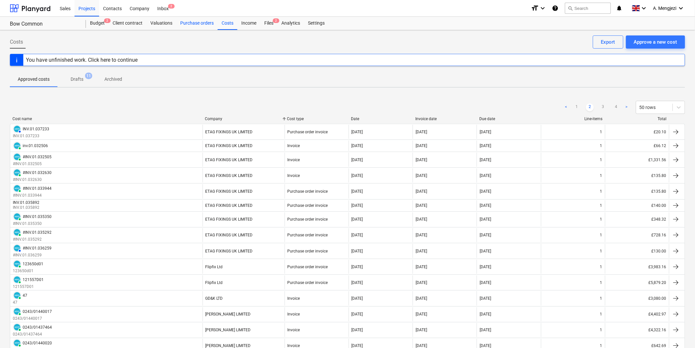
click at [198, 21] on div "Purchase orders" at bounding box center [196, 23] width 41 height 13
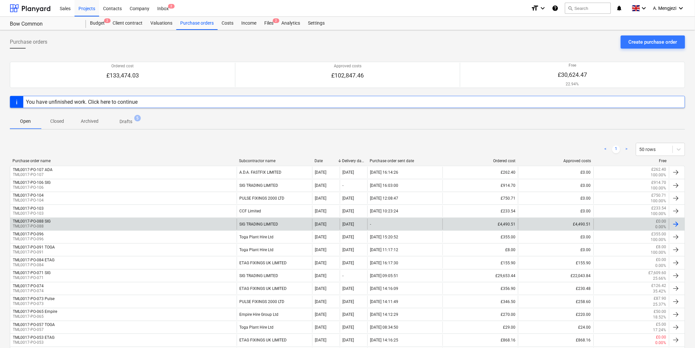
scroll to position [182, 0]
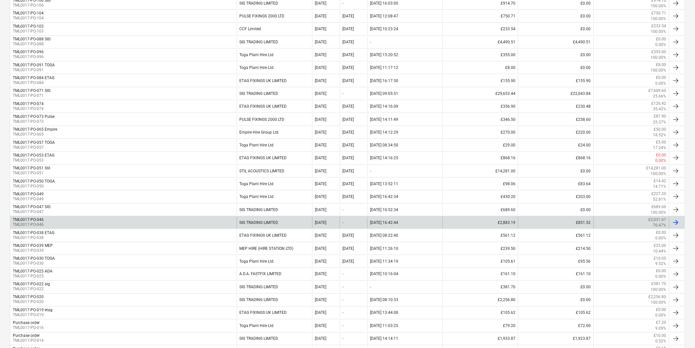
click at [72, 220] on div "TML0017-PO-046 TML0017-PO-046" at bounding box center [123, 222] width 227 height 11
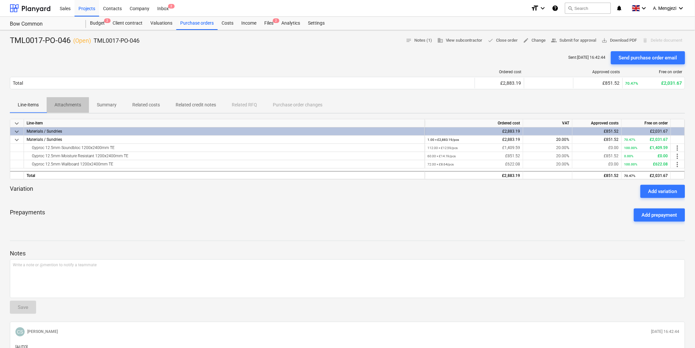
click at [70, 103] on p "Attachments" at bounding box center [68, 104] width 27 height 7
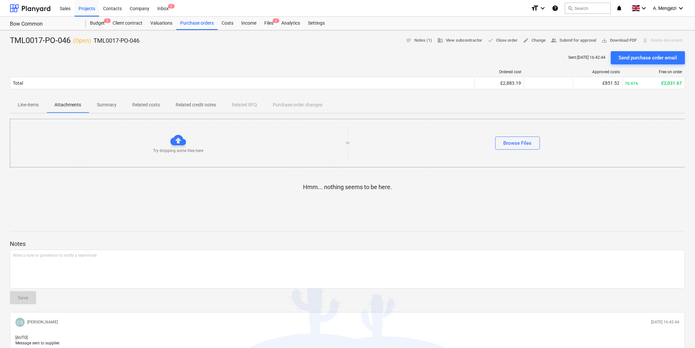
click at [148, 103] on p "Related costs" at bounding box center [146, 104] width 28 height 7
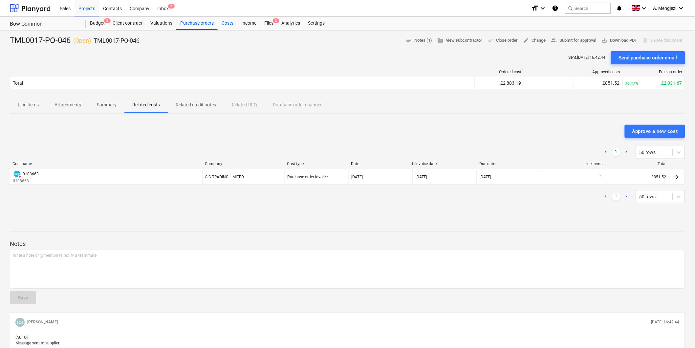
click at [228, 22] on div "Costs" at bounding box center [228, 23] width 20 height 13
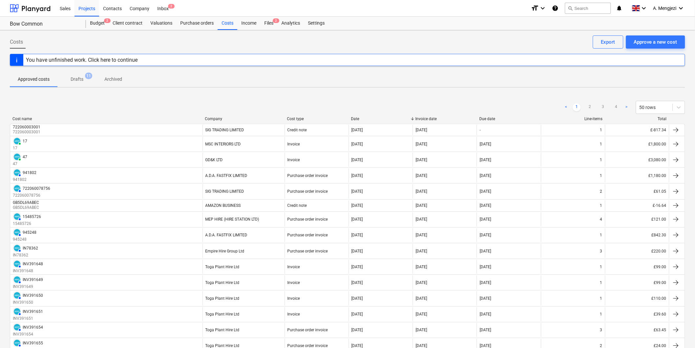
click at [231, 119] on div "Company" at bounding box center [243, 119] width 77 height 5
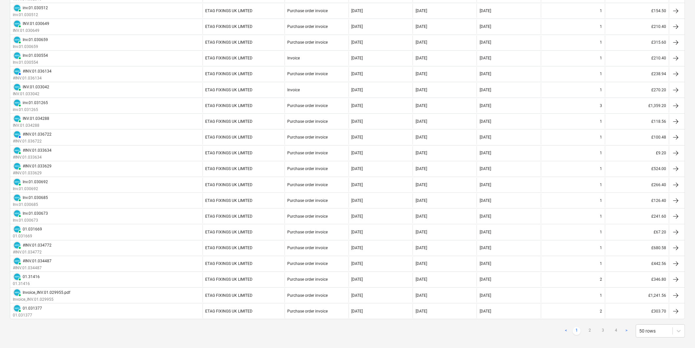
scroll to position [594, 0]
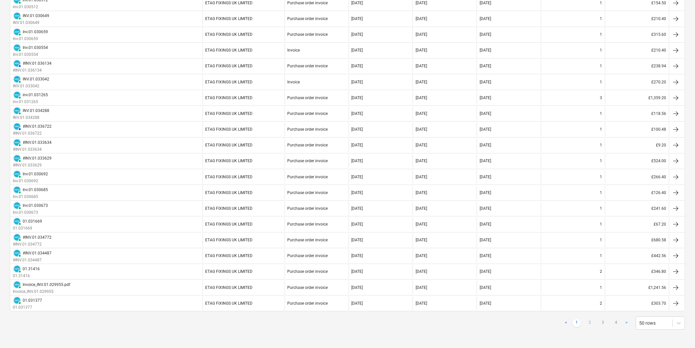
click at [594, 320] on link "2" at bounding box center [590, 323] width 8 height 8
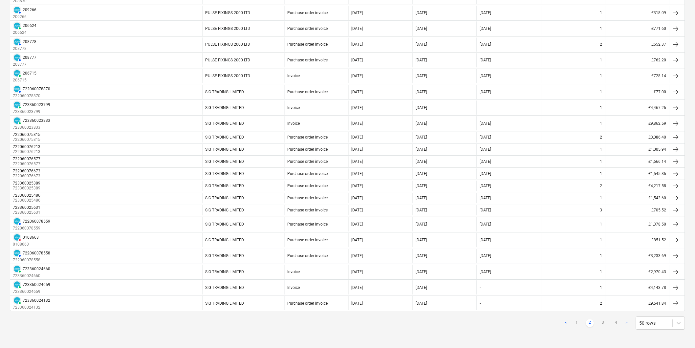
scroll to position [572, 0]
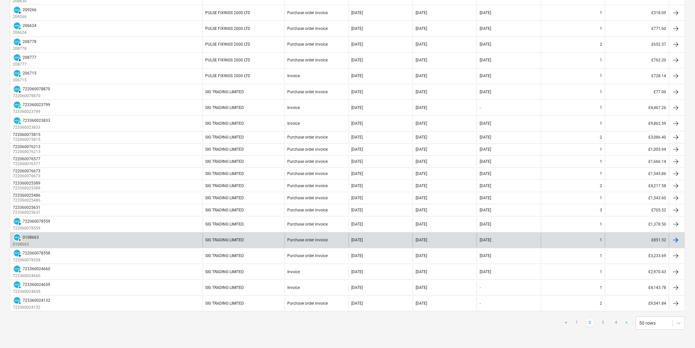
click at [675, 238] on div at bounding box center [676, 240] width 8 height 8
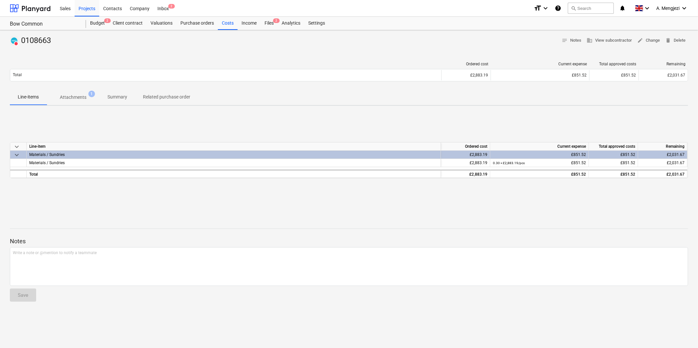
click at [78, 93] on span "Attachments 1" at bounding box center [73, 97] width 53 height 12
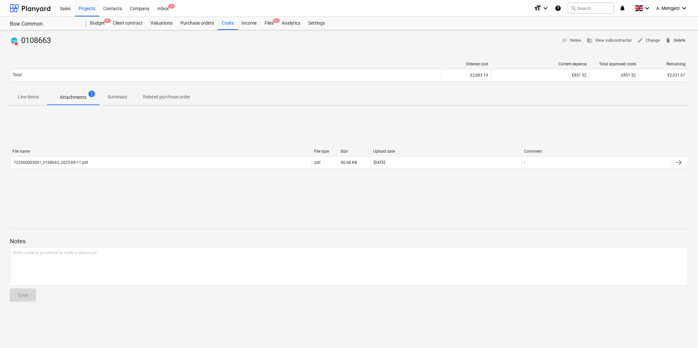
click at [680, 40] on span "delete Delete" at bounding box center [675, 41] width 20 height 8
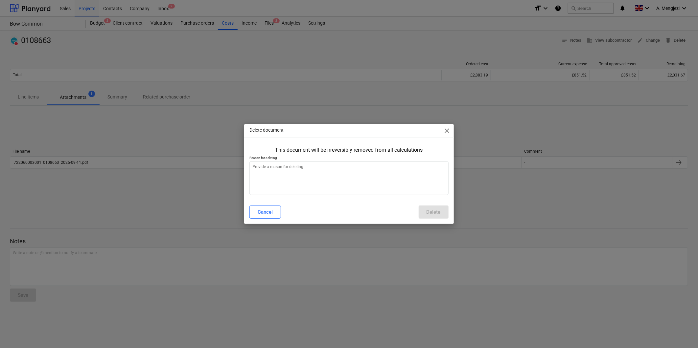
type textarea "x"
click at [321, 172] on textarea at bounding box center [348, 178] width 199 height 34
type textarea "T"
type textarea "x"
type textarea "Th"
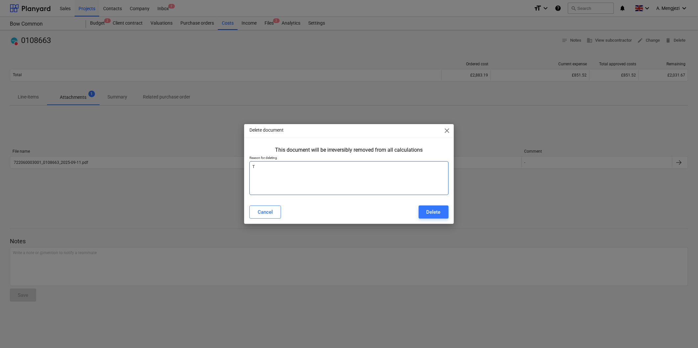
type textarea "x"
type textarea "Thi"
type textarea "x"
type textarea "This"
type textarea "x"
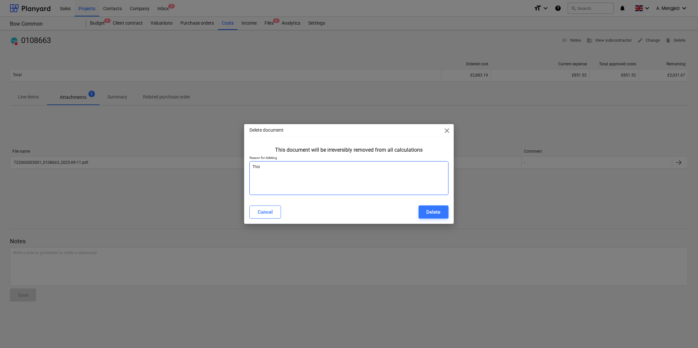
type textarea "This"
type textarea "x"
type textarea "This i"
type textarea "x"
type textarea "This is"
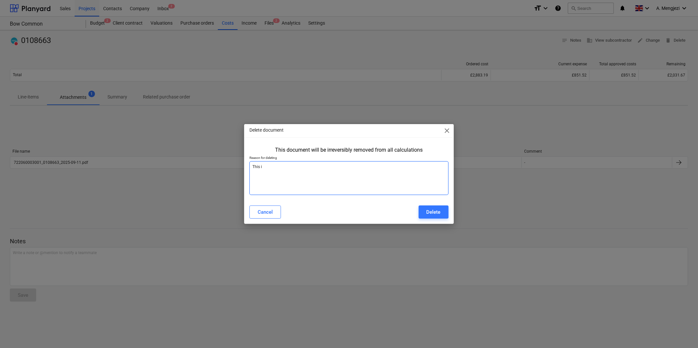
type textarea "x"
type textarea "This i"
type textarea "x"
type textarea "This"
type textarea "x"
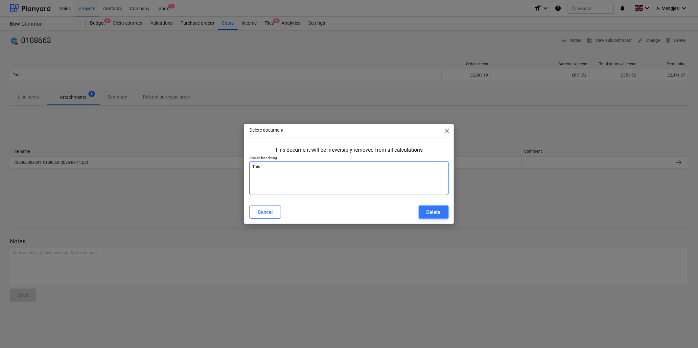
type textarea "This"
type textarea "x"
type textarea "Thi"
type textarea "x"
type textarea "Th"
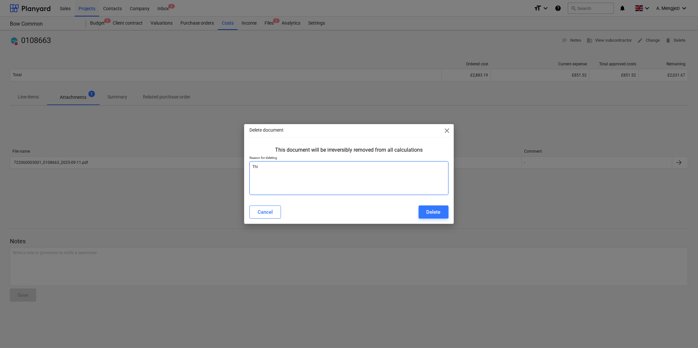
type textarea "x"
type textarea "T"
type textarea "x"
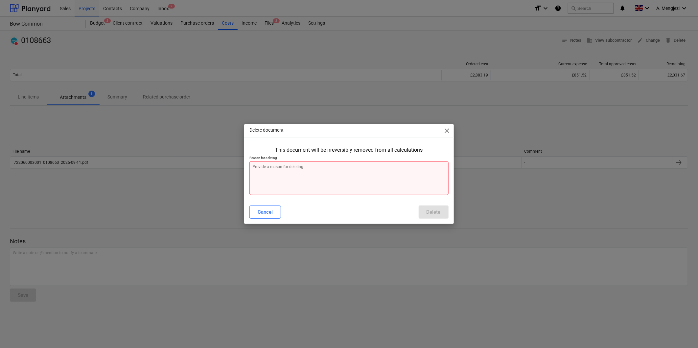
type textarea "C"
type textarea "x"
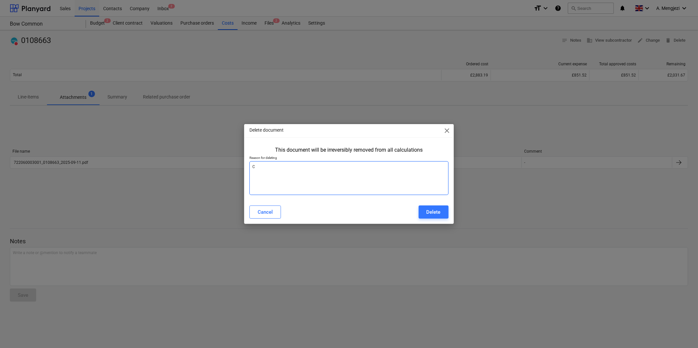
type textarea "Cr"
type textarea "x"
type textarea "Cre"
type textarea "x"
type textarea "Cred"
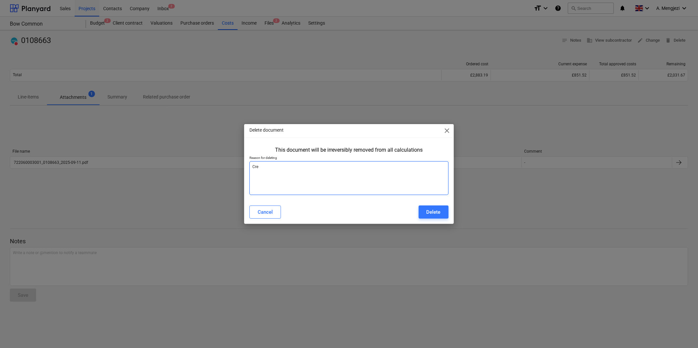
type textarea "x"
type textarea "Credi"
type textarea "x"
type textarea "Credit"
type textarea "x"
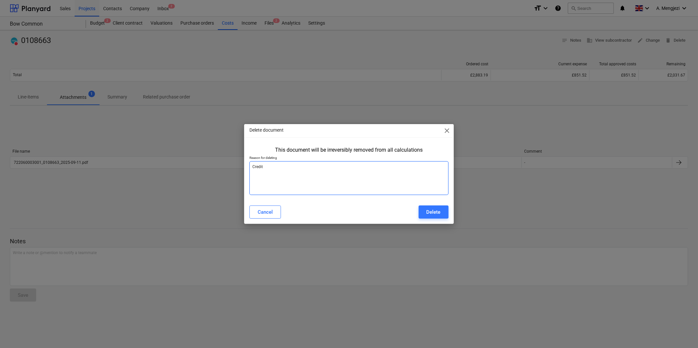
type textarea "Credit"
type textarea "x"
type textarea "Credit n"
type textarea "x"
type textarea "Credit no"
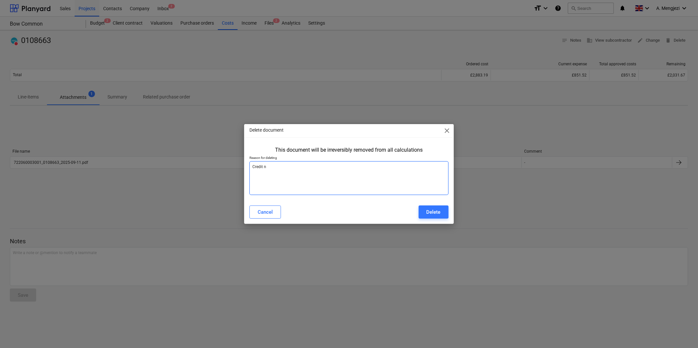
type textarea "x"
type textarea "Credit not"
type textarea "x"
type textarea "Credit note"
type textarea "x"
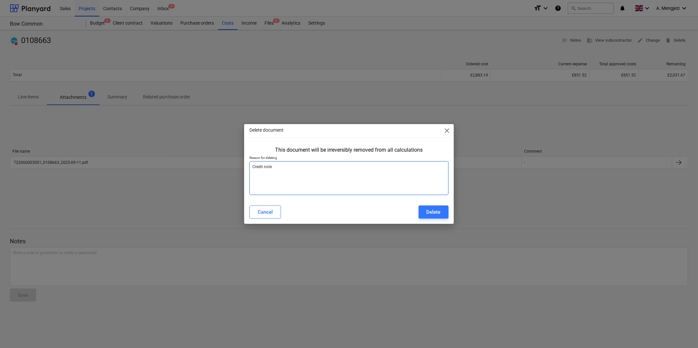
type textarea "Credit note"
type textarea "x"
type textarea "Credit note i"
type textarea "x"
type textarea "Credit note is"
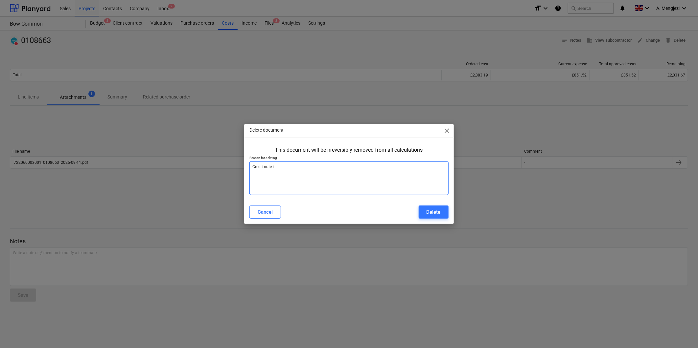
type textarea "x"
type textarea "Credit note is"
type textarea "x"
type textarea "Credit note is p"
type textarea "x"
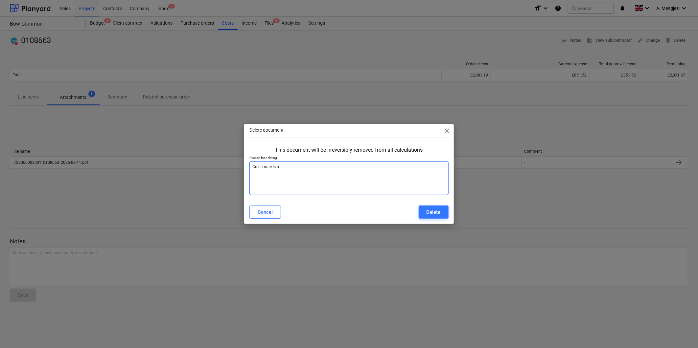
type textarea "Credit note is pr"
type textarea "x"
type textarea "Credit note is pro"
type textarea "x"
type textarea "Credit note is proc"
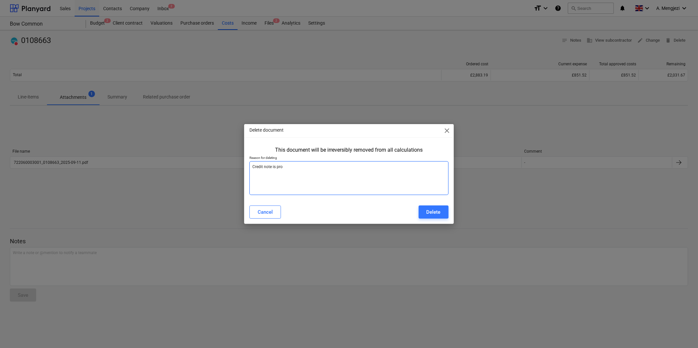
type textarea "x"
type textarea "Credit note is proce"
type textarea "x"
type textarea "Credit note is proces"
type textarea "x"
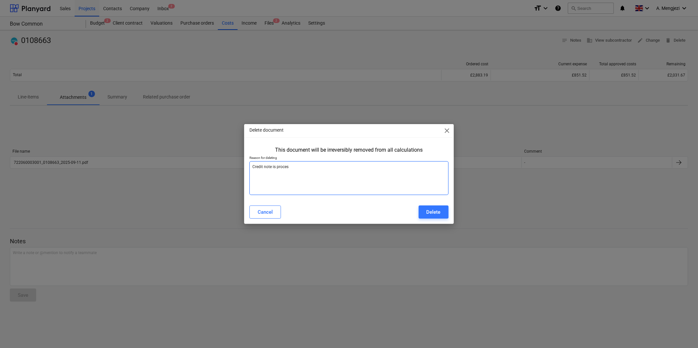
type textarea "Credit note is process"
type textarea "x"
type textarea "Credit note is processe"
type textarea "x"
type textarea "Credit note is processed"
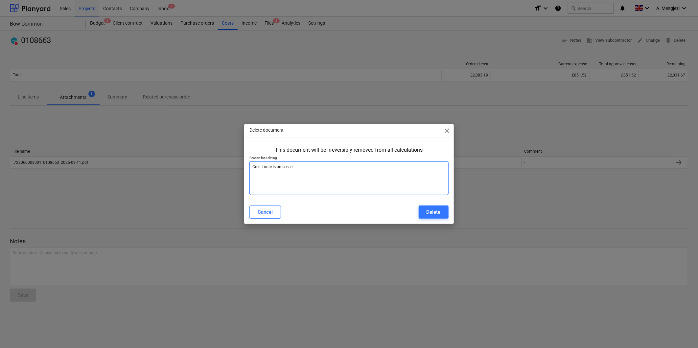
type textarea "x"
type textarea "Credit note is processed"
type textarea "x"
type textarea "Credit note is processed a"
type textarea "x"
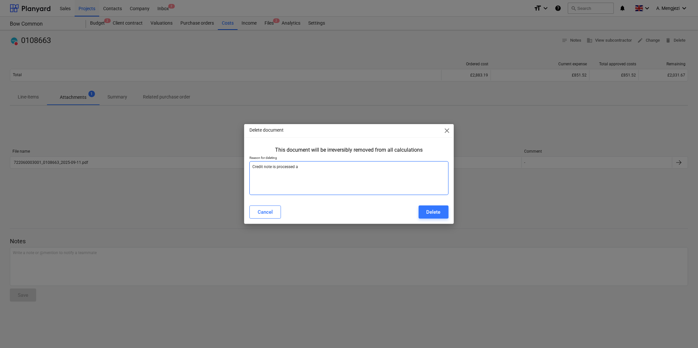
type textarea "Credit note is processed as"
type textarea "x"
type textarea "Credit note is processed as"
type textarea "x"
type textarea "Credit note is processed as a"
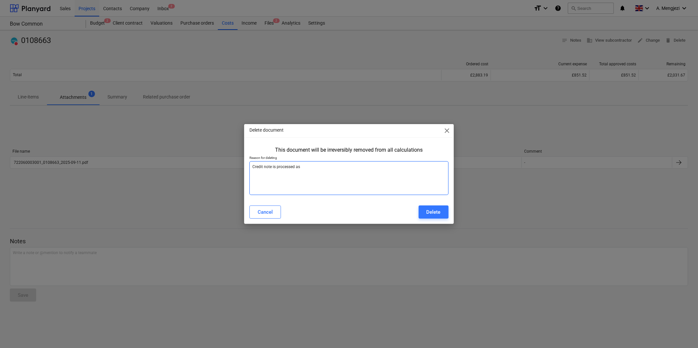
type textarea "x"
type textarea "Credit note is processed as a"
type textarea "x"
type textarea "Credit note is processed as a"
type textarea "x"
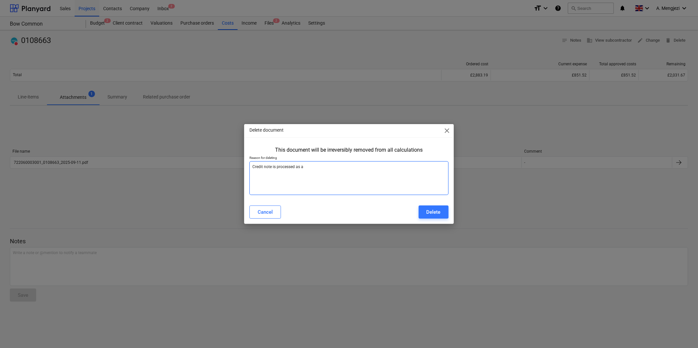
type textarea "Credit note is processed as an"
type textarea "x"
type textarea "Credit note is processed as an"
type textarea "x"
type textarea "Credit note is processed as an i"
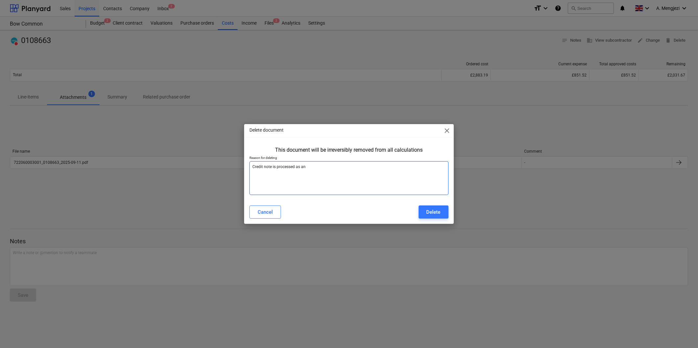
type textarea "x"
type textarea "Credit note is processed as an in"
type textarea "x"
type textarea "Credit note is processed as an inv"
type textarea "x"
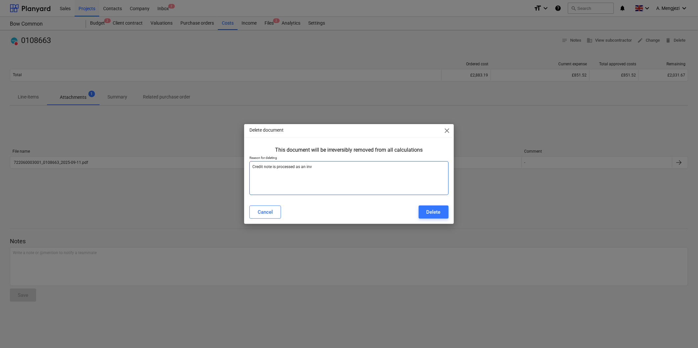
type textarea "Credit note is processed as an invo"
type textarea "x"
type textarea "Credit note is processed as an invoi"
type textarea "x"
type textarea "Credit note is processed as an invoic"
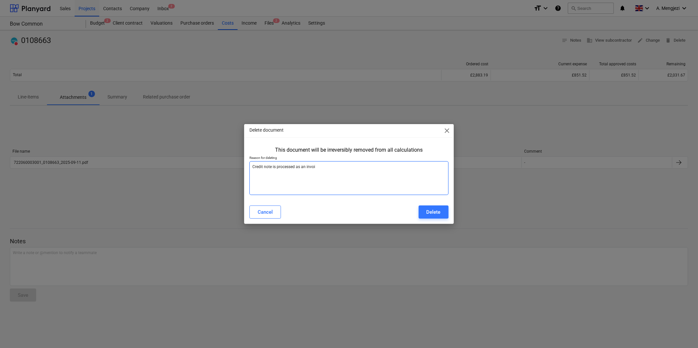
type textarea "x"
type textarea "Credit note is processed as an invoice"
type textarea "x"
type textarea "Credit note is processed as an invoice"
click at [434, 212] on div "Delete" at bounding box center [433, 212] width 14 height 9
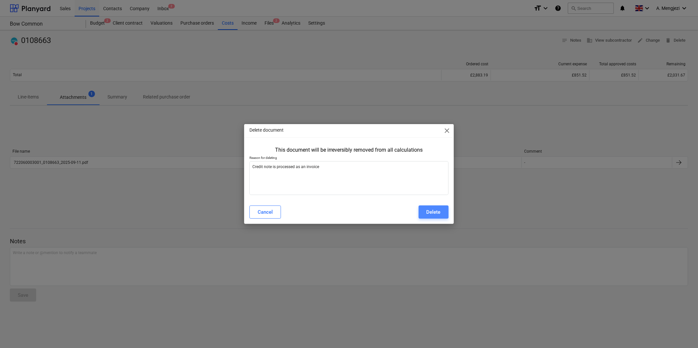
type textarea "x"
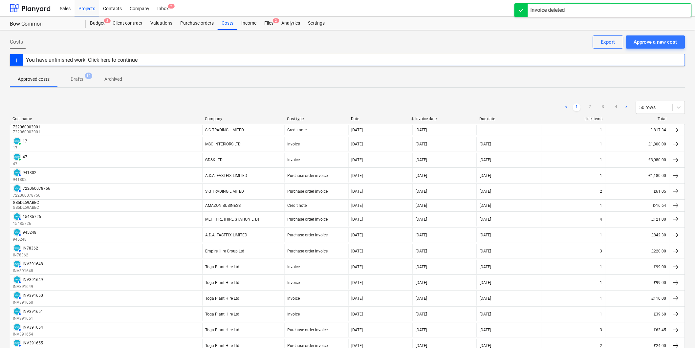
click at [110, 79] on p "Archived" at bounding box center [113, 79] width 18 height 7
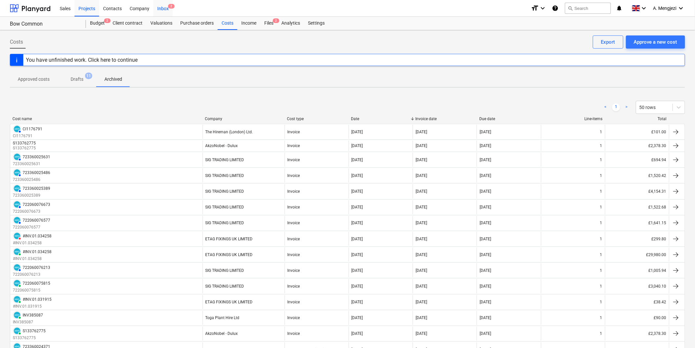
click at [163, 6] on div "Inbox 2" at bounding box center [162, 8] width 19 height 17
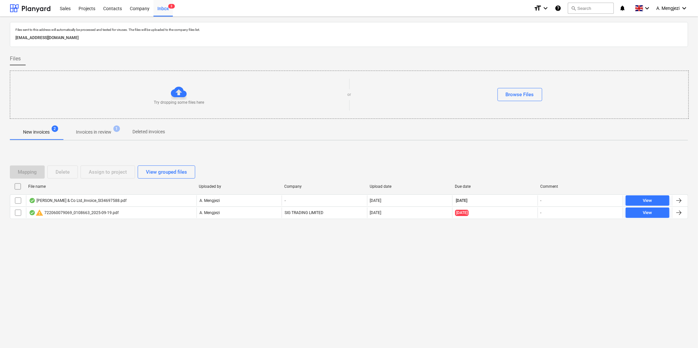
click at [86, 133] on p "Invoices in review" at bounding box center [93, 132] width 35 height 7
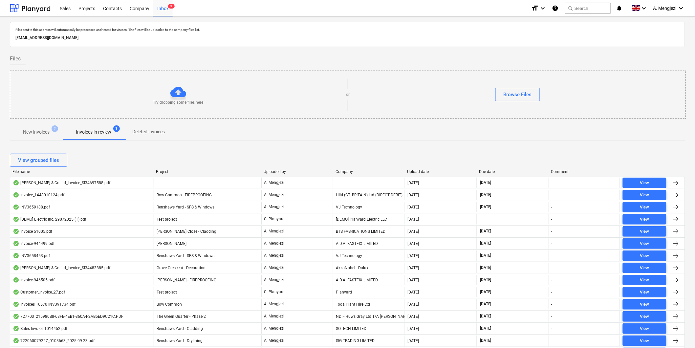
click at [83, 169] on div "File name" at bounding box center [81, 171] width 138 height 5
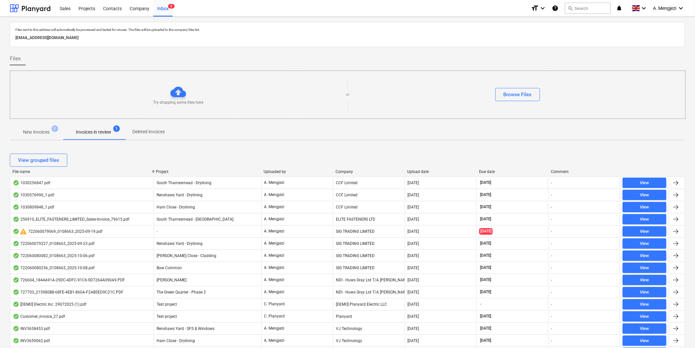
click at [354, 172] on div "Company" at bounding box center [369, 171] width 67 height 5
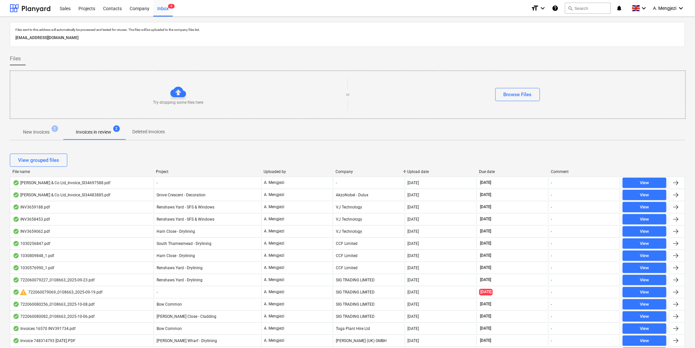
drag, startPoint x: 41, startPoint y: 131, endPoint x: 30, endPoint y: 132, distance: 11.6
click at [41, 131] on p "New invoices" at bounding box center [36, 132] width 27 height 7
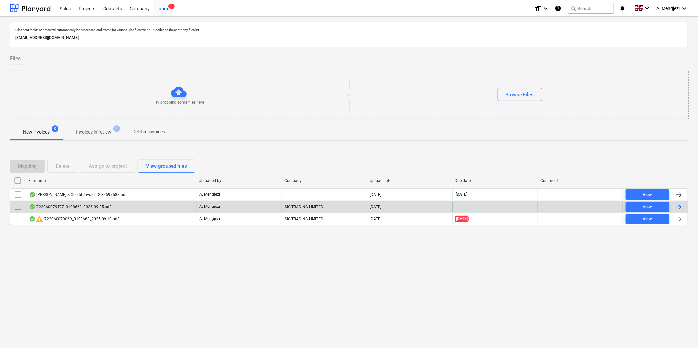
click at [149, 203] on div "722060079477_0108663_2025-09-25.pdf" at bounding box center [111, 207] width 170 height 11
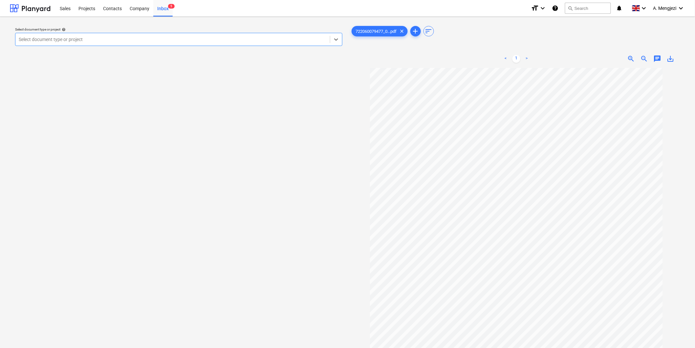
click at [262, 40] on div at bounding box center [173, 39] width 308 height 7
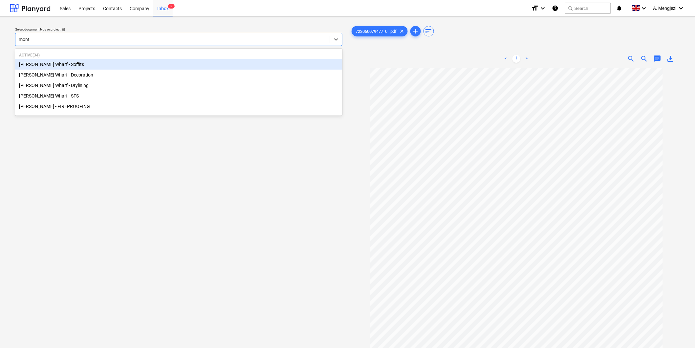
type input "montg"
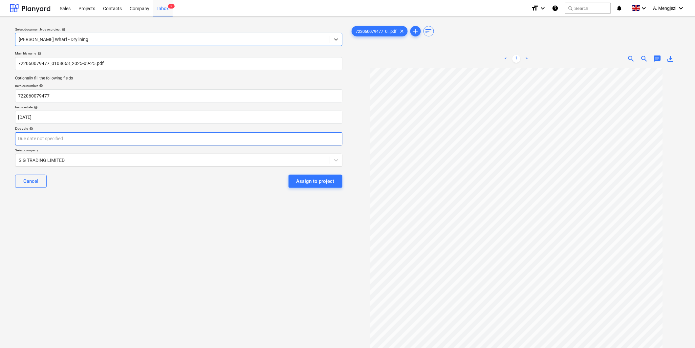
click at [177, 140] on body "Sales Projects Contacts Company Inbox 5 format_size keyboard_arrow_down help se…" at bounding box center [347, 174] width 695 height 348
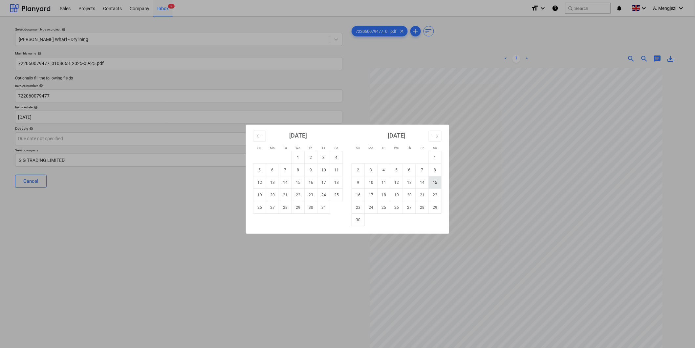
click at [436, 180] on td "15" at bounding box center [435, 182] width 13 height 12
type input "[DATE]"
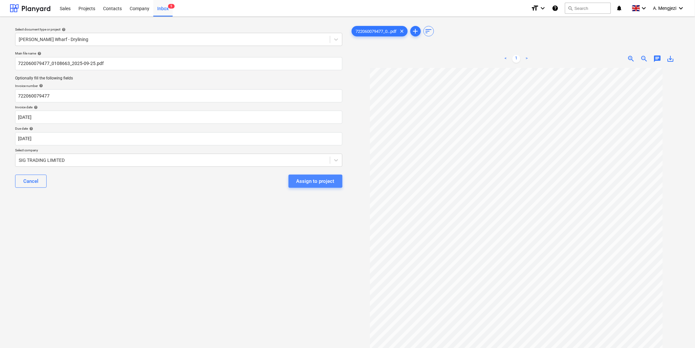
click at [305, 181] on div "Assign to project" at bounding box center [316, 181] width 38 height 9
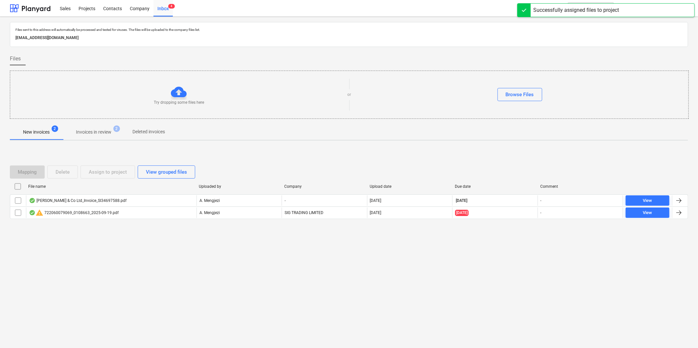
click at [104, 130] on p "Invoices in review" at bounding box center [93, 132] width 35 height 7
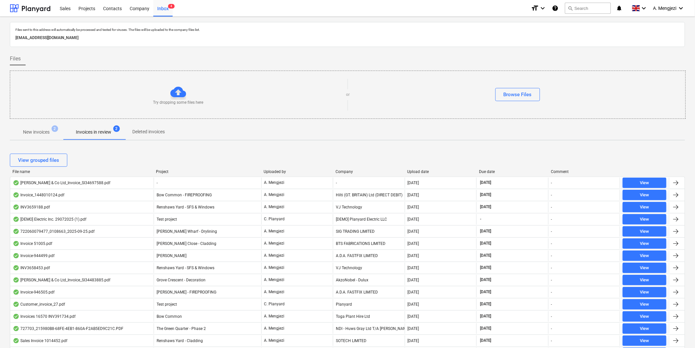
click at [417, 169] on div "Upload date" at bounding box center [441, 171] width 67 height 5
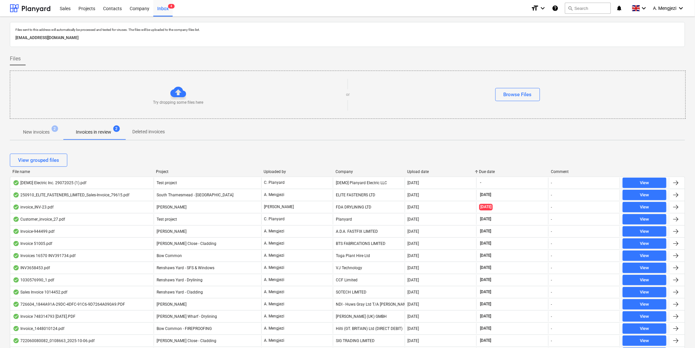
click at [417, 169] on div "Upload date" at bounding box center [441, 171] width 67 height 5
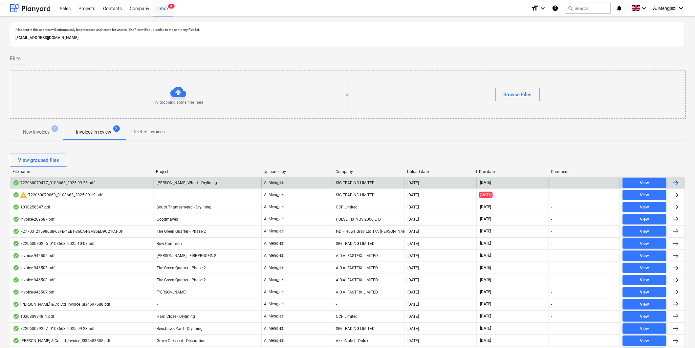
click at [198, 179] on div "[PERSON_NAME] Wharf - Drylining" at bounding box center [208, 183] width 108 height 11
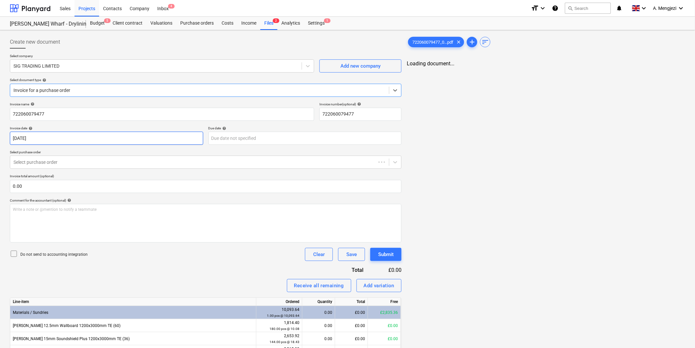
type input "[DATE]"
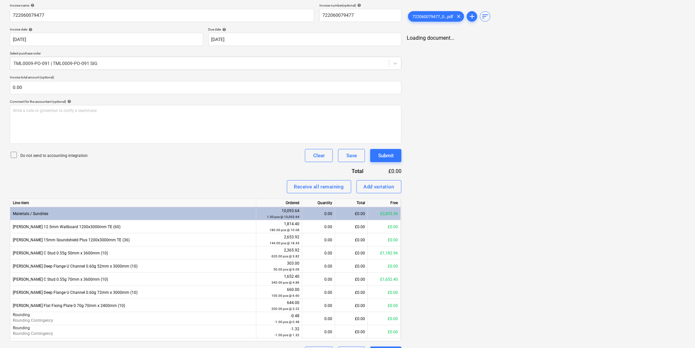
scroll to position [116, 0]
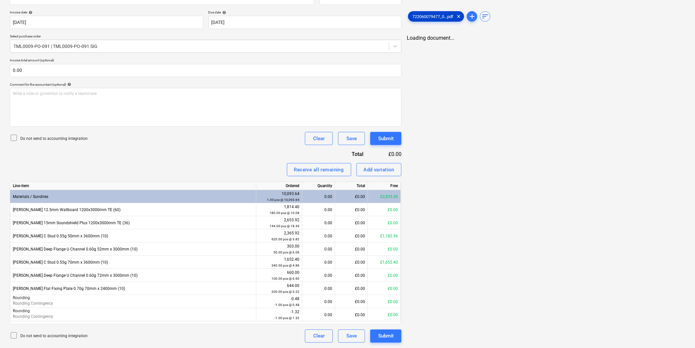
click at [432, 11] on div "722060079477_0...pdf clear" at bounding box center [436, 16] width 56 height 11
click at [330, 169] on div "Receive all remaining" at bounding box center [319, 170] width 50 height 9
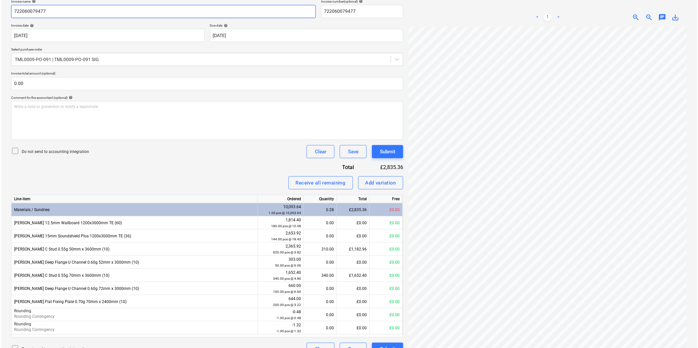
scroll to position [116, 0]
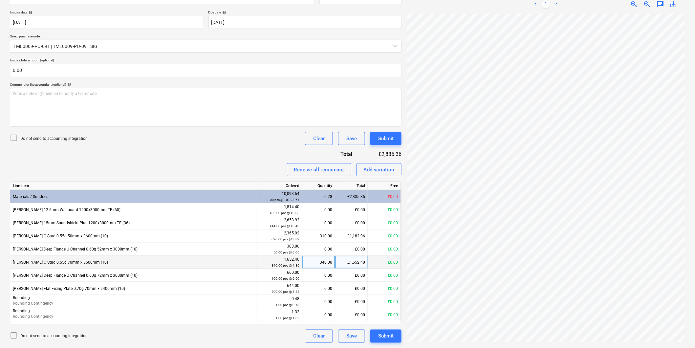
click at [361, 261] on div "£1,652.40" at bounding box center [351, 262] width 33 height 13
click at [364, 261] on input "1652.4" at bounding box center [351, 262] width 33 height 13
type input "1652.3"
click at [363, 262] on div "£1,652.30" at bounding box center [351, 262] width 33 height 13
click at [365, 262] on input "1652.3" at bounding box center [351, 262] width 33 height 13
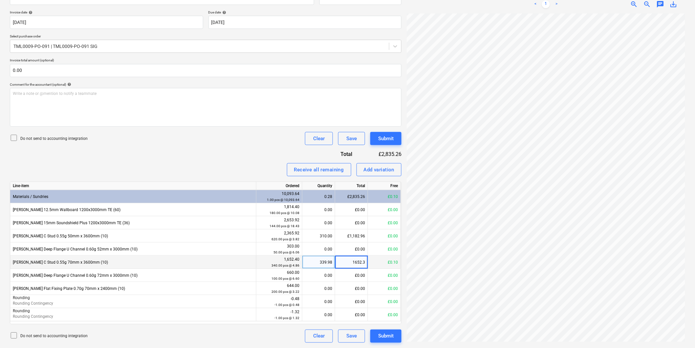
click at [365, 261] on input "1652.3" at bounding box center [351, 262] width 33 height 13
click at [364, 261] on input "1652.3" at bounding box center [351, 262] width 33 height 13
type input "1652.37"
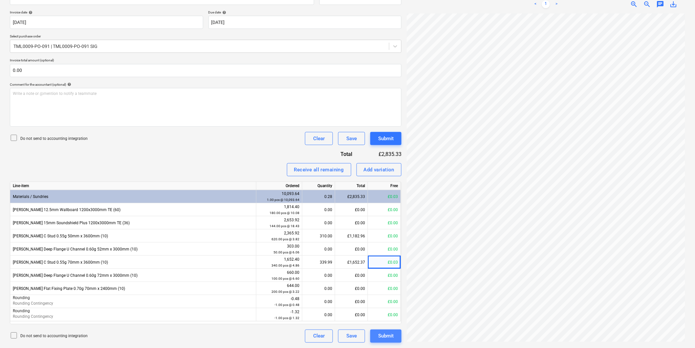
click at [390, 333] on div "Submit" at bounding box center [385, 336] width 15 height 9
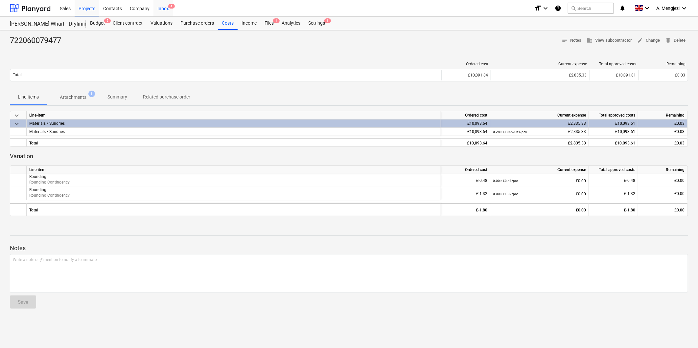
click at [168, 6] on span "4" at bounding box center [171, 6] width 7 height 5
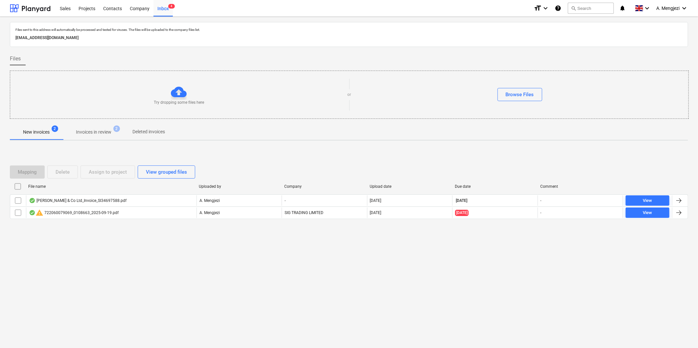
click at [106, 130] on p "Invoices in review" at bounding box center [93, 132] width 35 height 7
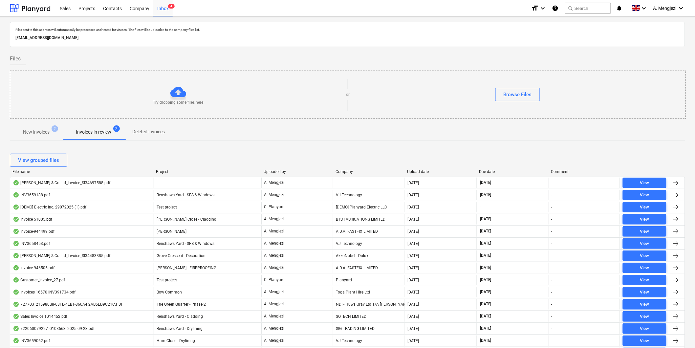
click at [353, 170] on div "Company" at bounding box center [369, 171] width 67 height 5
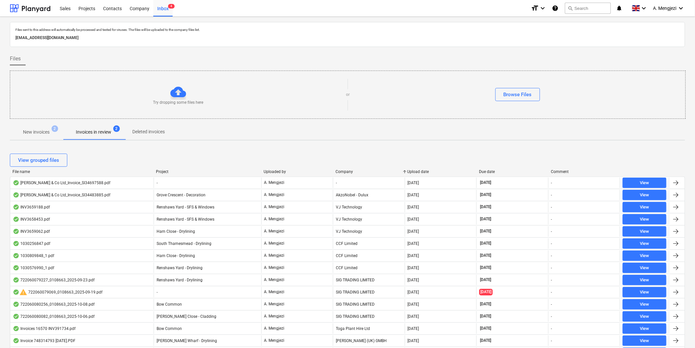
click at [425, 170] on div "Upload date" at bounding box center [441, 171] width 67 height 5
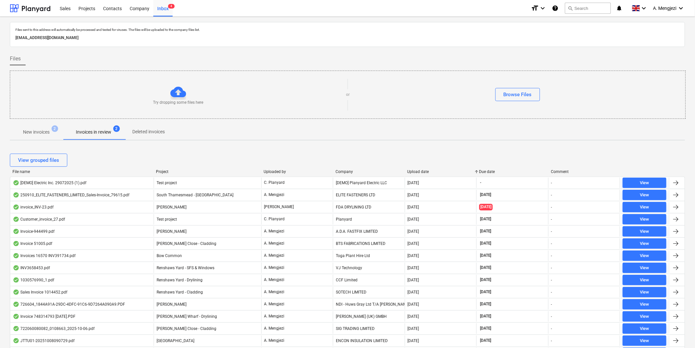
click at [425, 170] on div "Upload date" at bounding box center [441, 171] width 67 height 5
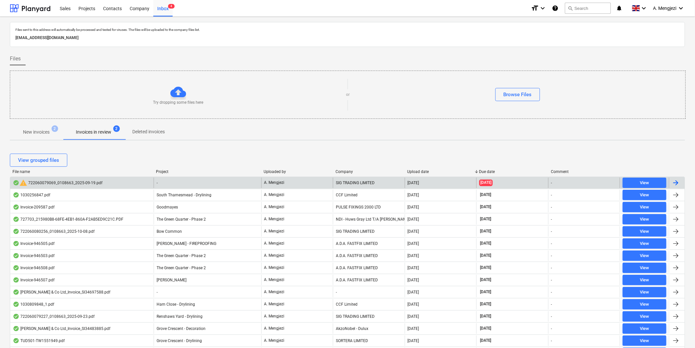
click at [352, 182] on div "SIG TRADING LIMITED" at bounding box center [369, 183] width 72 height 11
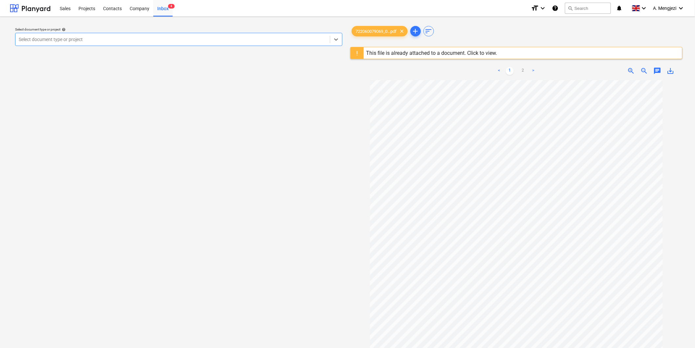
click at [477, 51] on div "This file is already attached to a document. Click to view." at bounding box center [432, 53] width 131 height 6
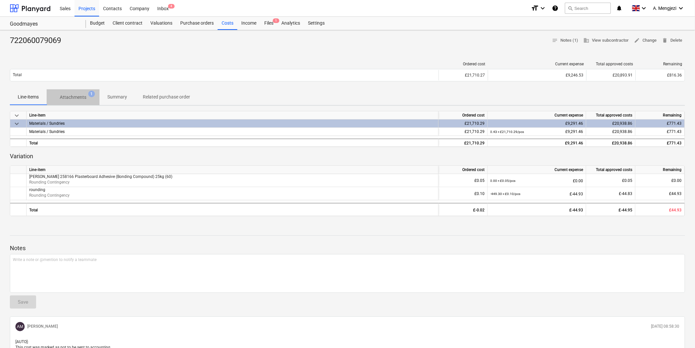
click at [73, 93] on span "Attachments 1" at bounding box center [73, 97] width 53 height 12
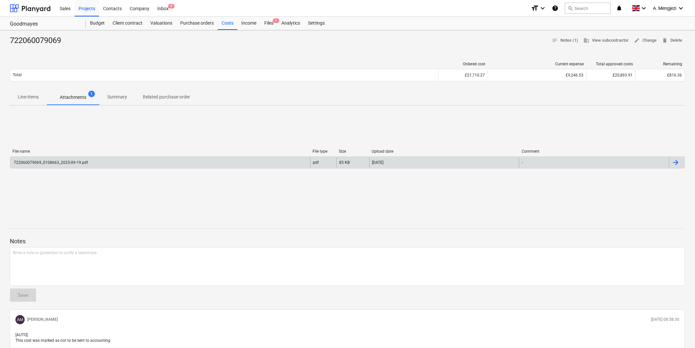
click at [131, 162] on div "722060079069_0108663_2025-09-19.pdf" at bounding box center [160, 162] width 300 height 11
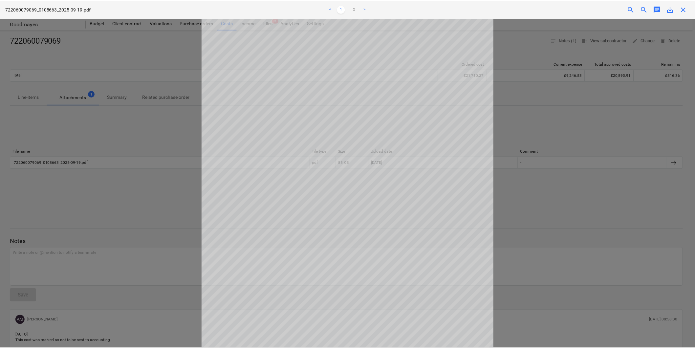
scroll to position [86, 0]
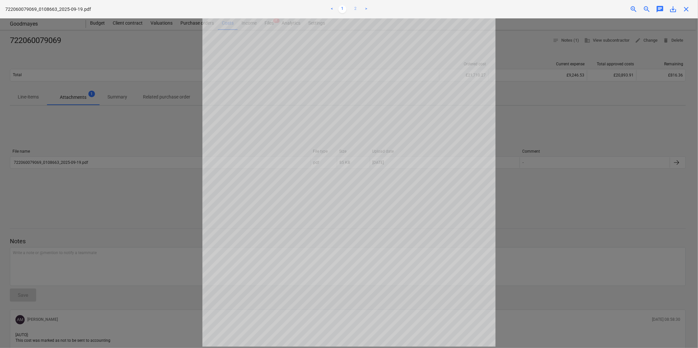
click at [357, 6] on link "2" at bounding box center [355, 9] width 8 height 8
click at [686, 7] on span "close" at bounding box center [686, 9] width 8 height 8
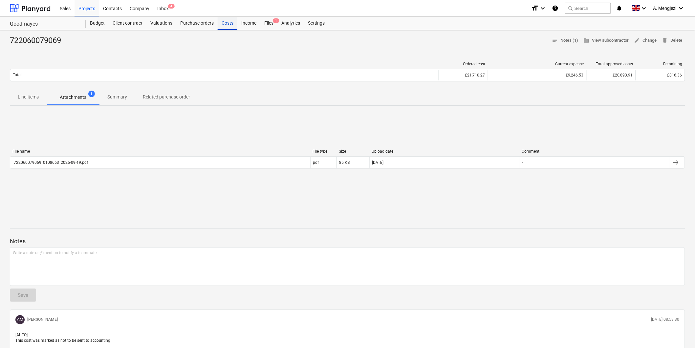
click at [232, 22] on div "Costs" at bounding box center [228, 23] width 20 height 13
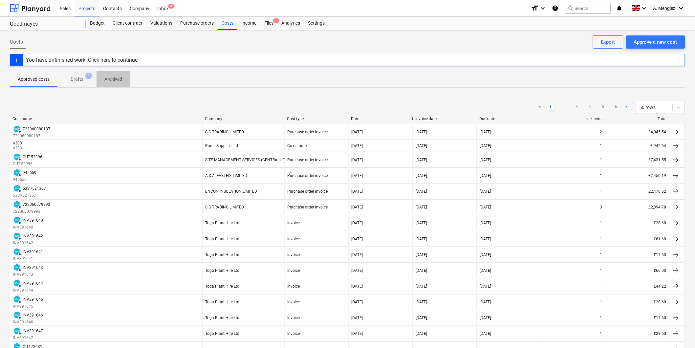
click at [113, 79] on p "Archived" at bounding box center [113, 79] width 18 height 7
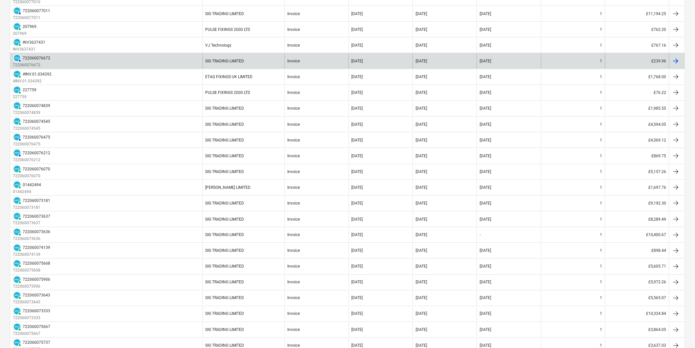
scroll to position [43, 0]
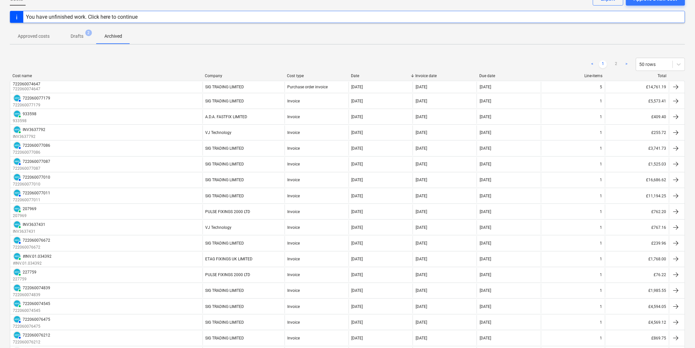
click at [218, 74] on div "Company" at bounding box center [243, 76] width 77 height 5
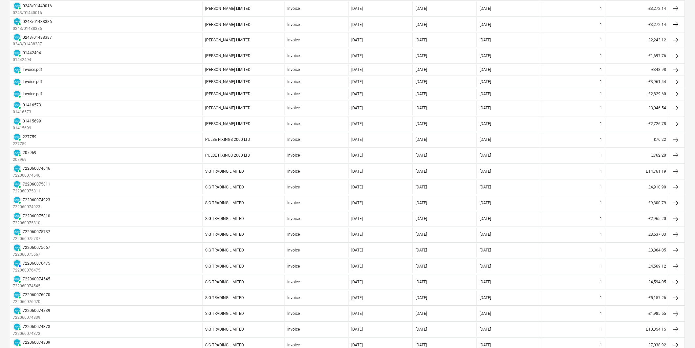
scroll to position [590, 0]
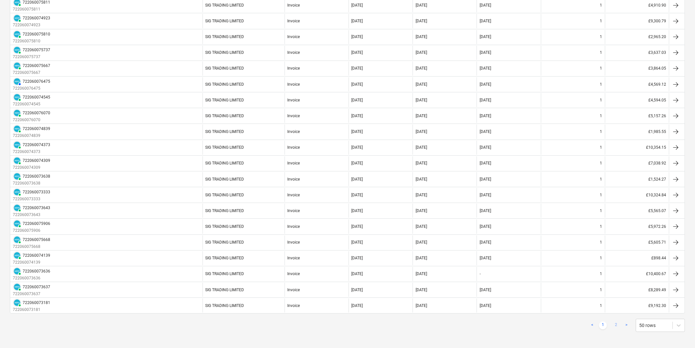
click at [617, 325] on link "2" at bounding box center [617, 326] width 8 height 8
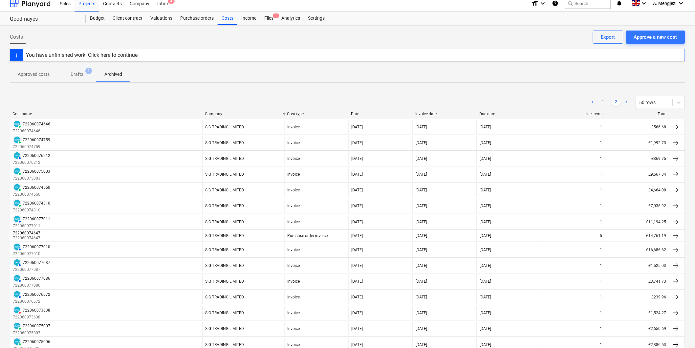
scroll to position [0, 0]
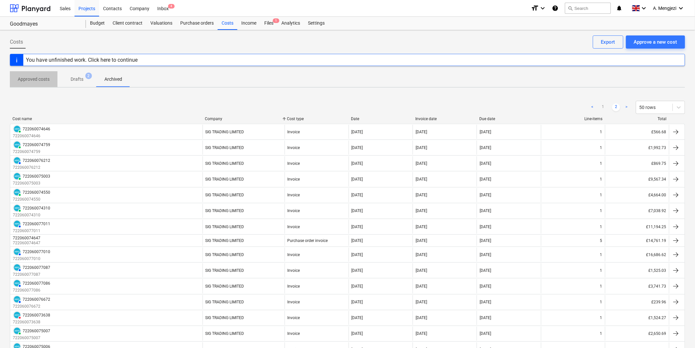
click at [44, 80] on p "Approved costs" at bounding box center [34, 79] width 32 height 7
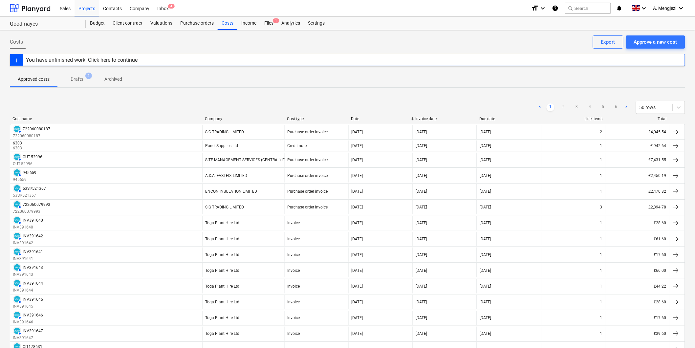
click at [245, 120] on div "Company" at bounding box center [243, 119] width 77 height 5
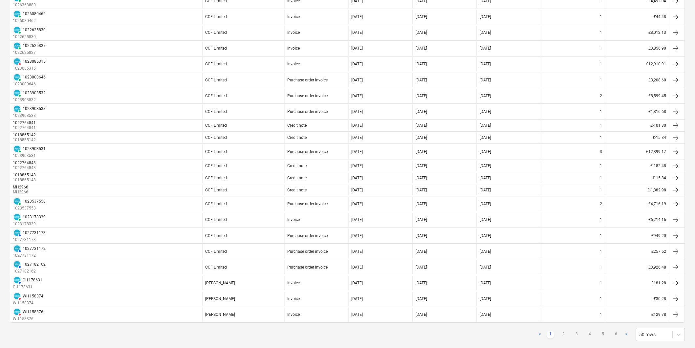
scroll to position [583, 0]
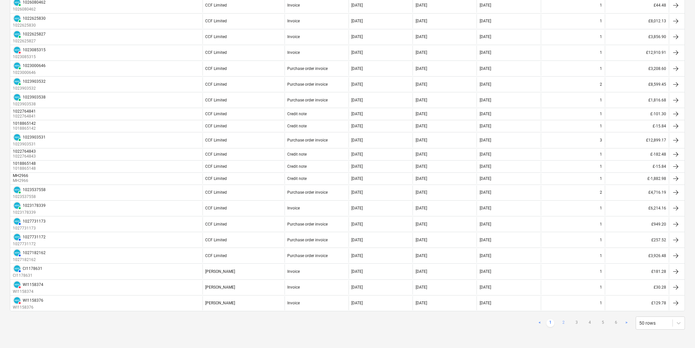
click at [564, 322] on link "2" at bounding box center [564, 323] width 8 height 8
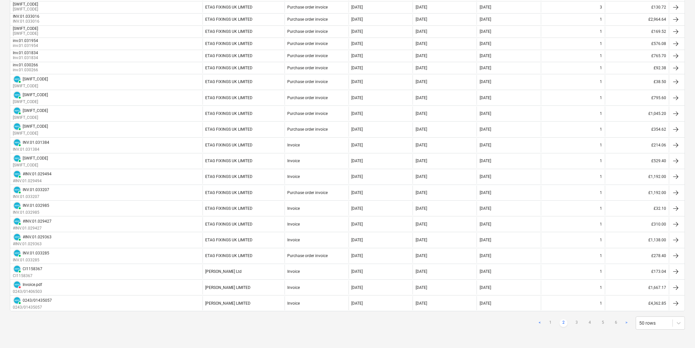
scroll to position [569, 0]
click at [579, 321] on link "3" at bounding box center [577, 323] width 8 height 8
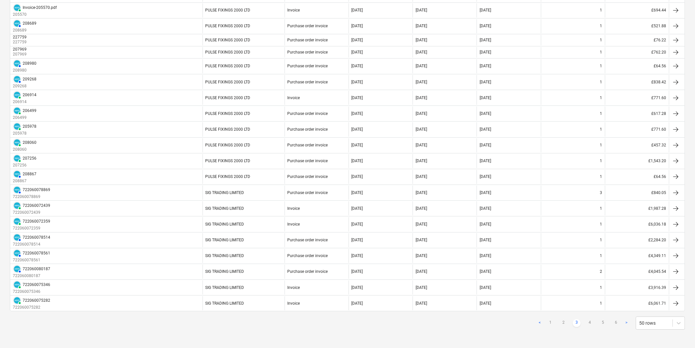
scroll to position [532, 0]
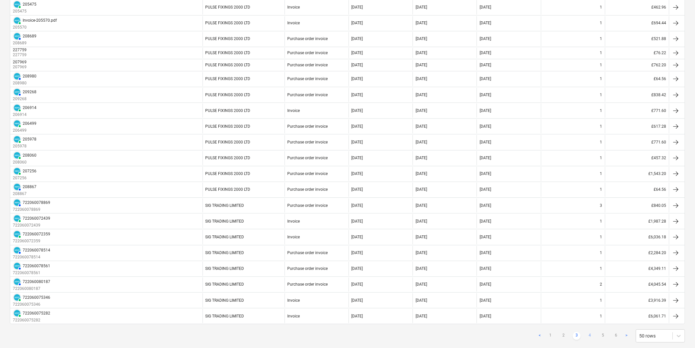
click at [592, 336] on link "4" at bounding box center [590, 336] width 8 height 8
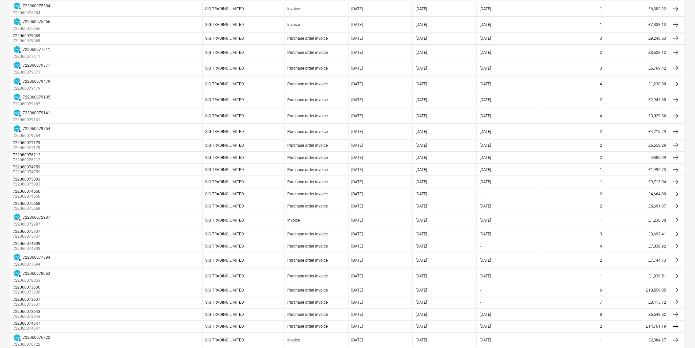
scroll to position [0, 0]
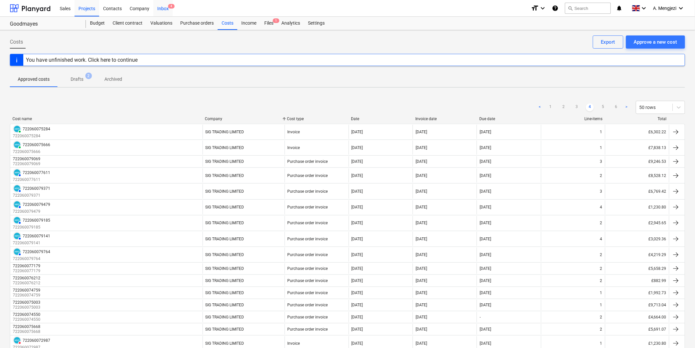
click at [165, 9] on div "Inbox 4" at bounding box center [162, 8] width 19 height 17
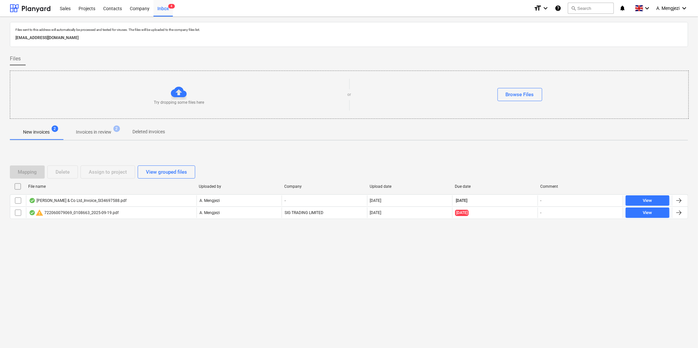
click at [86, 130] on p "Invoices in review" at bounding box center [93, 132] width 35 height 7
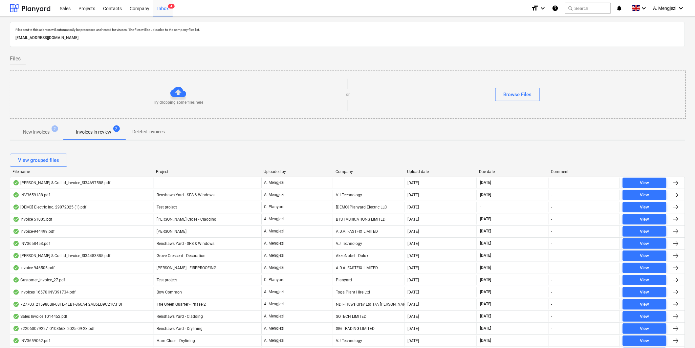
click at [342, 171] on div "Company" at bounding box center [369, 171] width 67 height 5
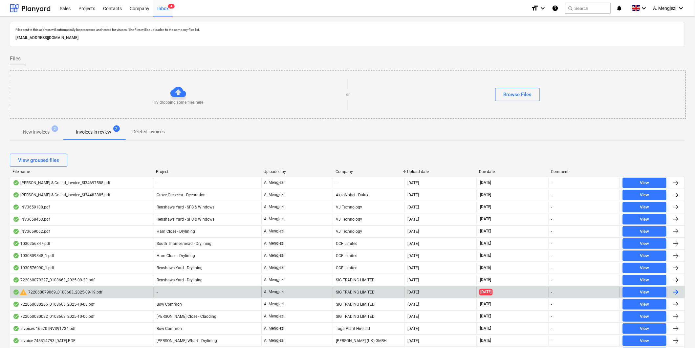
click at [104, 294] on div "warning 722060079069_0108663_2025-09-19.pdf" at bounding box center [82, 292] width 144 height 11
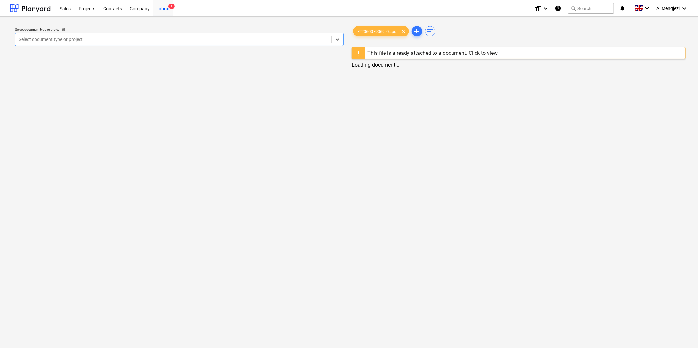
click at [104, 294] on div "Select document type or project help option , selected. Select is focused ,type…" at bounding box center [349, 182] width 698 height 331
click at [399, 51] on div "This file is already attached to a document. Click to view." at bounding box center [432, 53] width 131 height 6
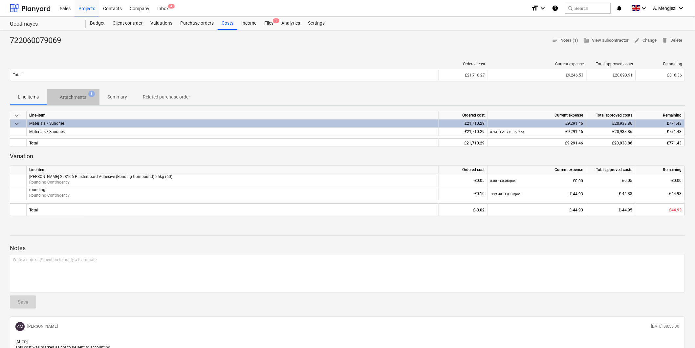
click at [76, 94] on p "Attachments" at bounding box center [73, 97] width 27 height 7
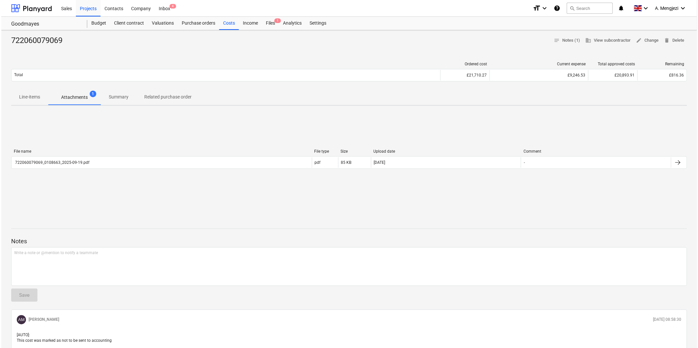
scroll to position [36, 0]
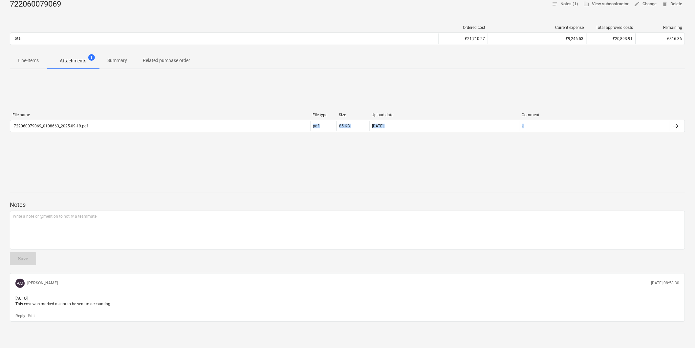
drag, startPoint x: 131, startPoint y: 124, endPoint x: 157, endPoint y: 173, distance: 55.2
click at [157, 173] on div "722060079069 notes Notes (1) business View subcontractor edit Change delete Del…" at bounding box center [347, 171] width 695 height 354
click at [119, 162] on div "File name File type Size Upload date Comment 722060079069_0108663_2025-09-19.pd…" at bounding box center [348, 124] width 676 height 99
click at [646, 3] on span "edit Change" at bounding box center [646, 4] width 23 height 8
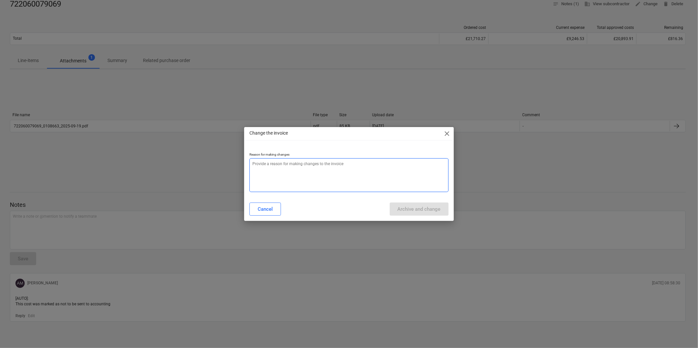
click at [314, 165] on textarea at bounding box center [348, 175] width 199 height 34
type textarea "x"
type textarea "E"
type textarea "x"
type textarea "Er"
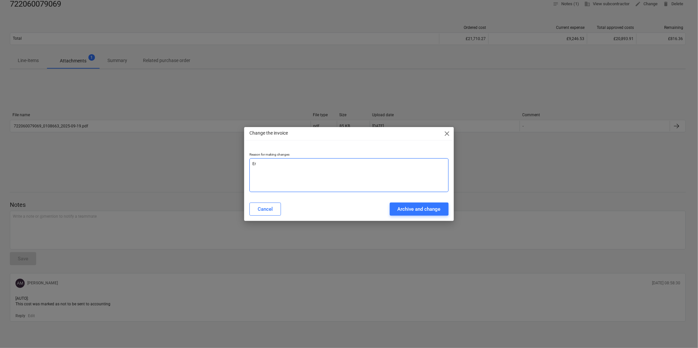
type textarea "x"
type textarea "Err"
type textarea "x"
type textarea "Erro"
type textarea "x"
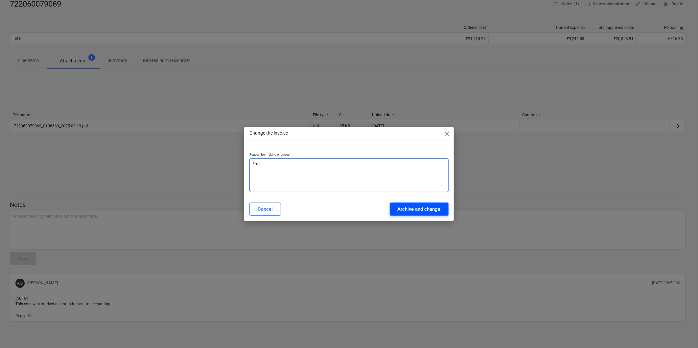
type textarea "Error"
click at [407, 208] on div "Archive and change" at bounding box center [418, 209] width 43 height 9
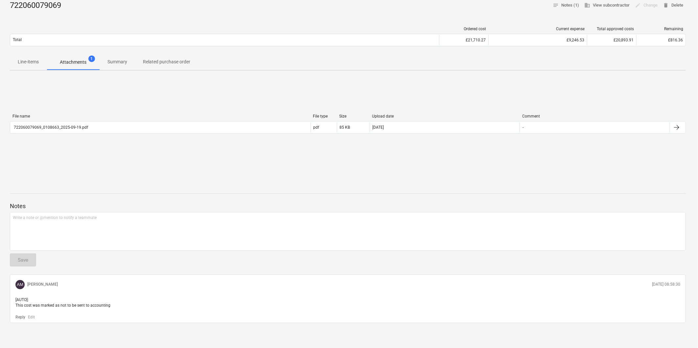
type textarea "x"
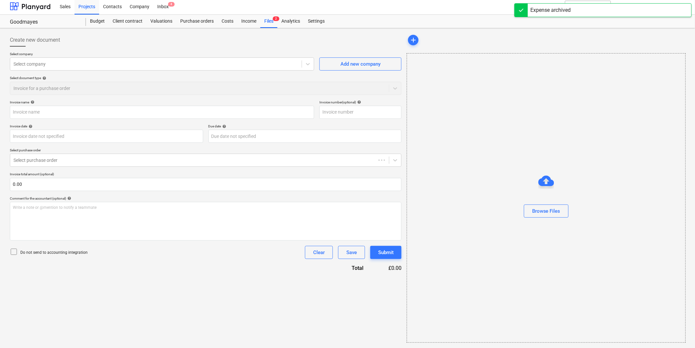
type input "722060079069"
type input "[DATE]"
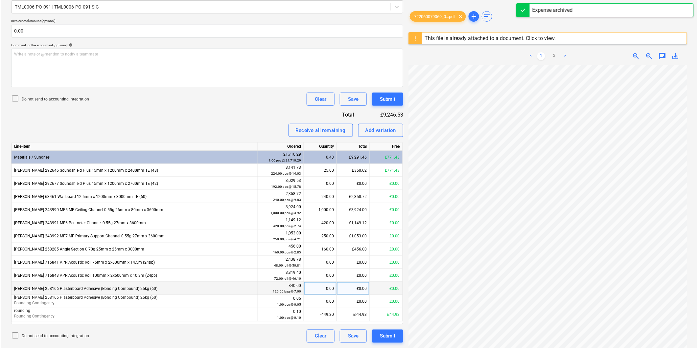
scroll to position [90, 18]
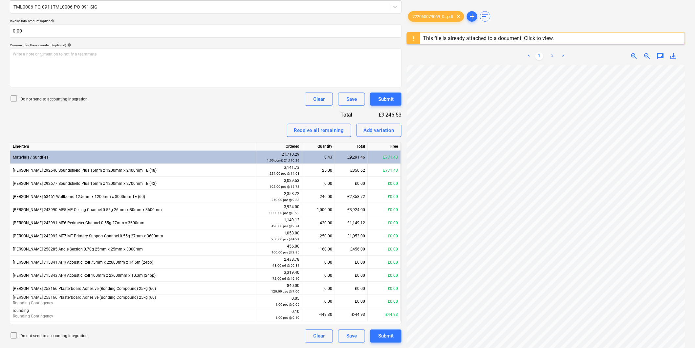
click at [553, 56] on link "2" at bounding box center [553, 56] width 8 height 8
click at [393, 335] on div "Submit" at bounding box center [385, 336] width 15 height 9
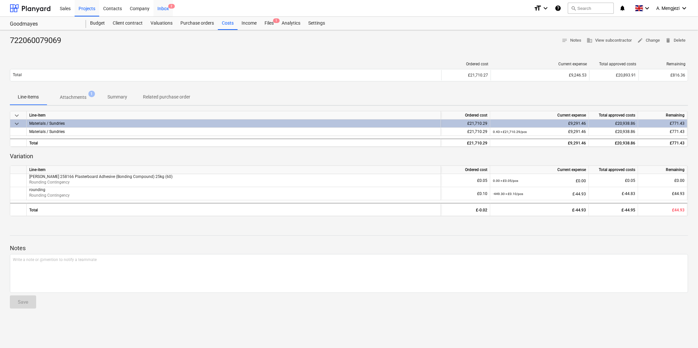
click at [164, 8] on div "Inbox 2" at bounding box center [162, 8] width 19 height 17
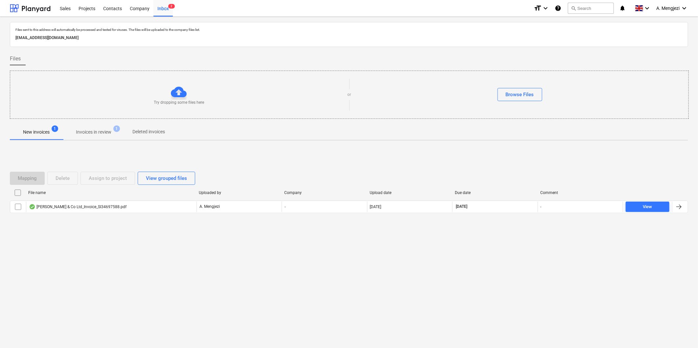
click at [86, 134] on p "Invoices in review" at bounding box center [93, 132] width 35 height 7
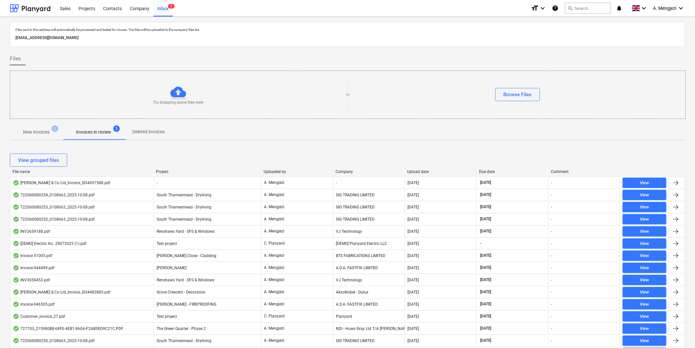
click at [416, 172] on div "Upload date" at bounding box center [441, 171] width 67 height 5
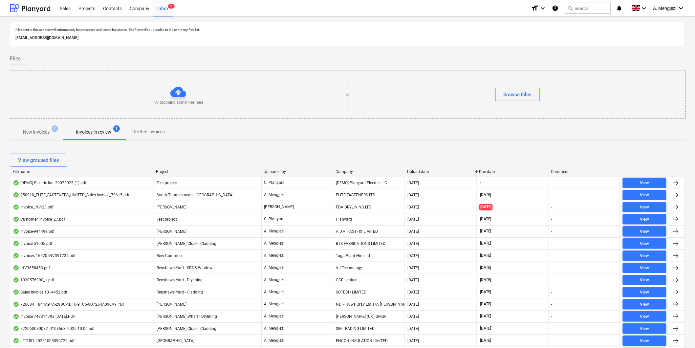
click at [37, 129] on p "New invoices" at bounding box center [36, 132] width 27 height 7
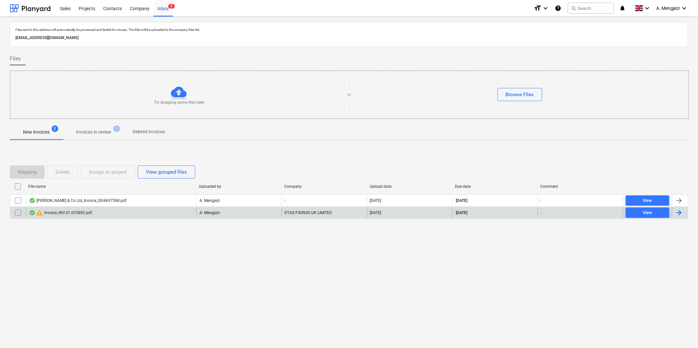
click at [123, 210] on div "warning Invoice_INV.01.035892.pdf" at bounding box center [111, 213] width 170 height 11
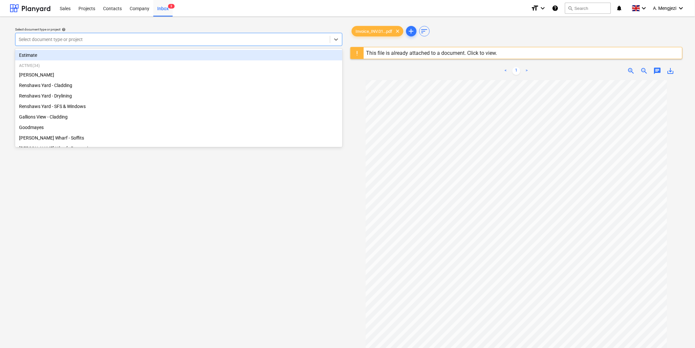
click at [93, 36] on div at bounding box center [173, 39] width 308 height 7
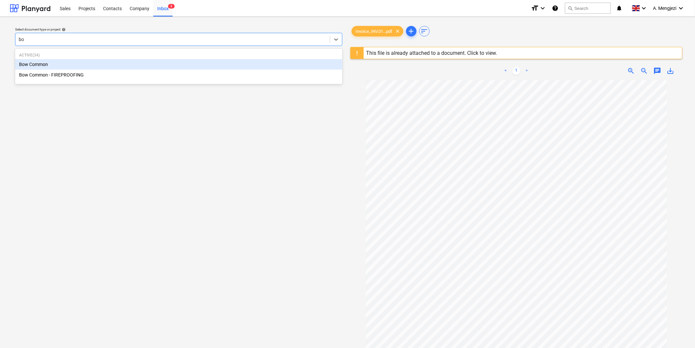
type input "bow"
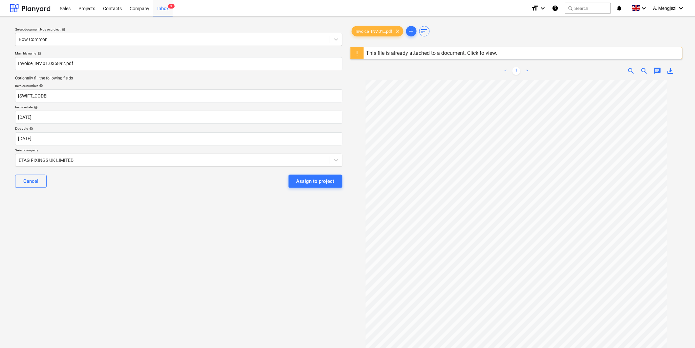
click at [411, 48] on div "This file is already attached to a document. Click to view." at bounding box center [432, 52] width 136 height 11
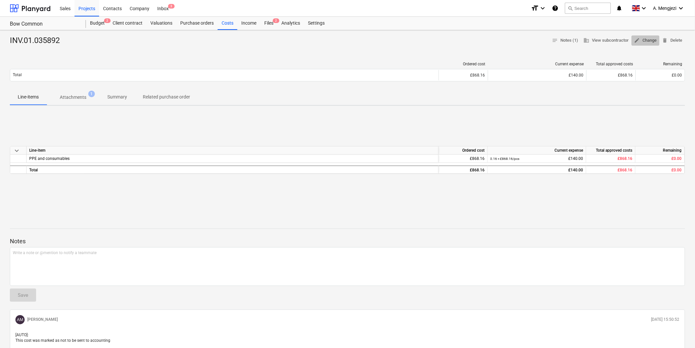
click at [654, 39] on span "edit Change" at bounding box center [646, 41] width 23 height 8
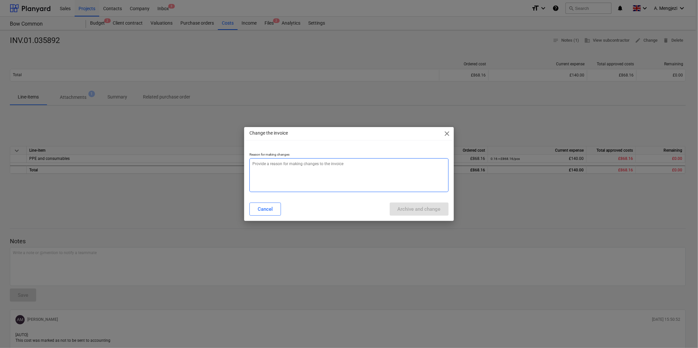
click at [372, 166] on textarea at bounding box center [348, 175] width 199 height 34
type textarea "x"
type textarea "e"
type textarea "x"
type textarea "er"
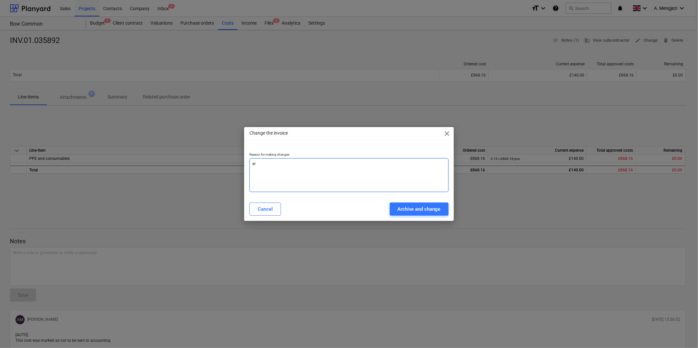
type textarea "x"
type textarea "err"
type textarea "x"
type textarea "erro"
type textarea "x"
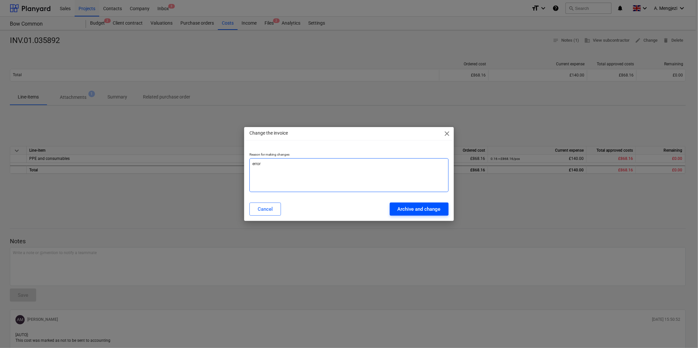
type textarea "error"
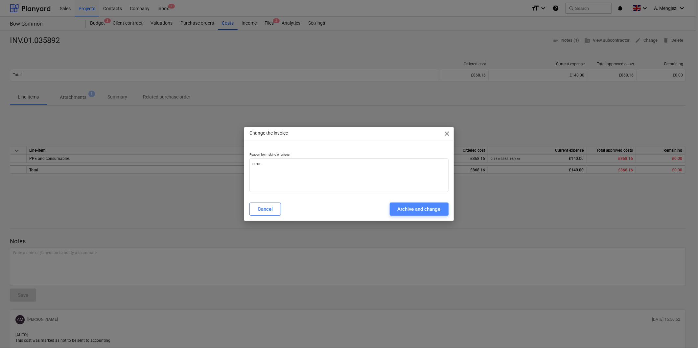
click at [399, 206] on div "Archive and change" at bounding box center [418, 209] width 43 height 9
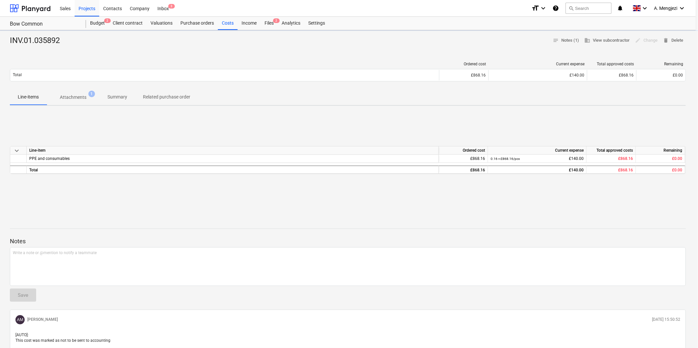
type textarea "x"
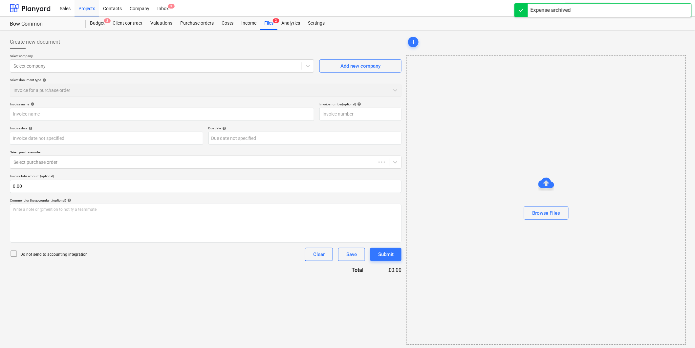
type input "INV.01.035892"
type input "[DATE]"
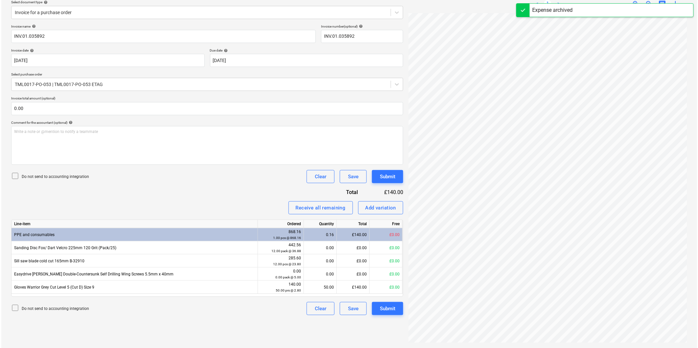
scroll to position [7, 26]
drag, startPoint x: 385, startPoint y: 308, endPoint x: 337, endPoint y: 326, distance: 51.2
click at [386, 336] on div "Create new document Select company ETAG FIXINGS UK LIMITED Add new company Sele…" at bounding box center [205, 150] width 397 height 391
click at [12, 37] on input "INV.01.035892" at bounding box center [162, 36] width 304 height 13
click at [12, 35] on input "INV.01.035892" at bounding box center [162, 36] width 304 height 13
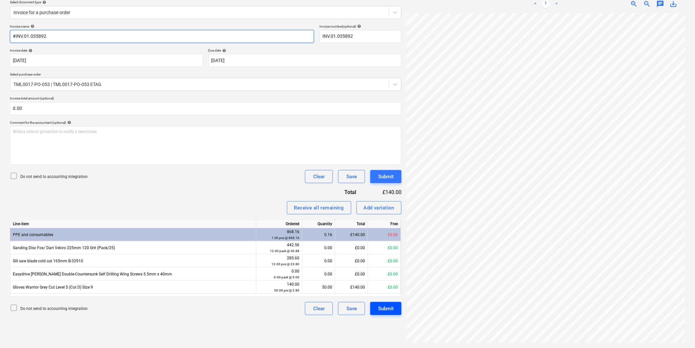
type input "#INV.01.035892"
click at [389, 311] on div "Submit" at bounding box center [385, 308] width 15 height 9
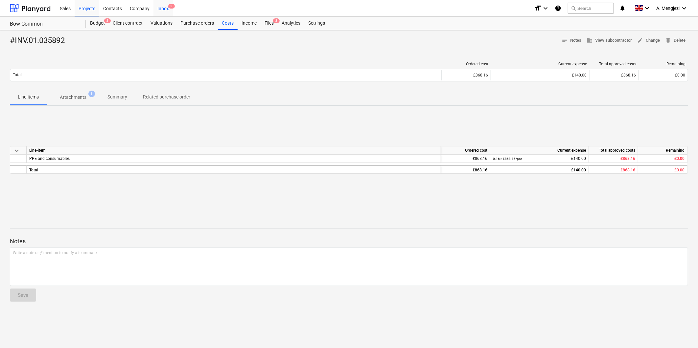
click at [161, 8] on div "Inbox 3" at bounding box center [162, 8] width 19 height 17
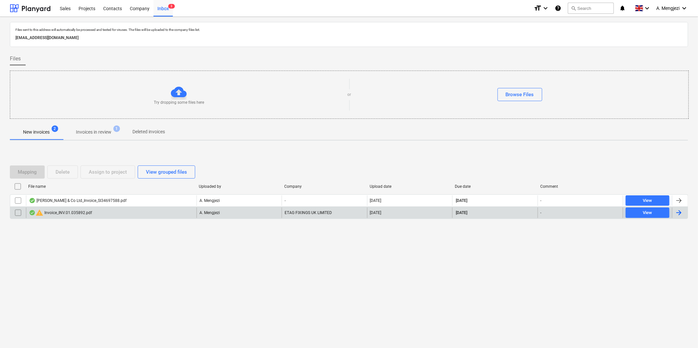
click at [18, 212] on input "checkbox" at bounding box center [18, 213] width 11 height 11
click at [70, 166] on button "Delete" at bounding box center [62, 172] width 31 height 13
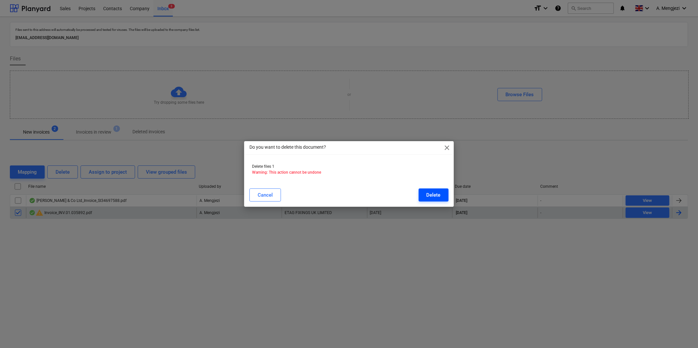
click at [432, 196] on div "Delete" at bounding box center [433, 195] width 14 height 9
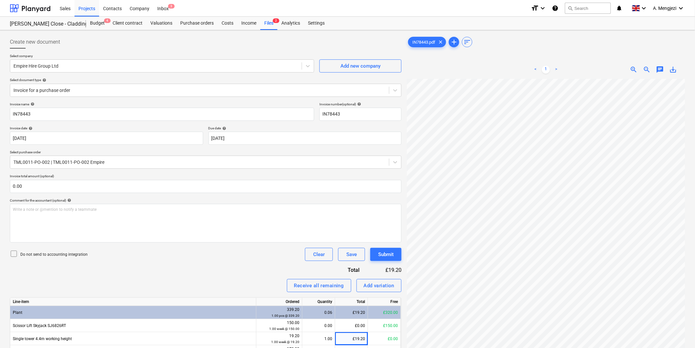
scroll to position [53, 0]
